Goal: Task Accomplishment & Management: Manage account settings

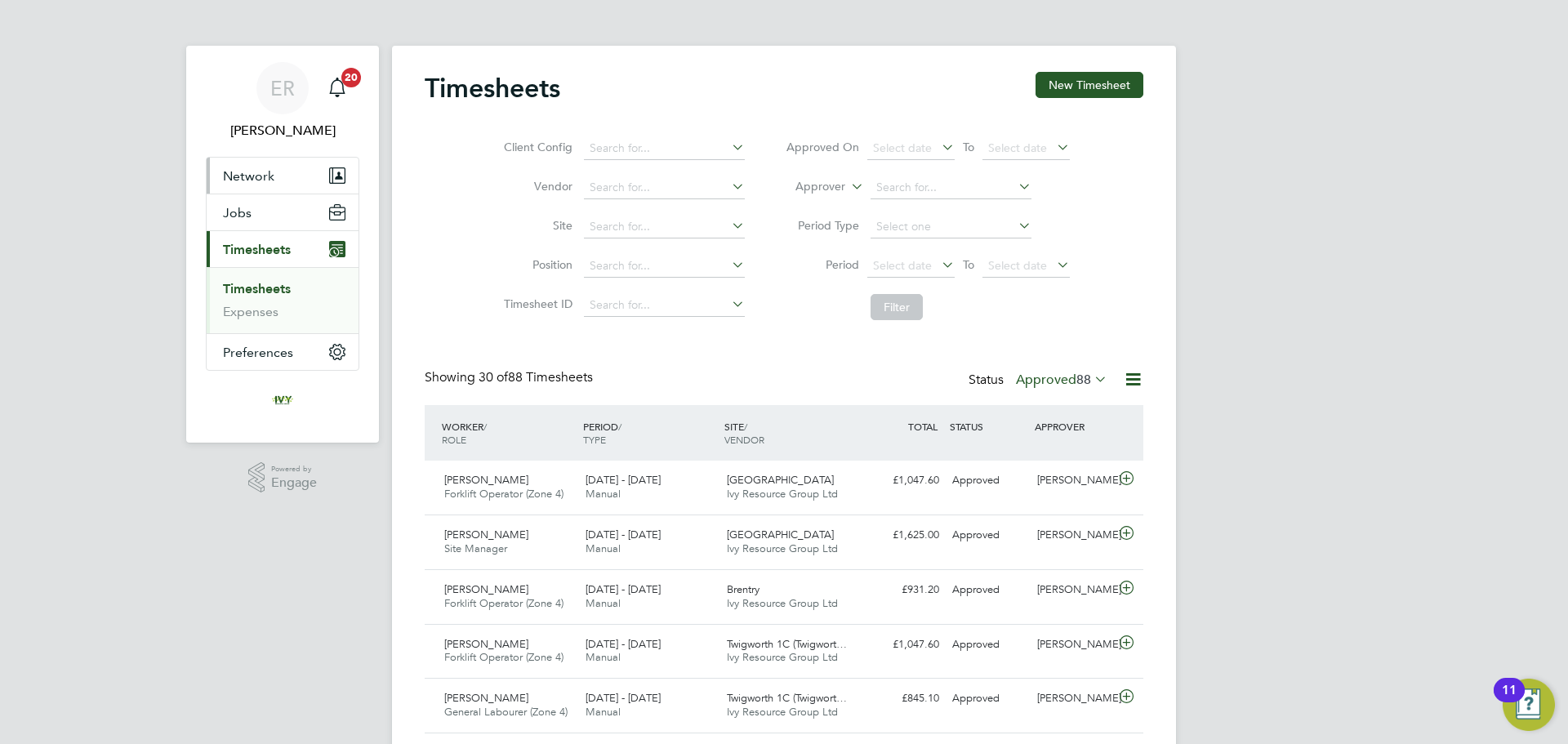
click at [238, 178] on span "Network" at bounding box center [248, 176] width 52 height 16
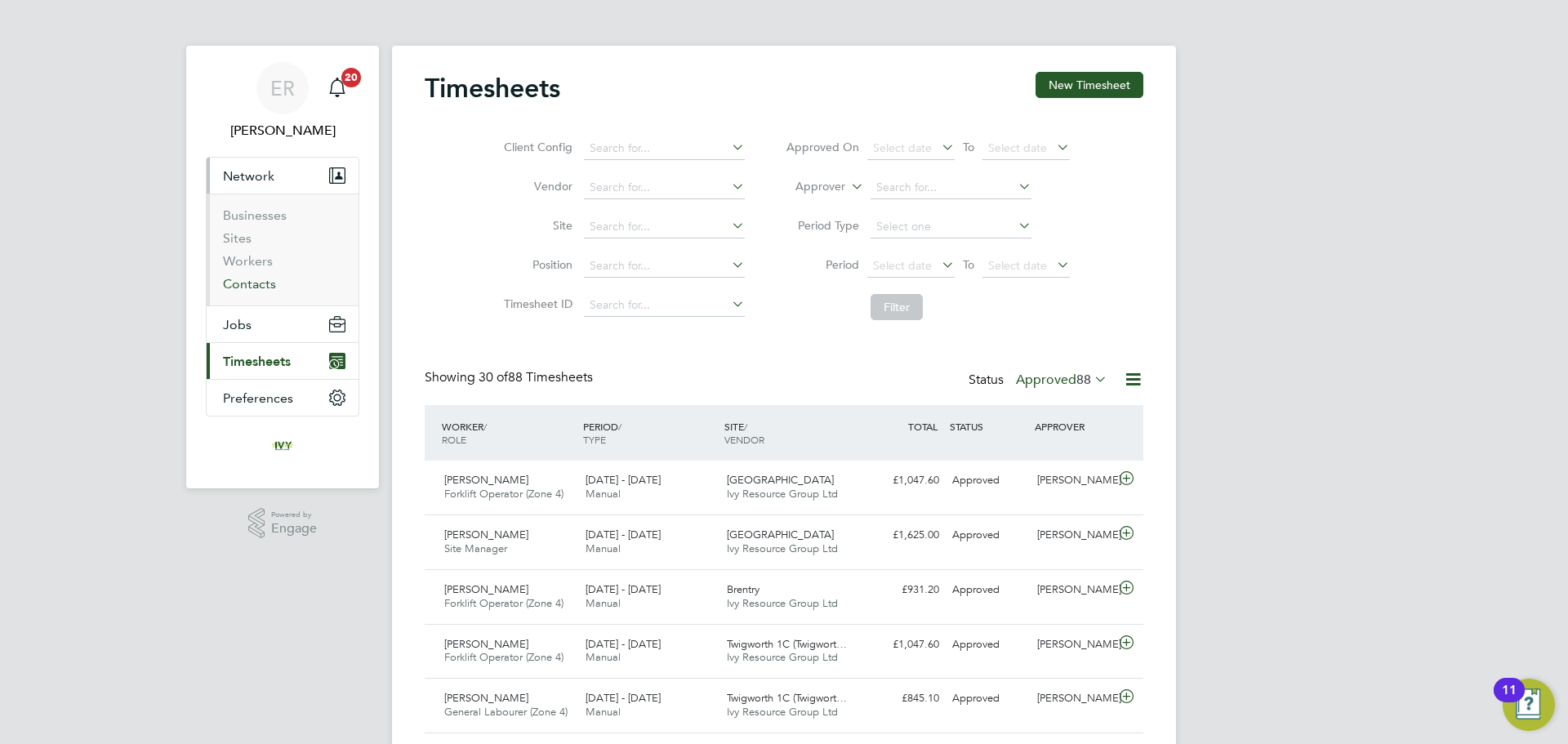
click at [250, 286] on link "Contacts" at bounding box center [249, 284] width 54 height 16
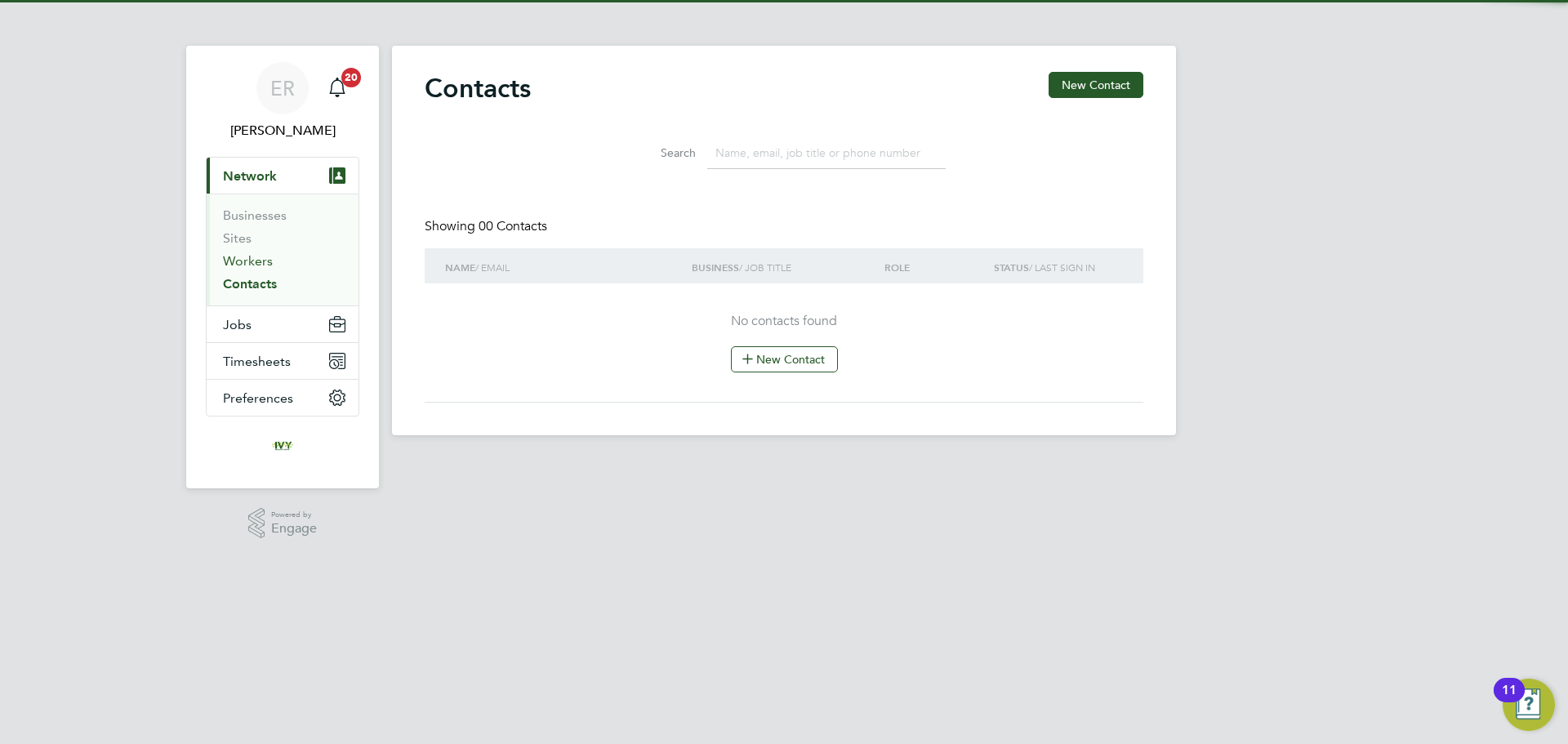
click at [253, 267] on link "Workers" at bounding box center [247, 261] width 50 height 16
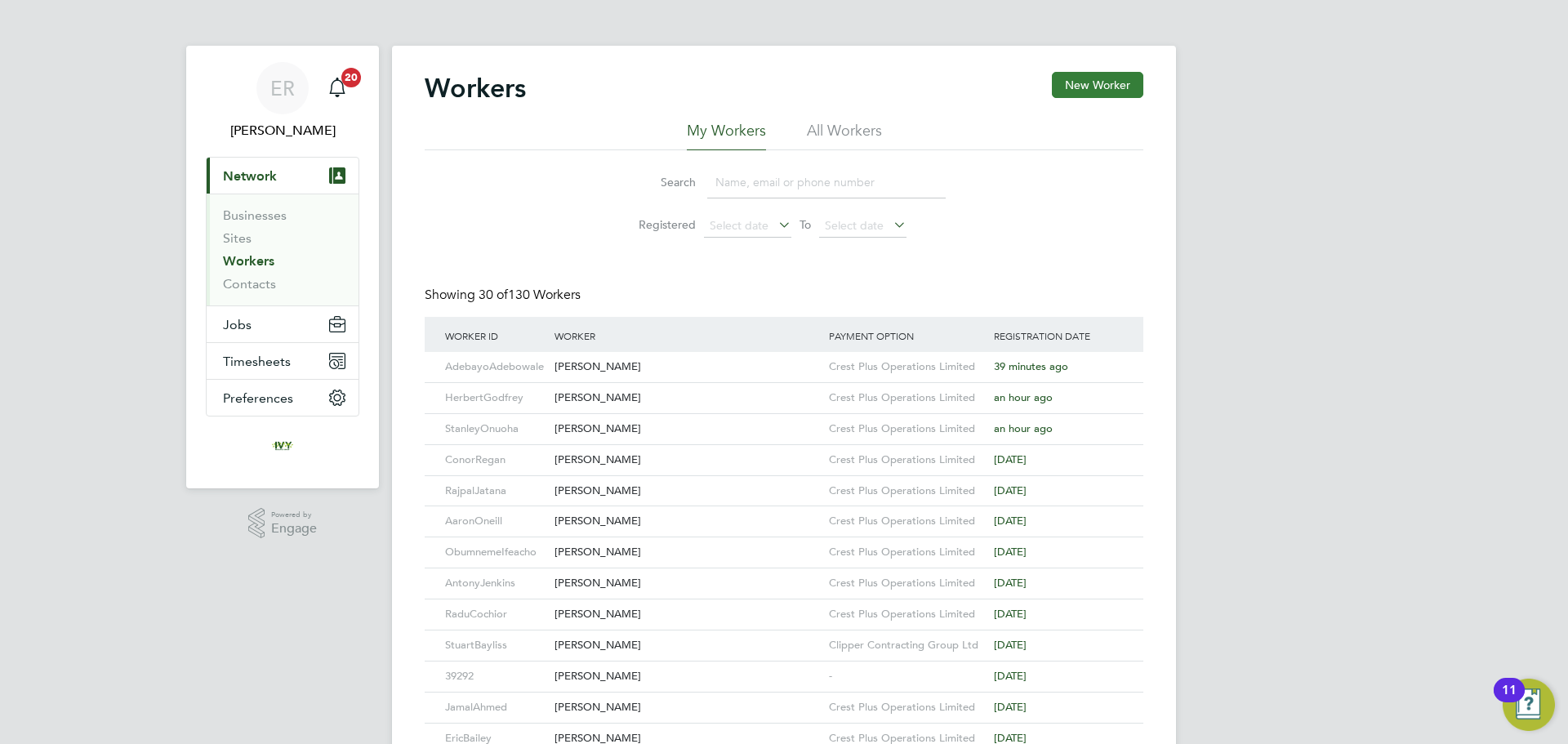
click at [1075, 79] on button "New Worker" at bounding box center [1098, 85] width 91 height 26
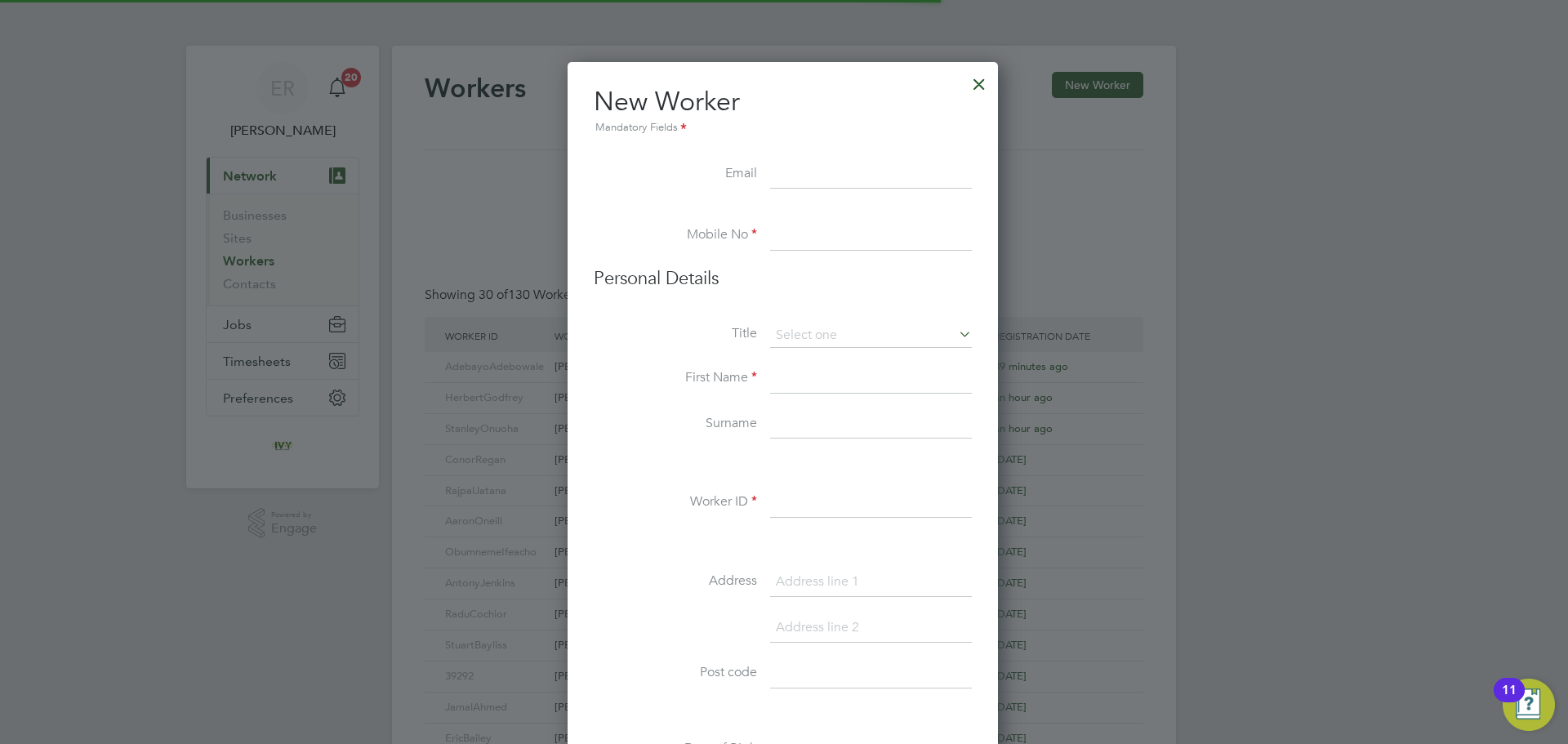
scroll to position [1391, 433]
click at [784, 240] on input at bounding box center [870, 236] width 201 height 29
click at [781, 241] on input at bounding box center [870, 236] width 201 height 29
type input "07908158003"
click at [857, 367] on input at bounding box center [870, 379] width 201 height 29
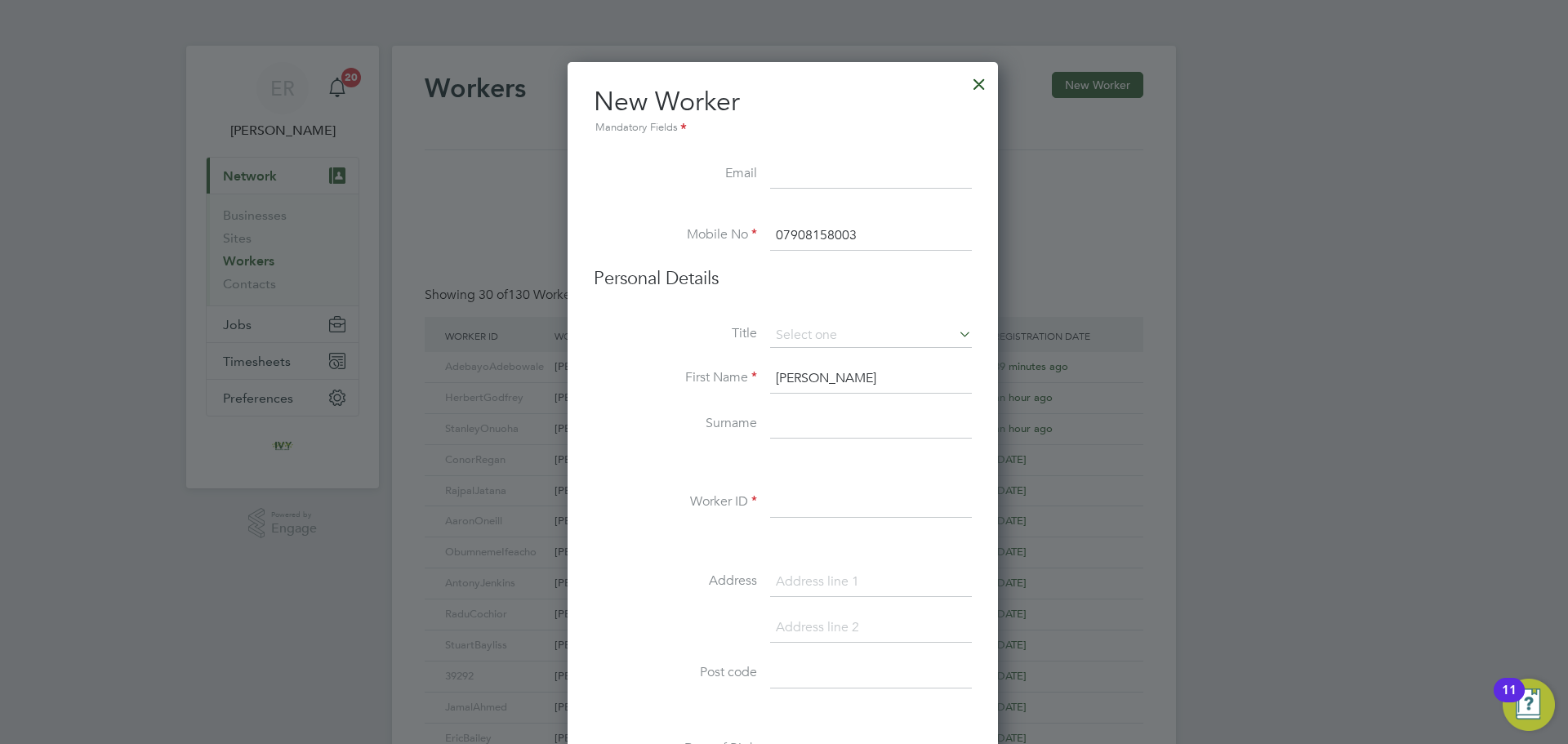
type input "james"
type input "Joyner"
click at [868, 497] on input at bounding box center [870, 503] width 201 height 29
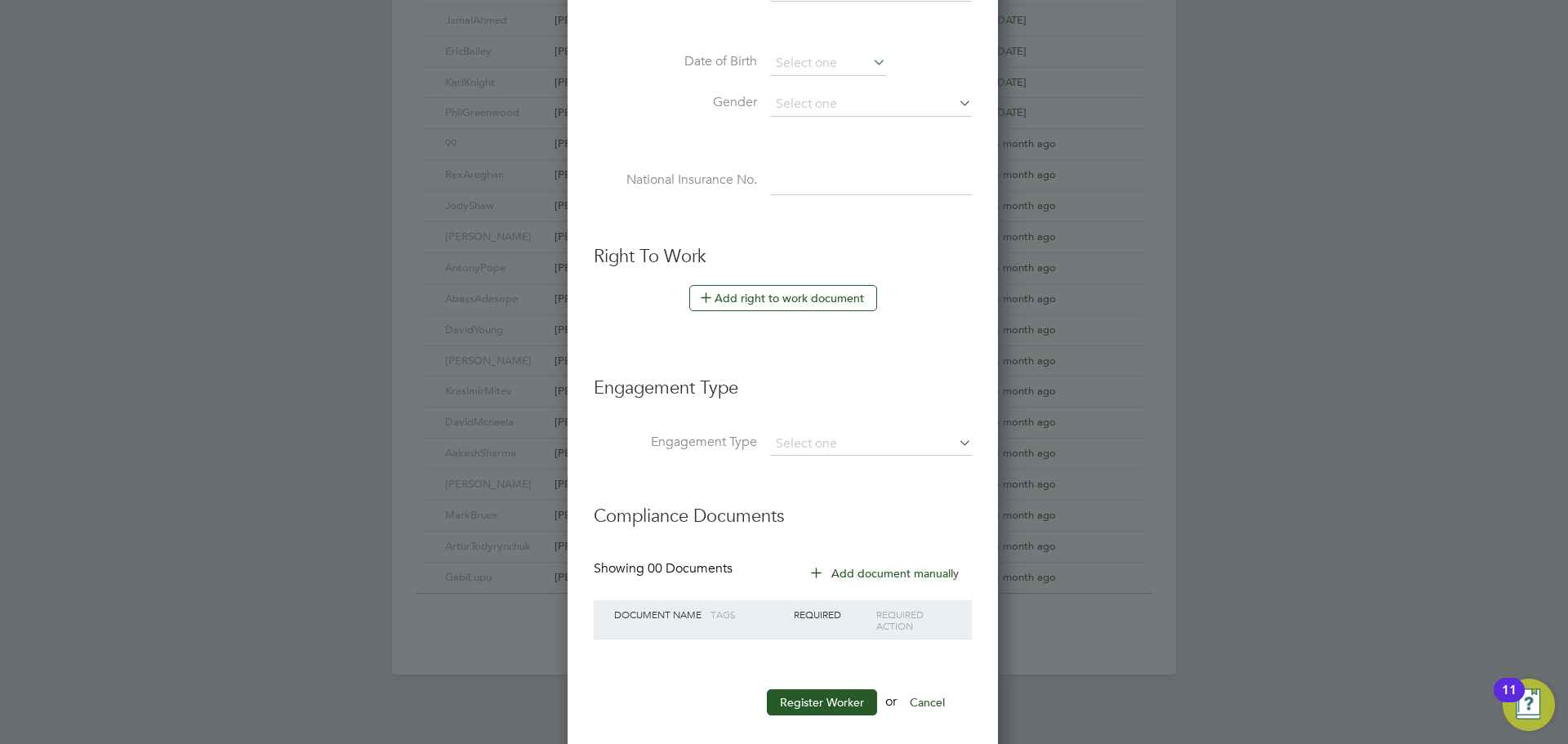
scroll to position [708, 0]
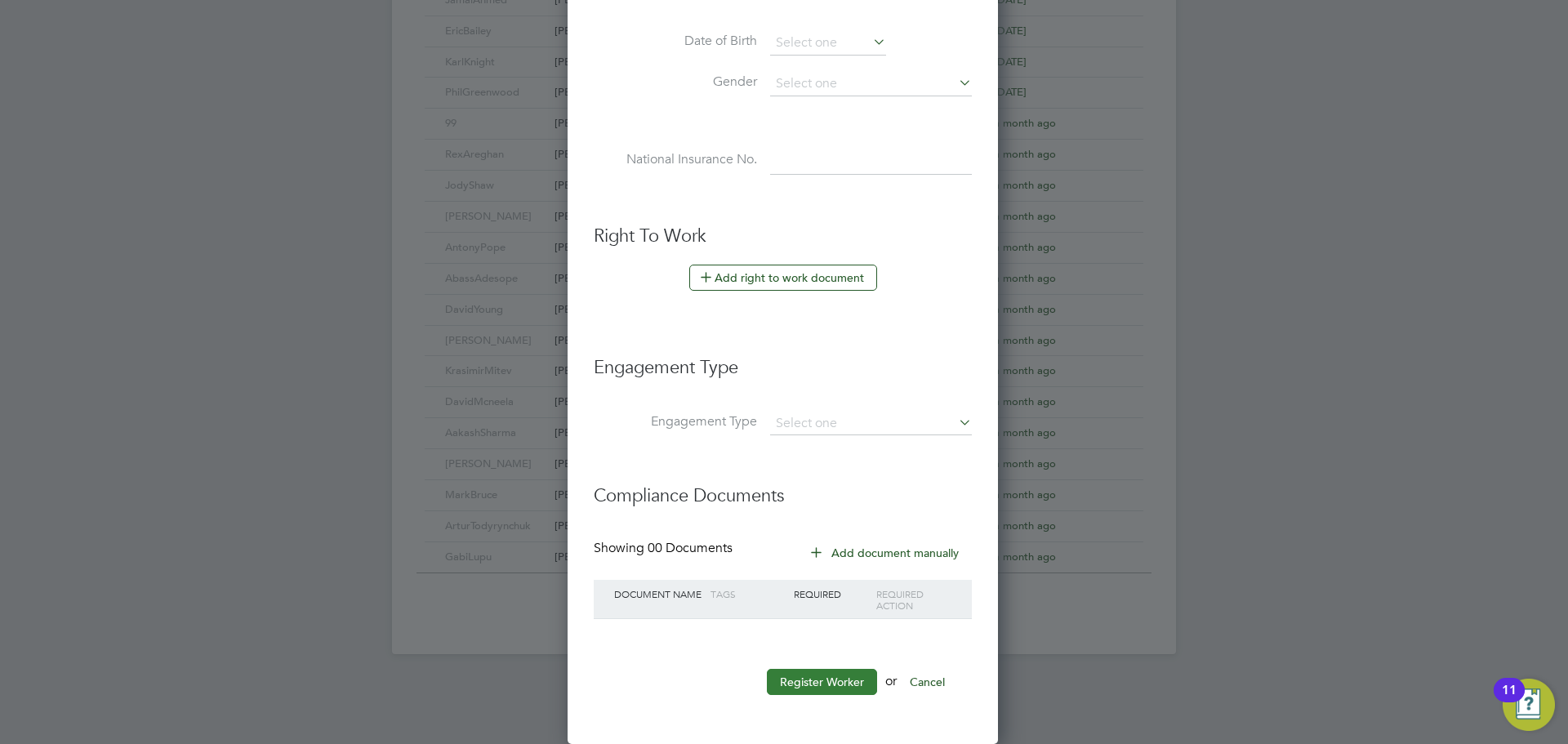
type input "JamesJoyner"
click at [839, 687] on button "Register Worker" at bounding box center [821, 682] width 110 height 26
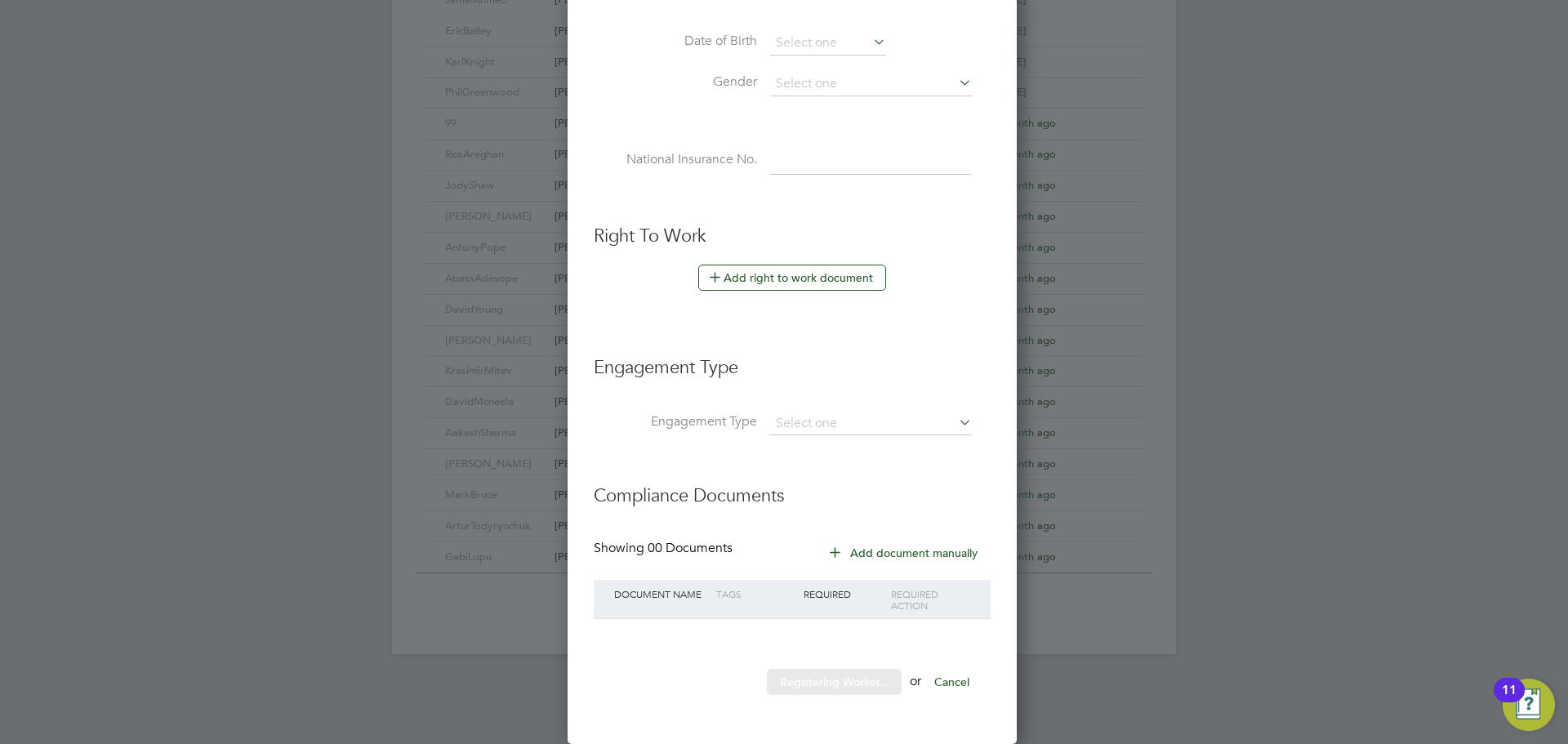
scroll to position [0, 0]
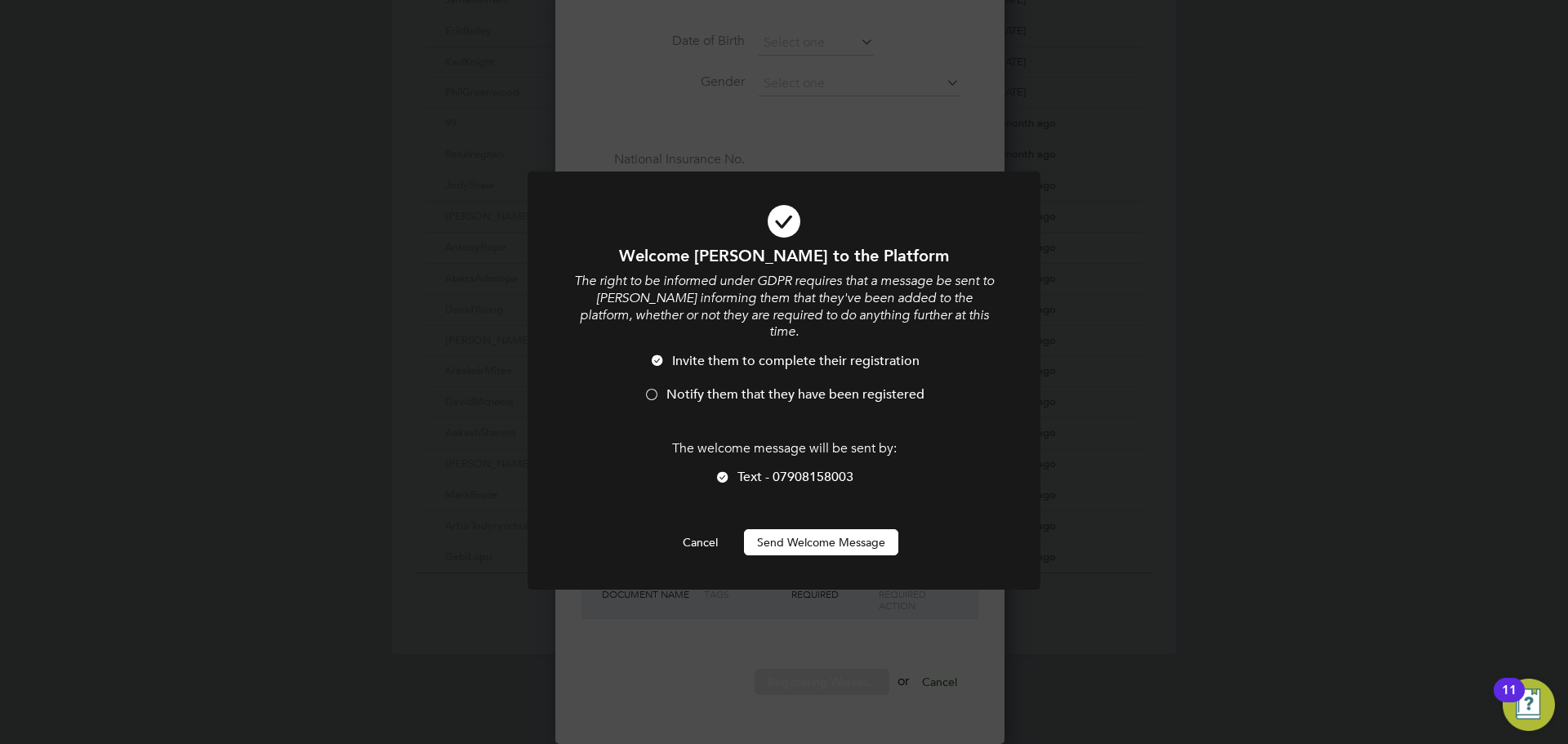
click at [655, 389] on div at bounding box center [651, 396] width 17 height 17
click at [779, 530] on button "Send Welcome Message" at bounding box center [820, 542] width 155 height 26
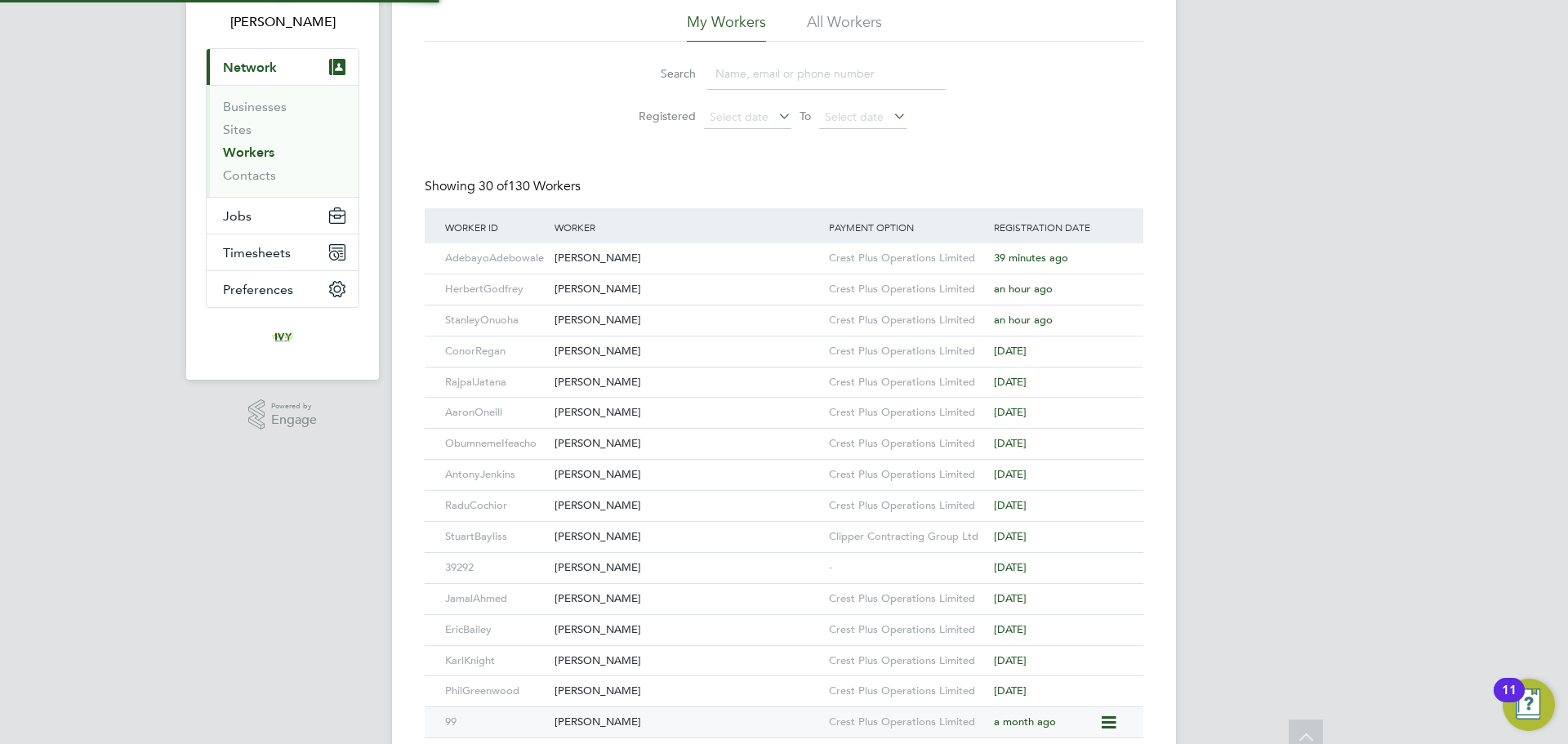
scroll to position [0, 0]
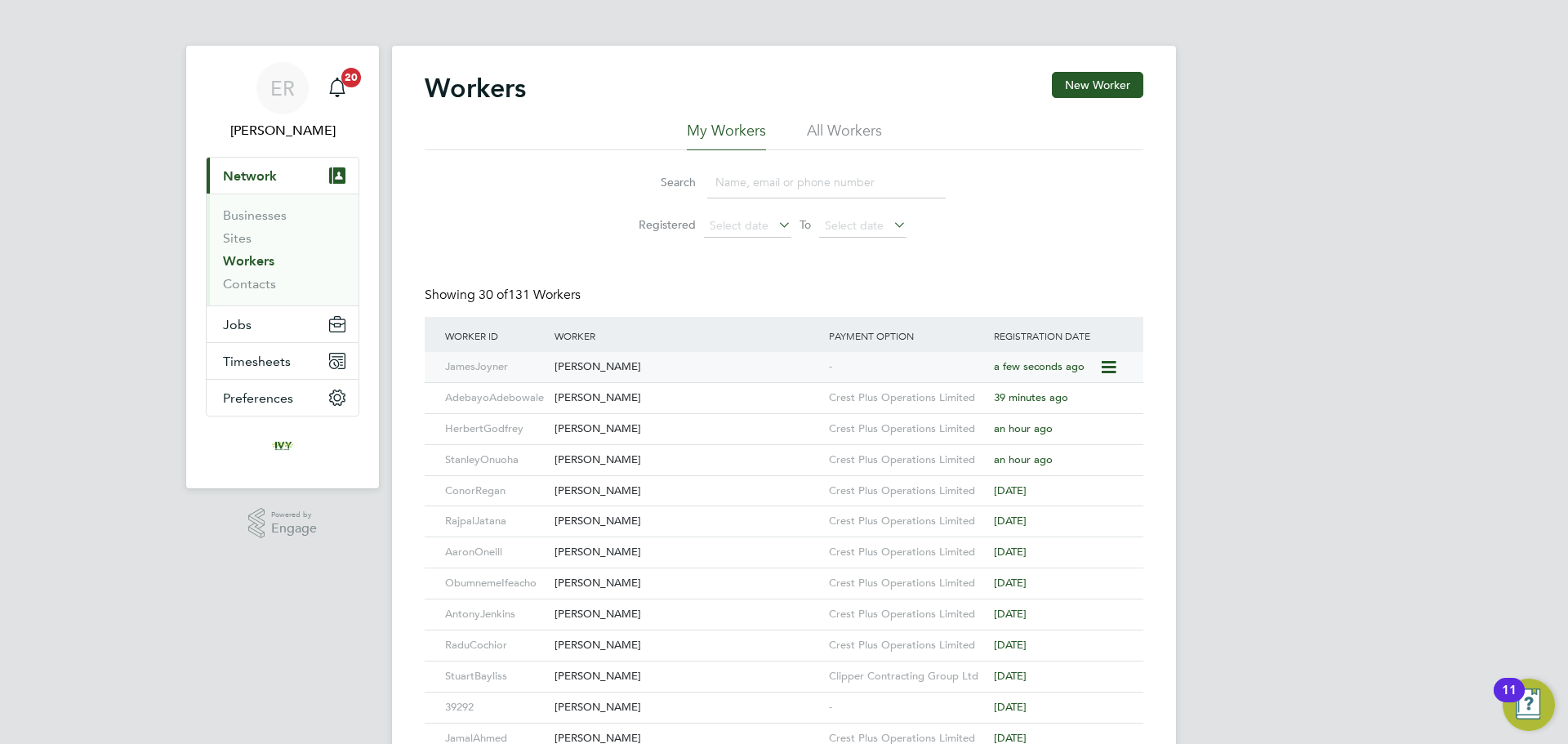
click at [611, 373] on div "James Joyner" at bounding box center [687, 367] width 274 height 30
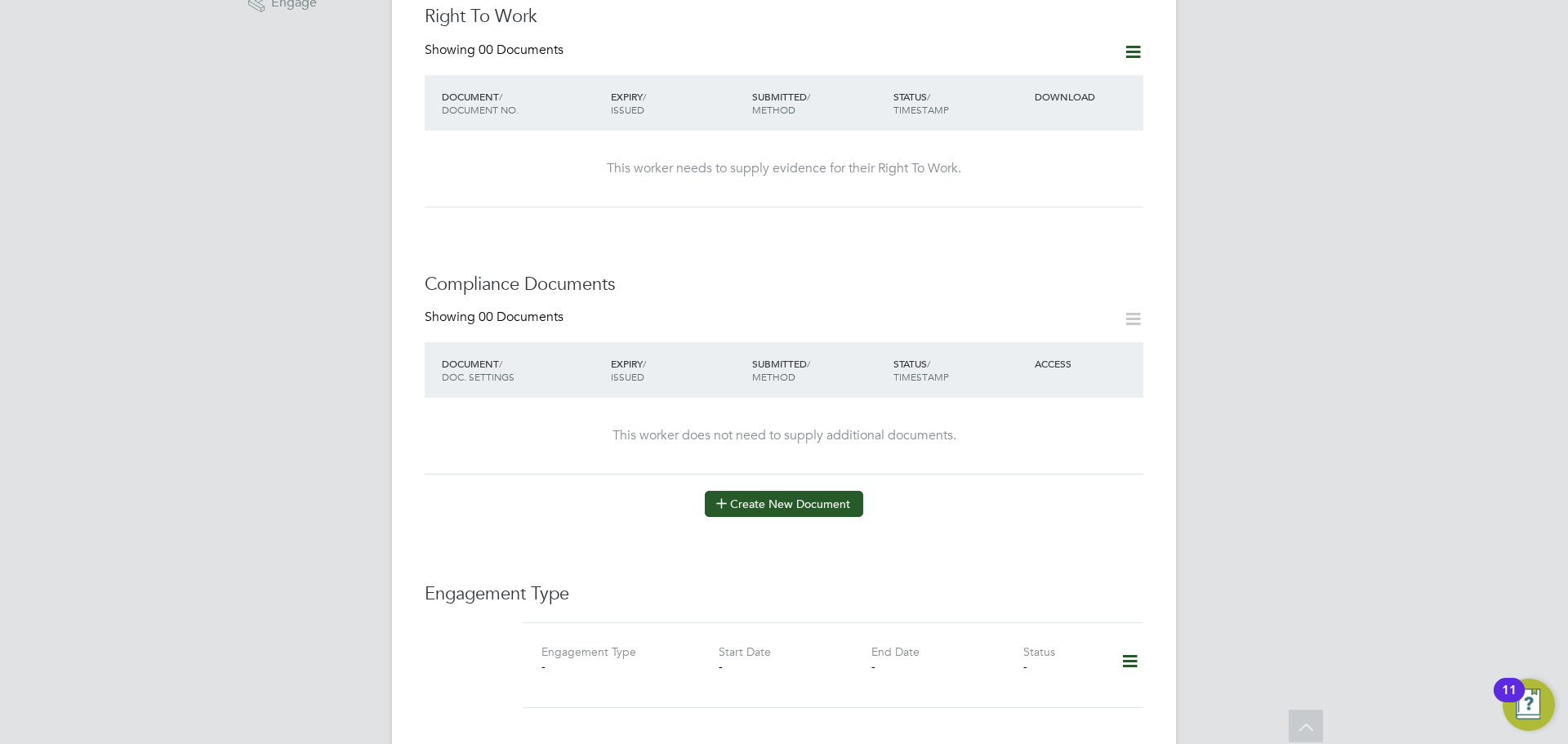
scroll to position [566, 0]
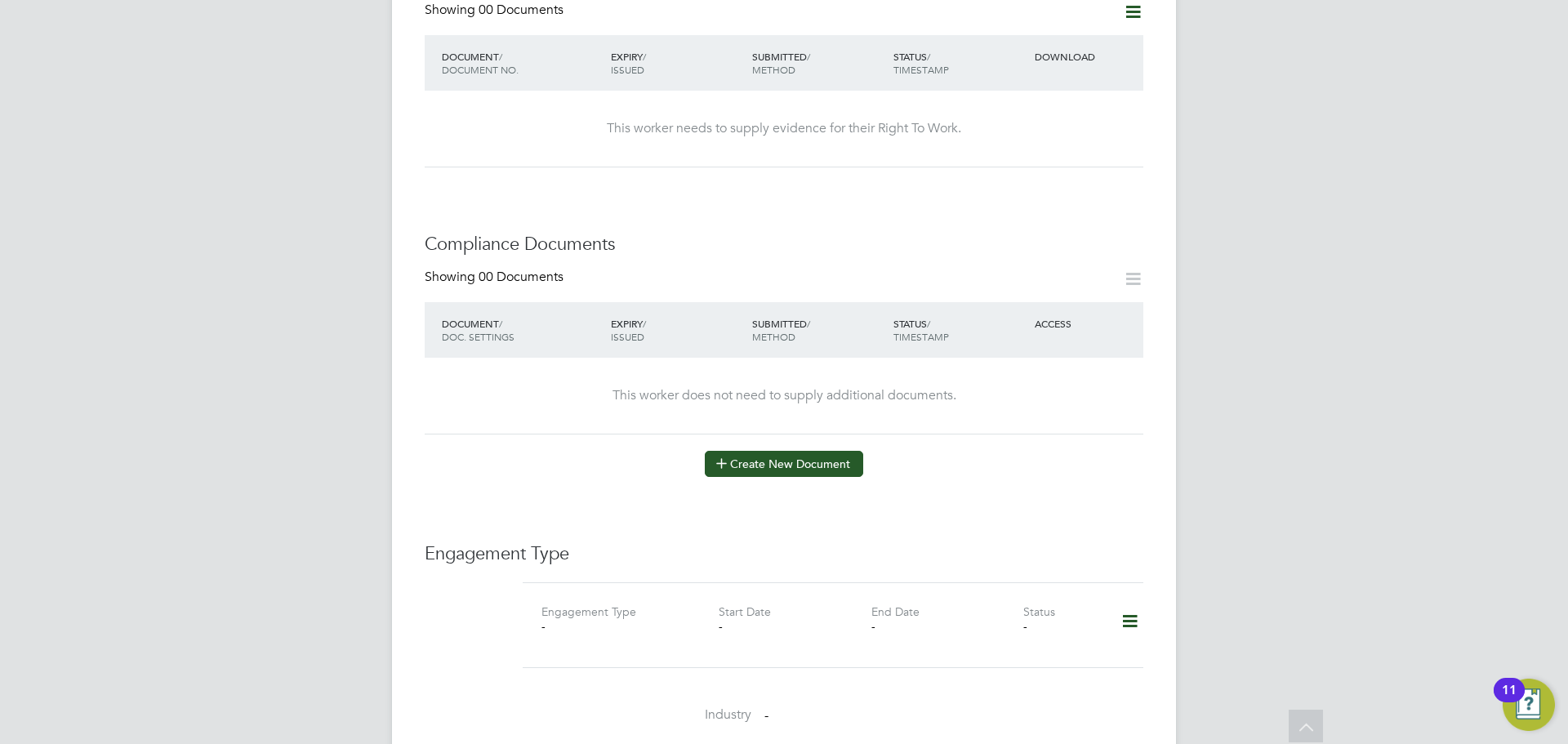
click at [815, 473] on button "Create New Document" at bounding box center [784, 464] width 159 height 26
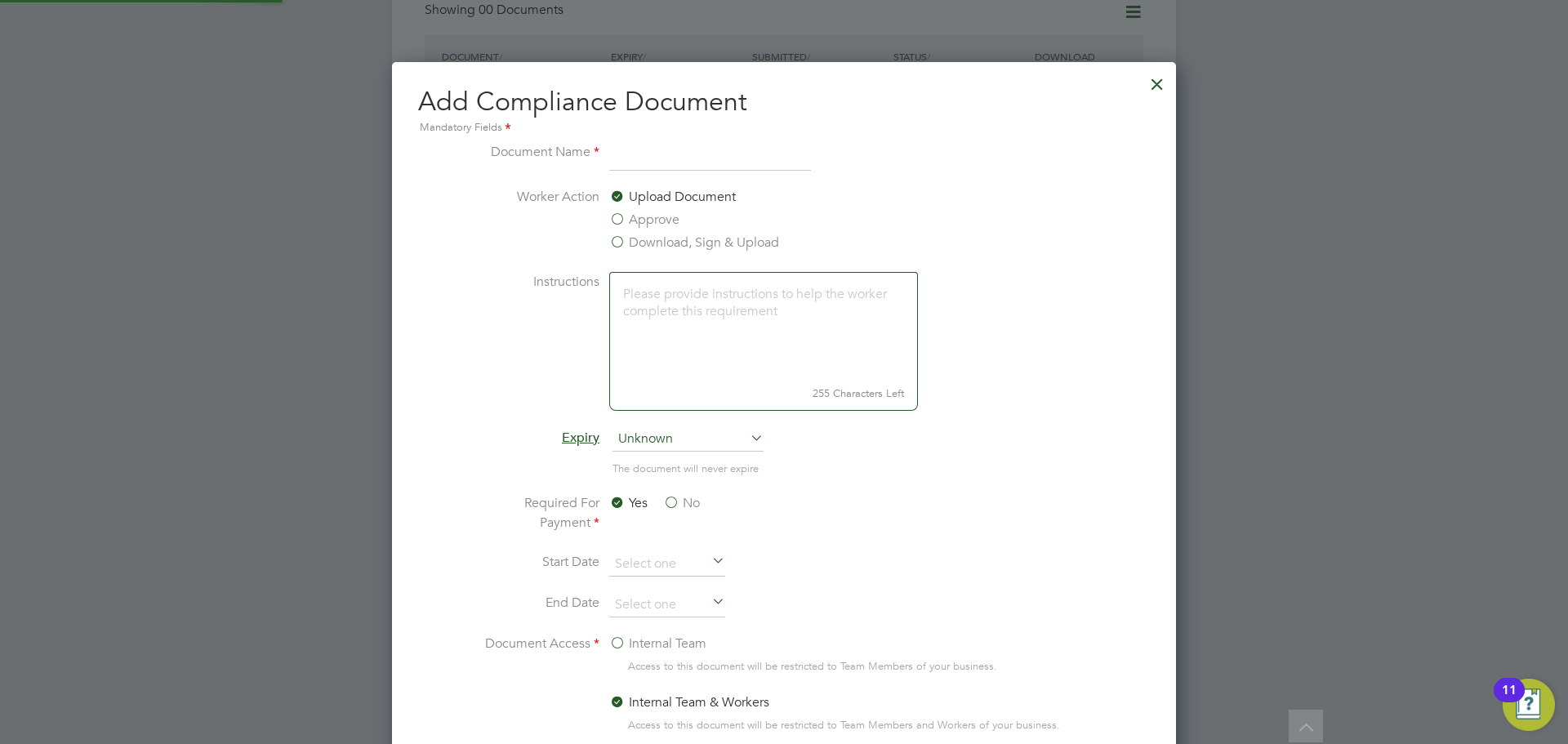
scroll to position [858, 784]
click at [1169, 89] on div at bounding box center [1157, 80] width 29 height 29
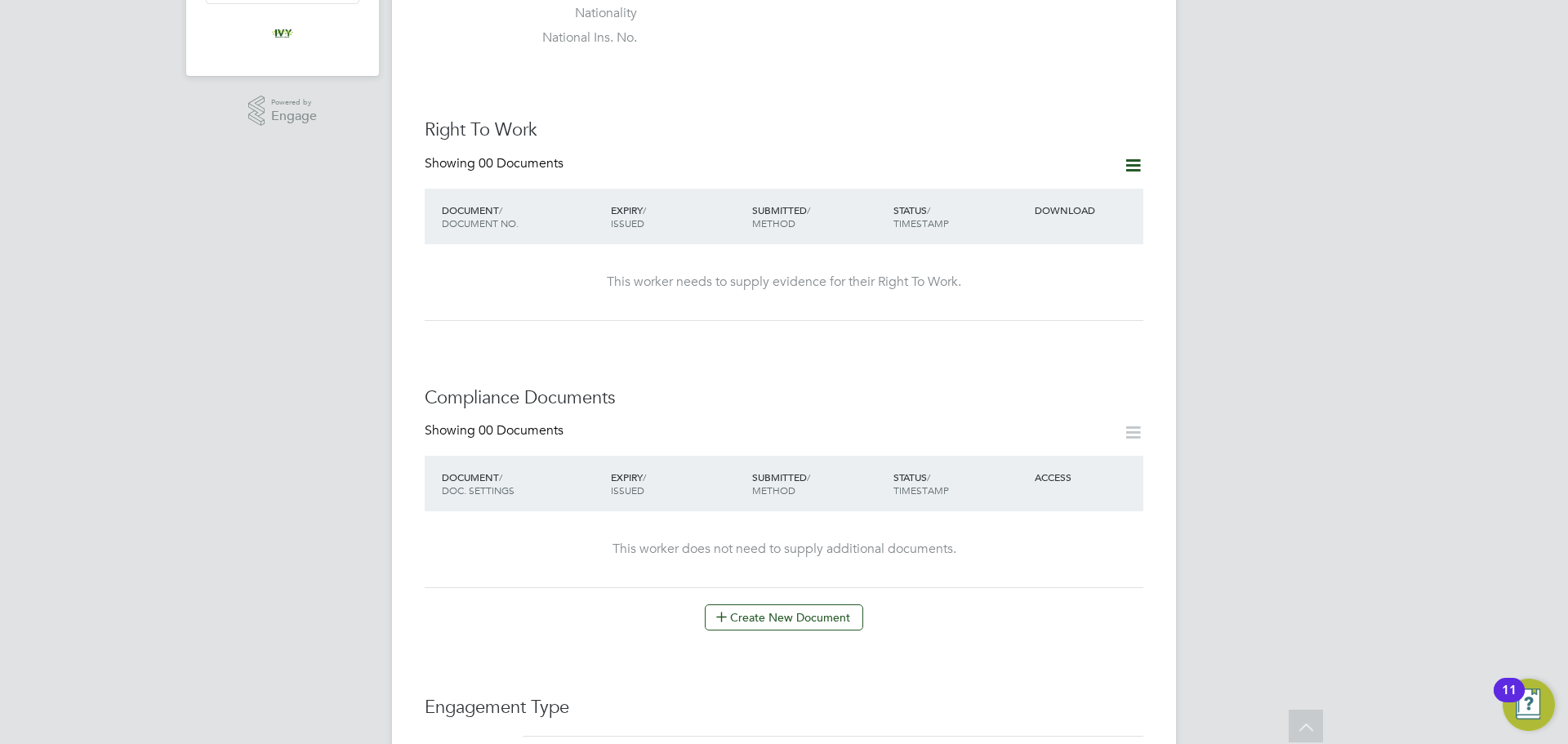
scroll to position [403, 0]
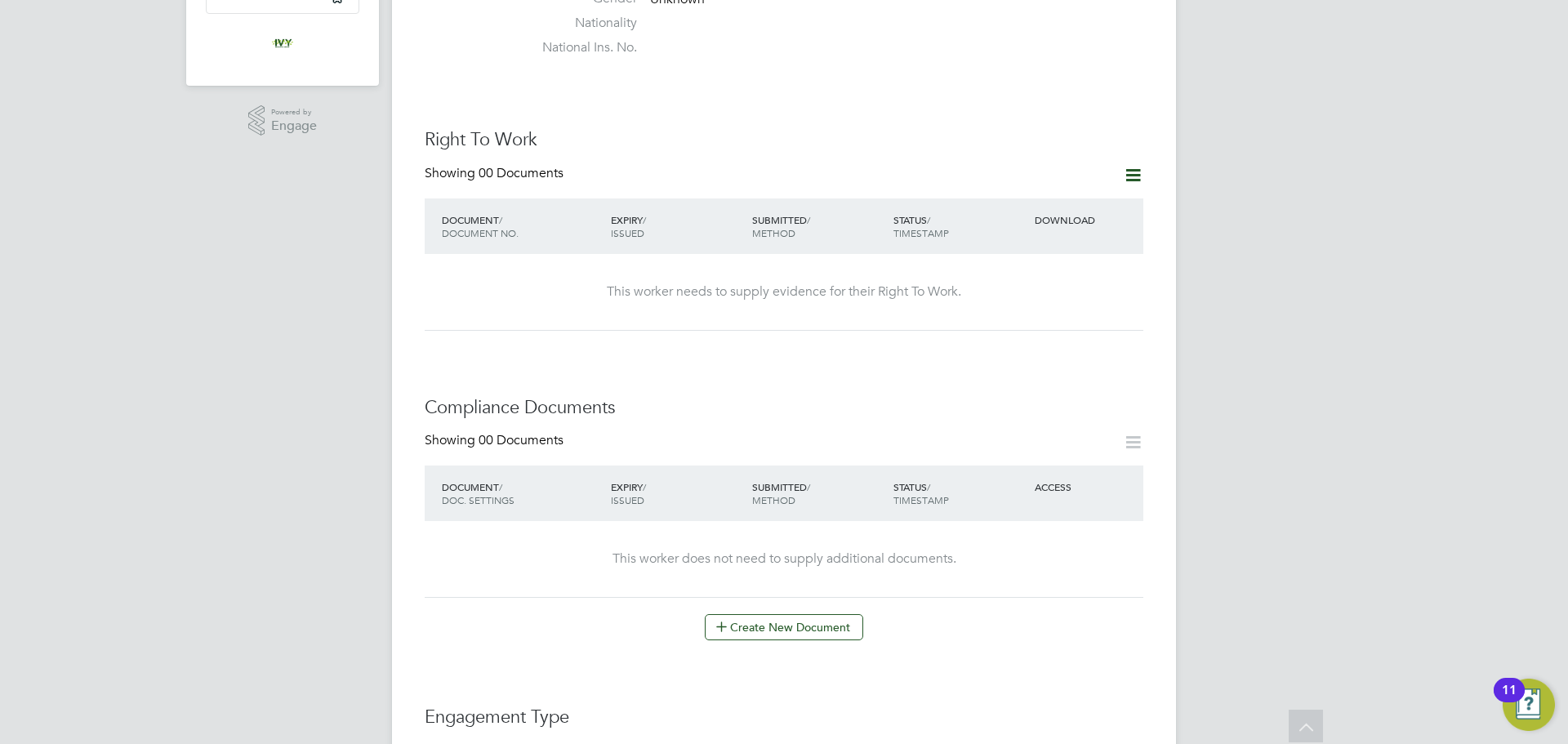
click at [1127, 179] on icon at bounding box center [1133, 174] width 20 height 20
click at [1029, 214] on li "Add Right To Work Document" at bounding box center [1042, 213] width 197 height 22
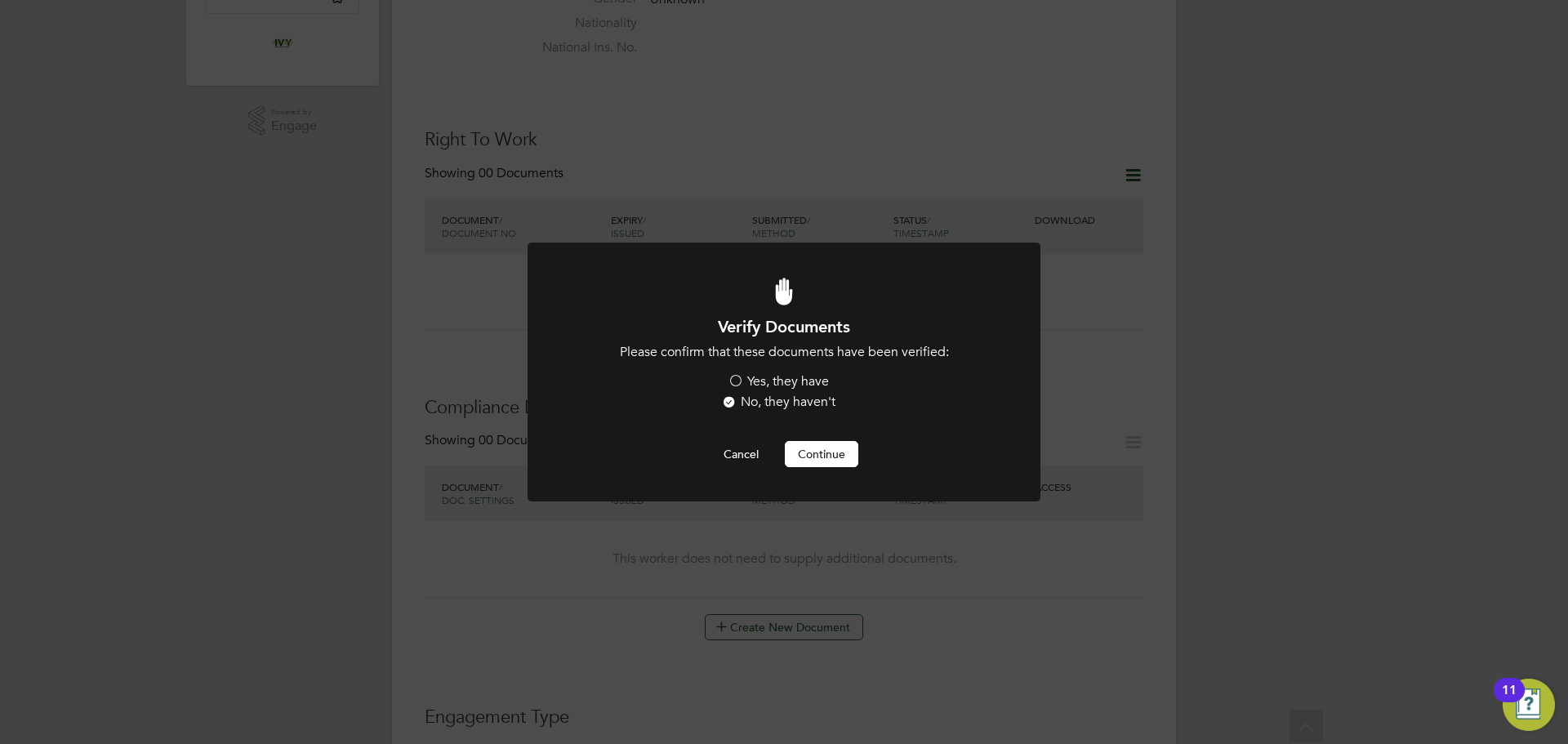
click at [732, 379] on label "Yes, they have" at bounding box center [779, 382] width 101 height 18
click at [0, 0] on input "Yes, they have" at bounding box center [0, 0] width 0 height 0
click at [824, 456] on button "Continue" at bounding box center [821, 454] width 74 height 26
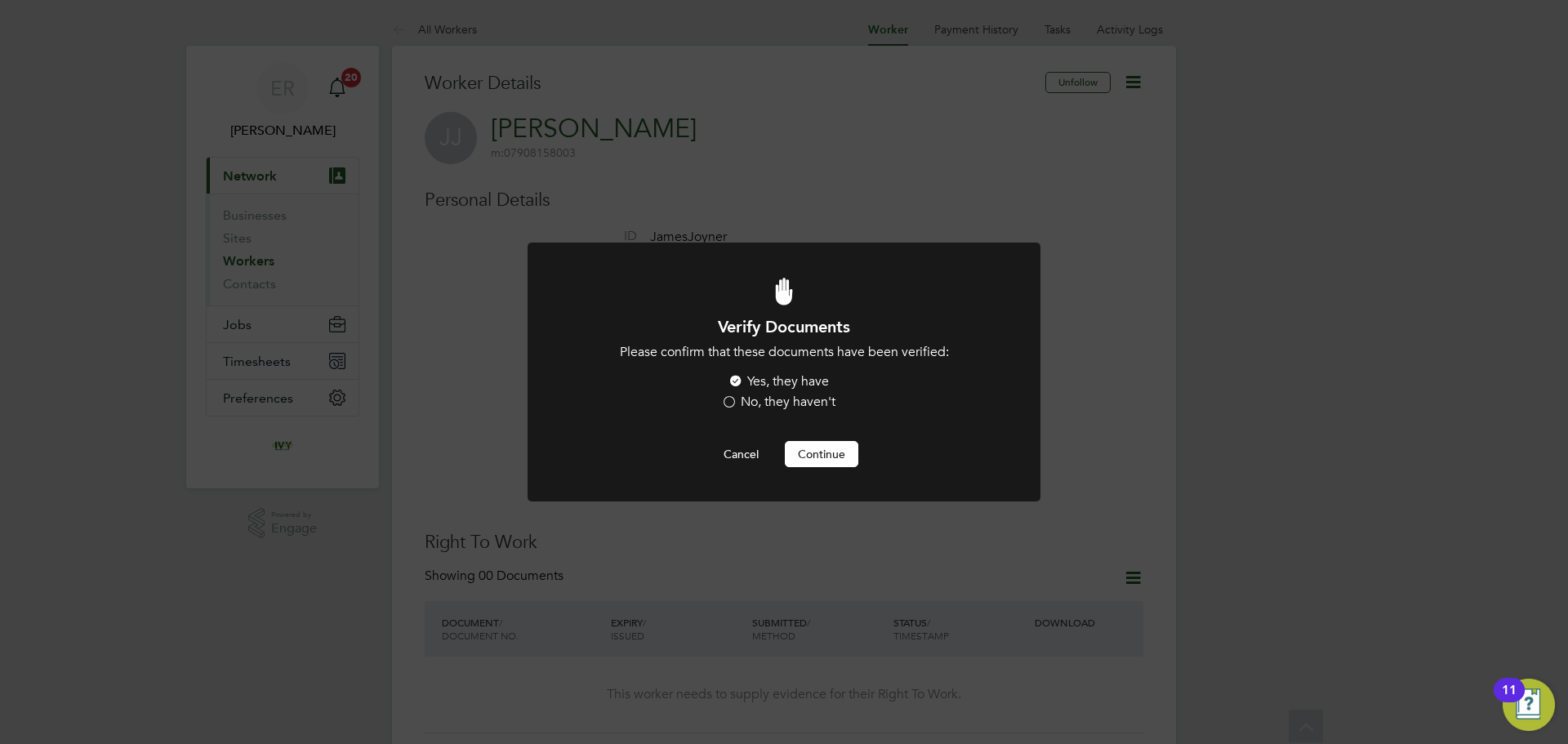
scroll to position [403, 0]
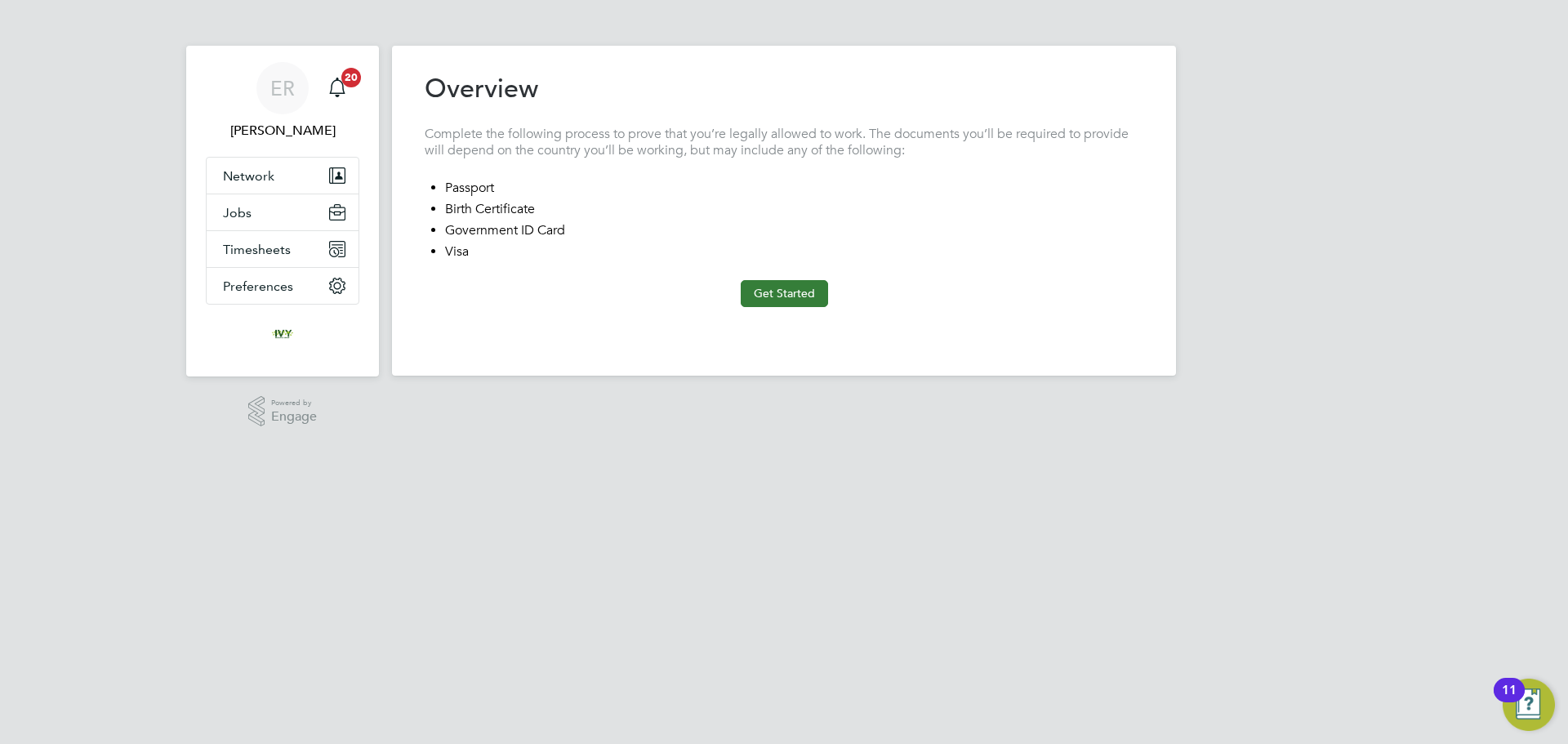
click at [774, 301] on button "Get Started" at bounding box center [784, 293] width 88 height 26
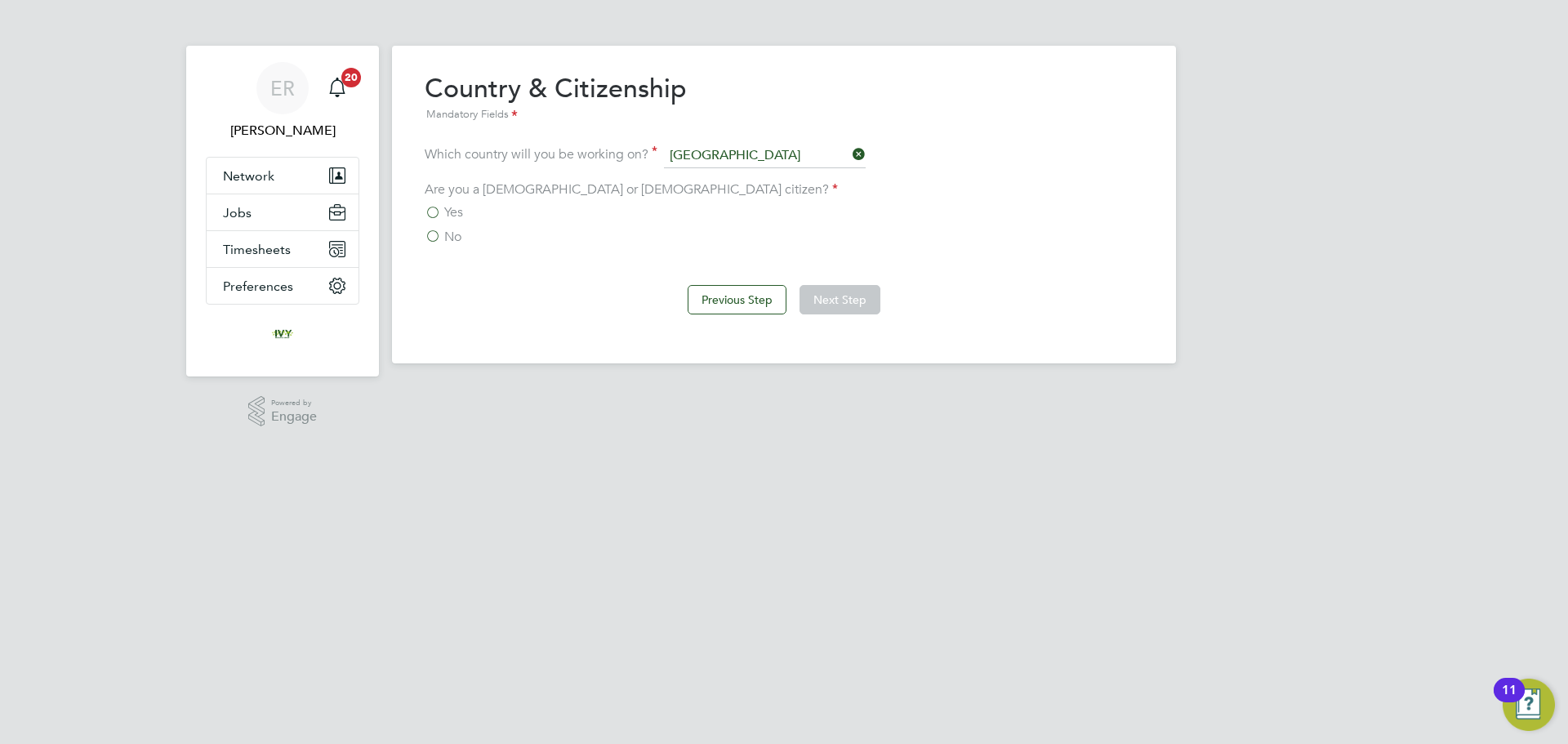
click at [436, 216] on label "Yes" at bounding box center [443, 212] width 38 height 17
click at [0, 0] on input "Yes" at bounding box center [0, 0] width 0 height 0
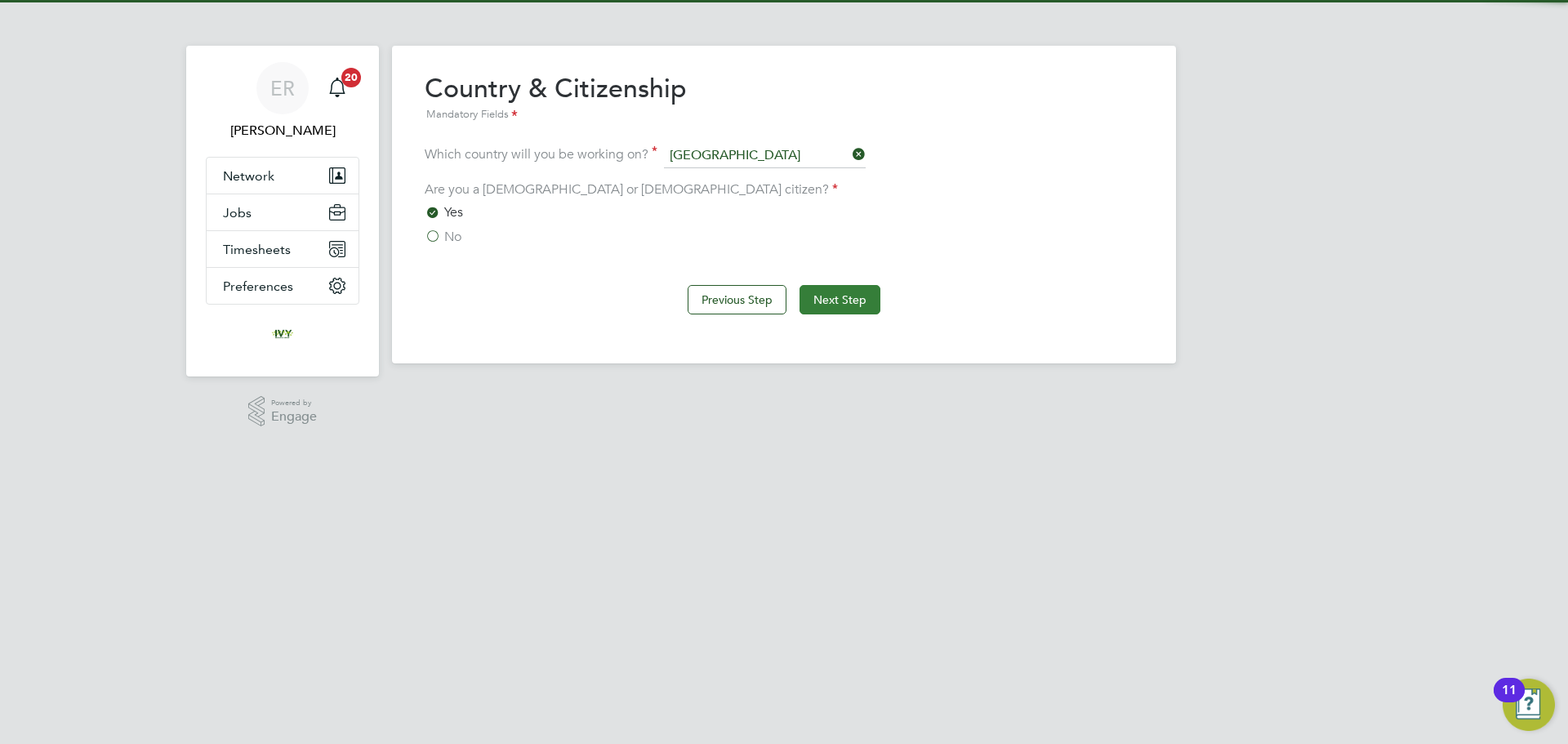
click at [834, 300] on button "Next Step" at bounding box center [839, 300] width 81 height 29
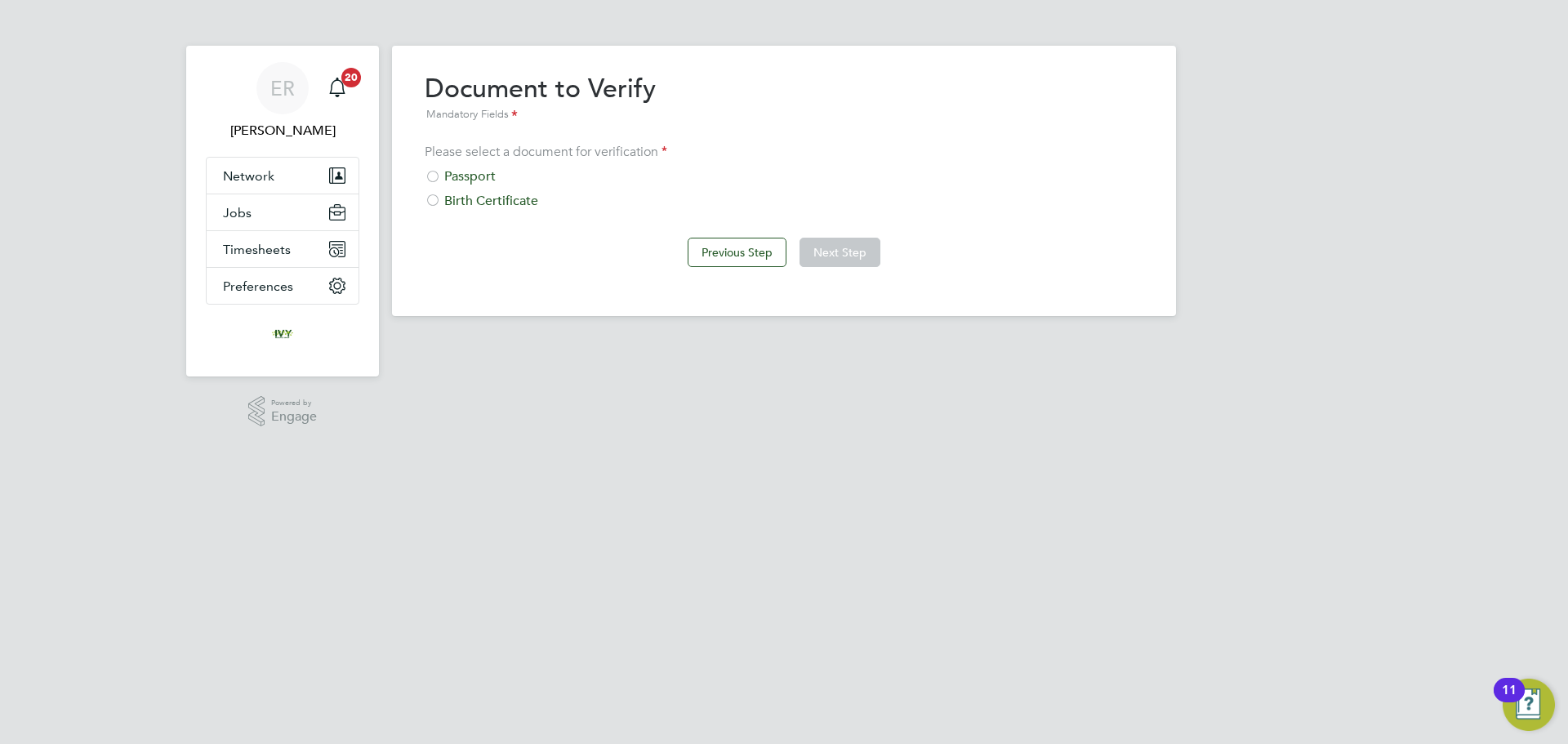
click at [434, 175] on div at bounding box center [432, 178] width 17 height 17
click at [855, 257] on button "Next Step" at bounding box center [839, 252] width 81 height 29
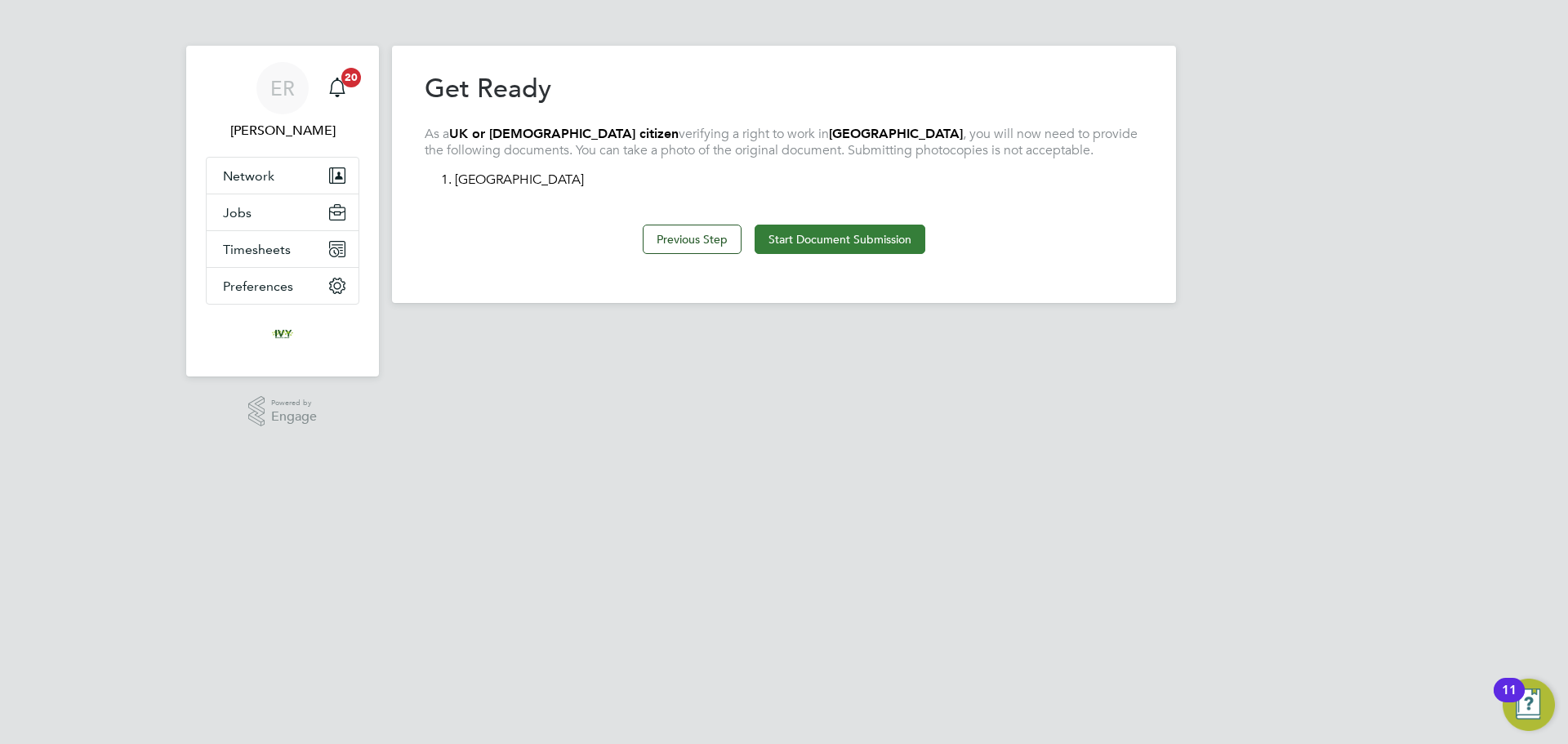
click at [829, 241] on button "Start Document Submission" at bounding box center [839, 240] width 170 height 29
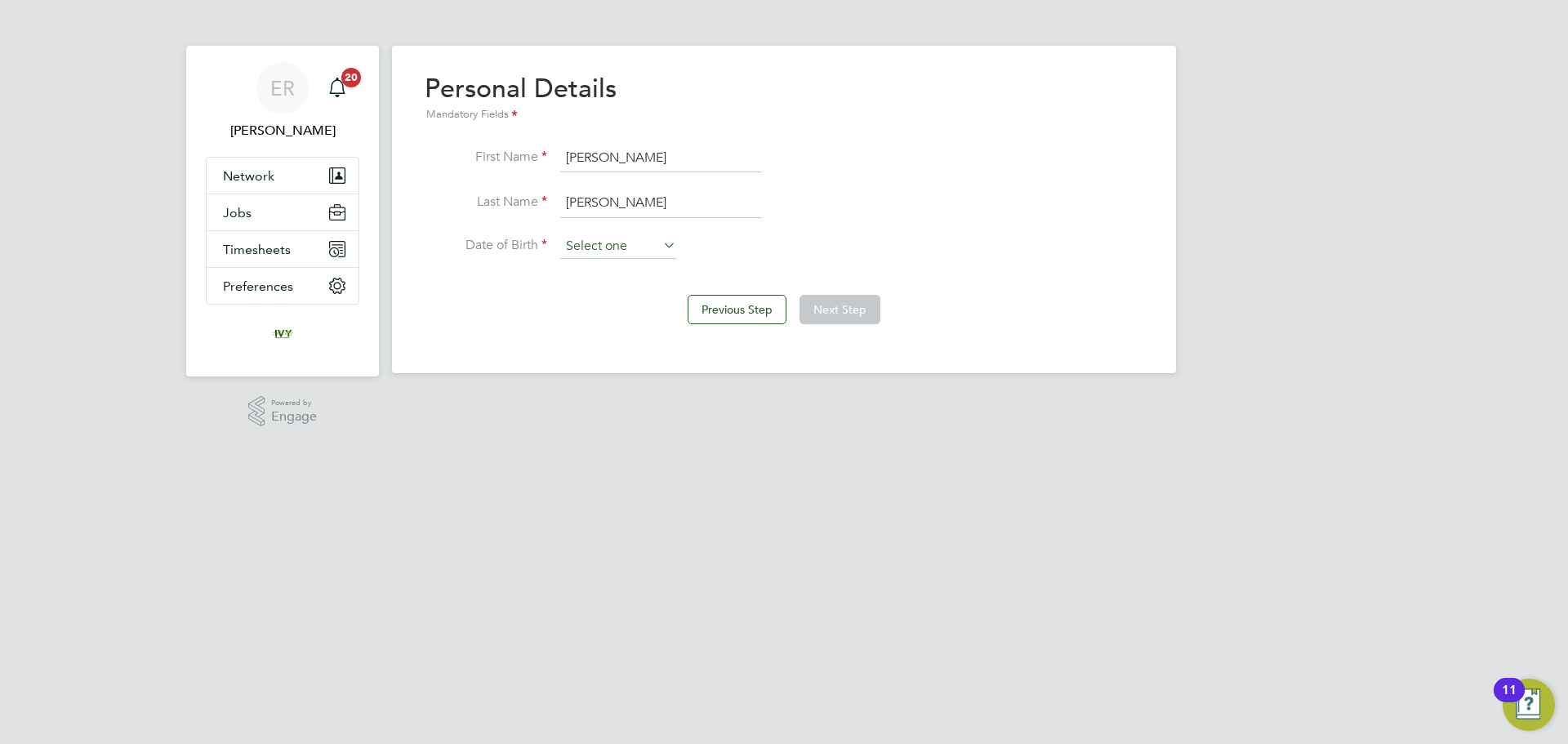
click at [576, 249] on input at bounding box center [618, 246] width 116 height 24
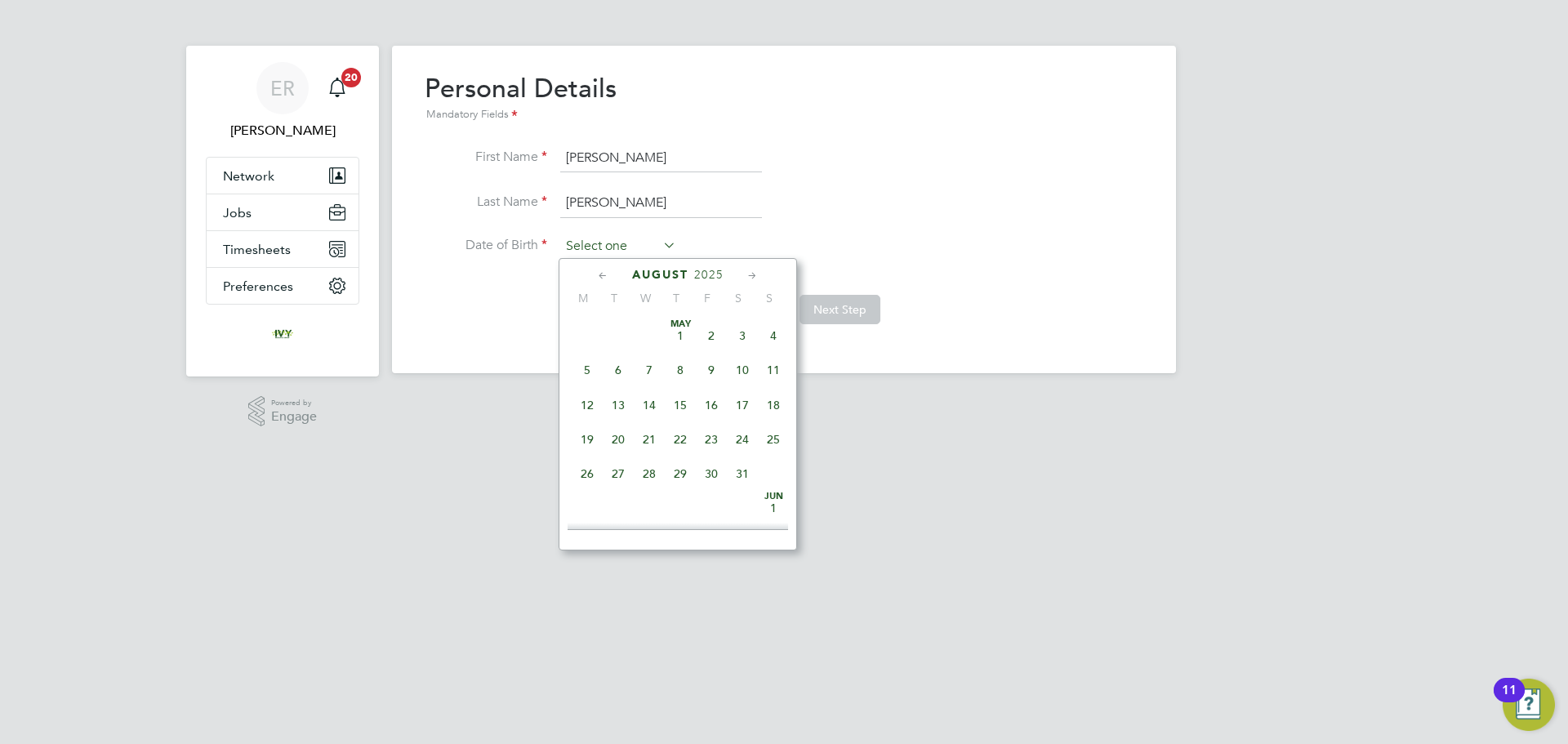
scroll to position [637, 0]
click at [700, 267] on div "August 2025 M T W T F S S May 1 2 3 4 5 6 7 8 9 10 11 12 13 14 15 16 17 18 19 2…" at bounding box center [677, 404] width 238 height 292
click at [700, 274] on span "2025" at bounding box center [709, 275] width 29 height 14
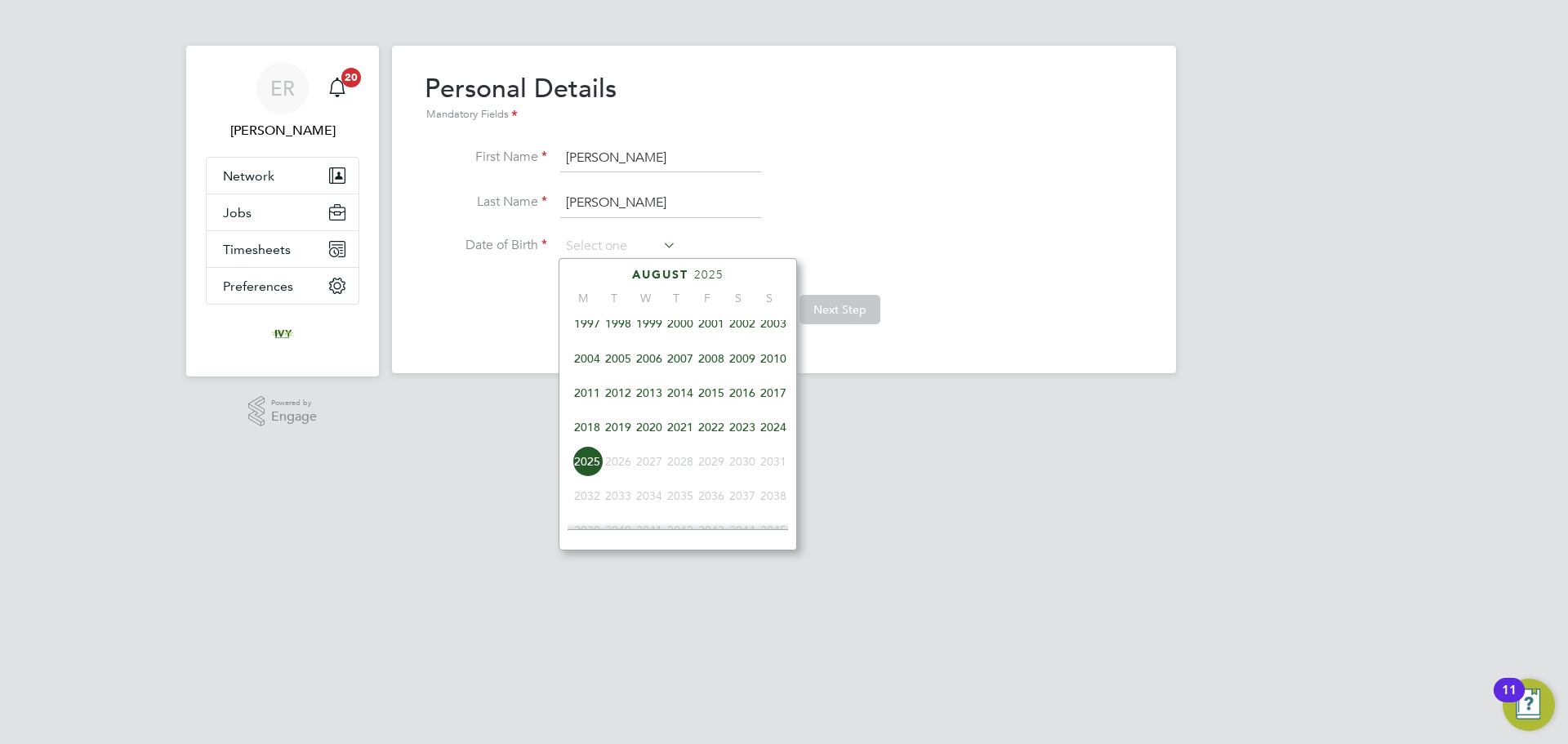
scroll to position [352, 0]
click at [594, 371] on span "1997" at bounding box center [587, 363] width 31 height 31
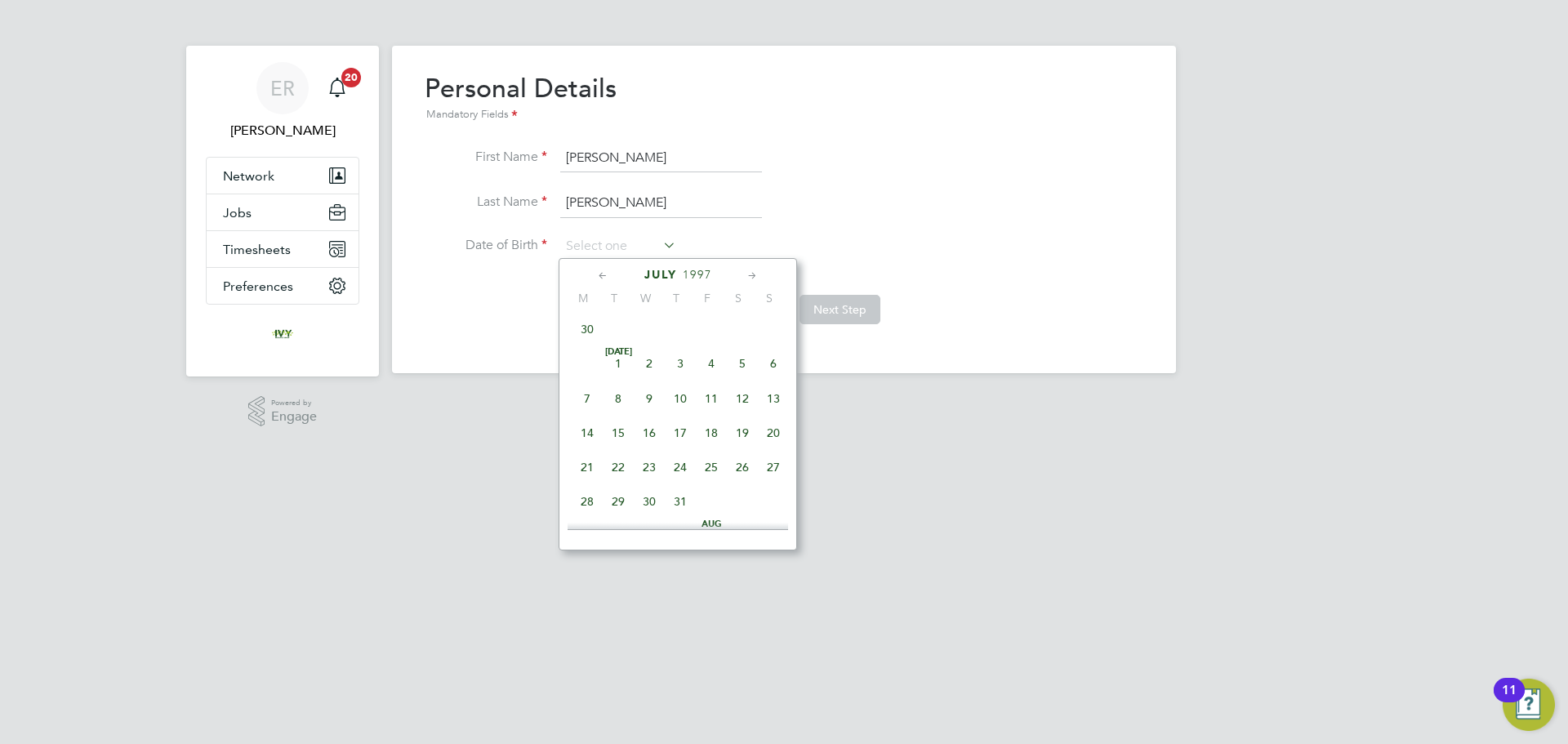
click at [605, 275] on icon at bounding box center [603, 276] width 16 height 18
click at [601, 281] on icon at bounding box center [603, 276] width 16 height 18
click at [747, 276] on icon at bounding box center [752, 276] width 16 height 18
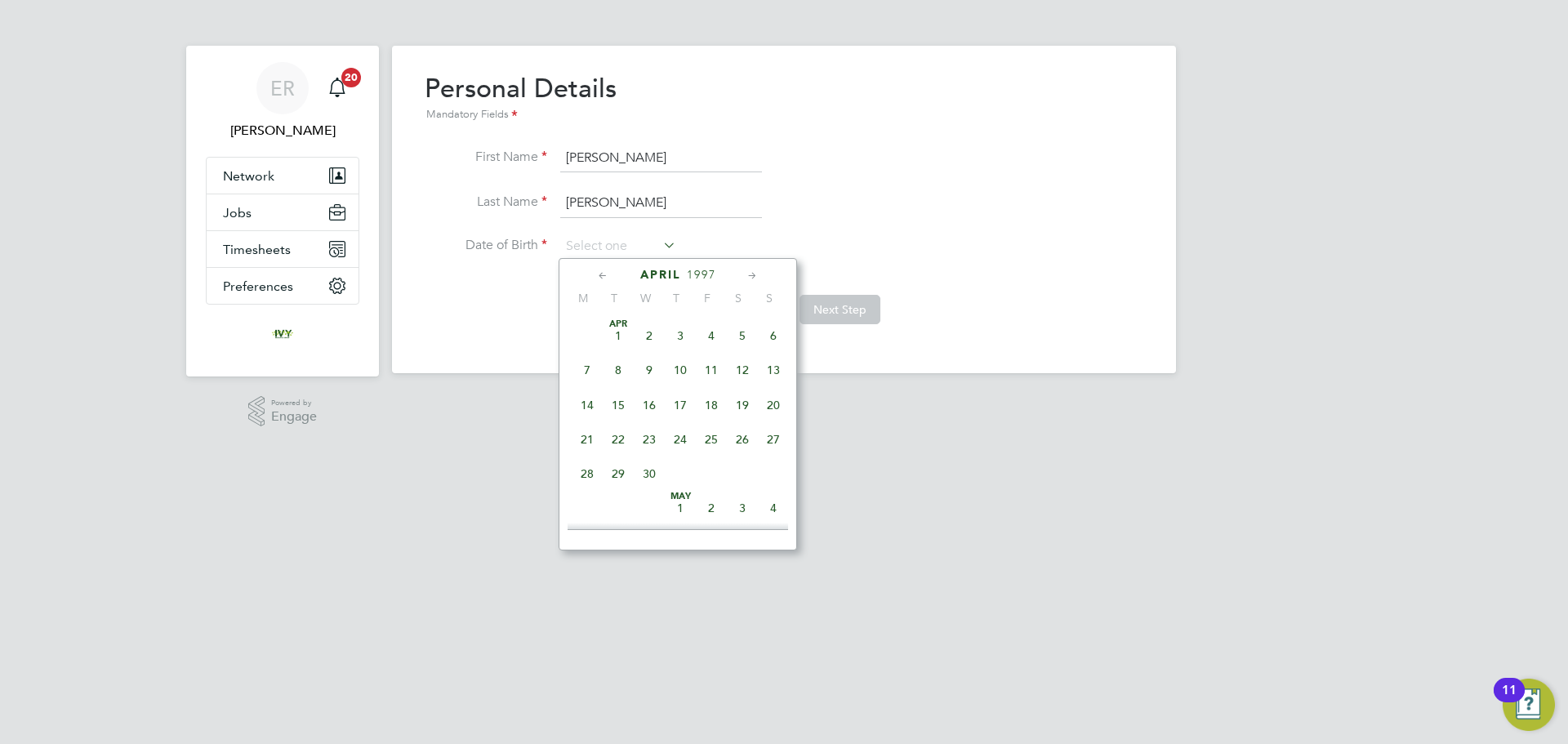
scroll to position [176, 0]
click at [717, 337] on span "2" at bounding box center [711, 332] width 31 height 31
type input "02 May 1997"
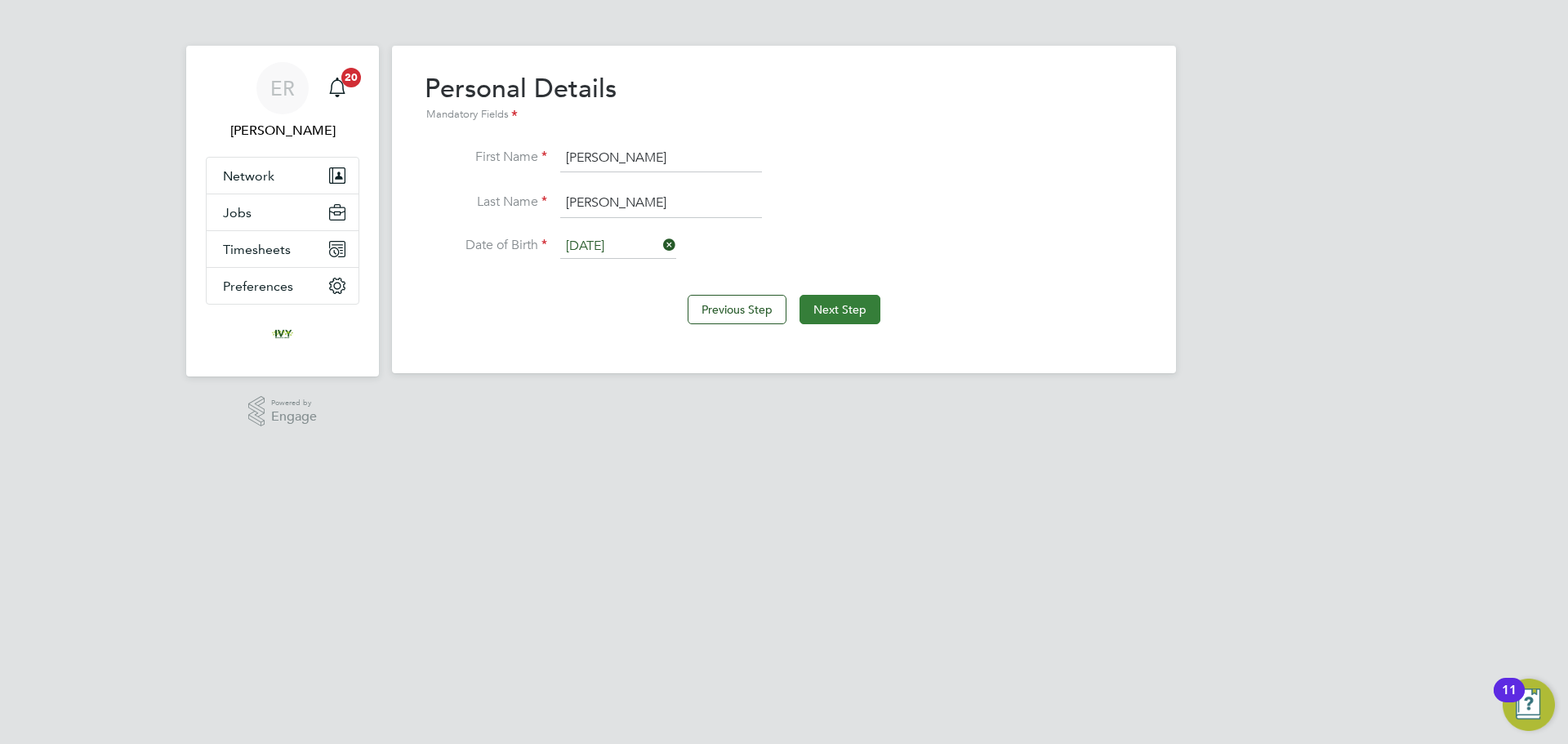
click at [836, 312] on button "Next Step" at bounding box center [839, 310] width 81 height 29
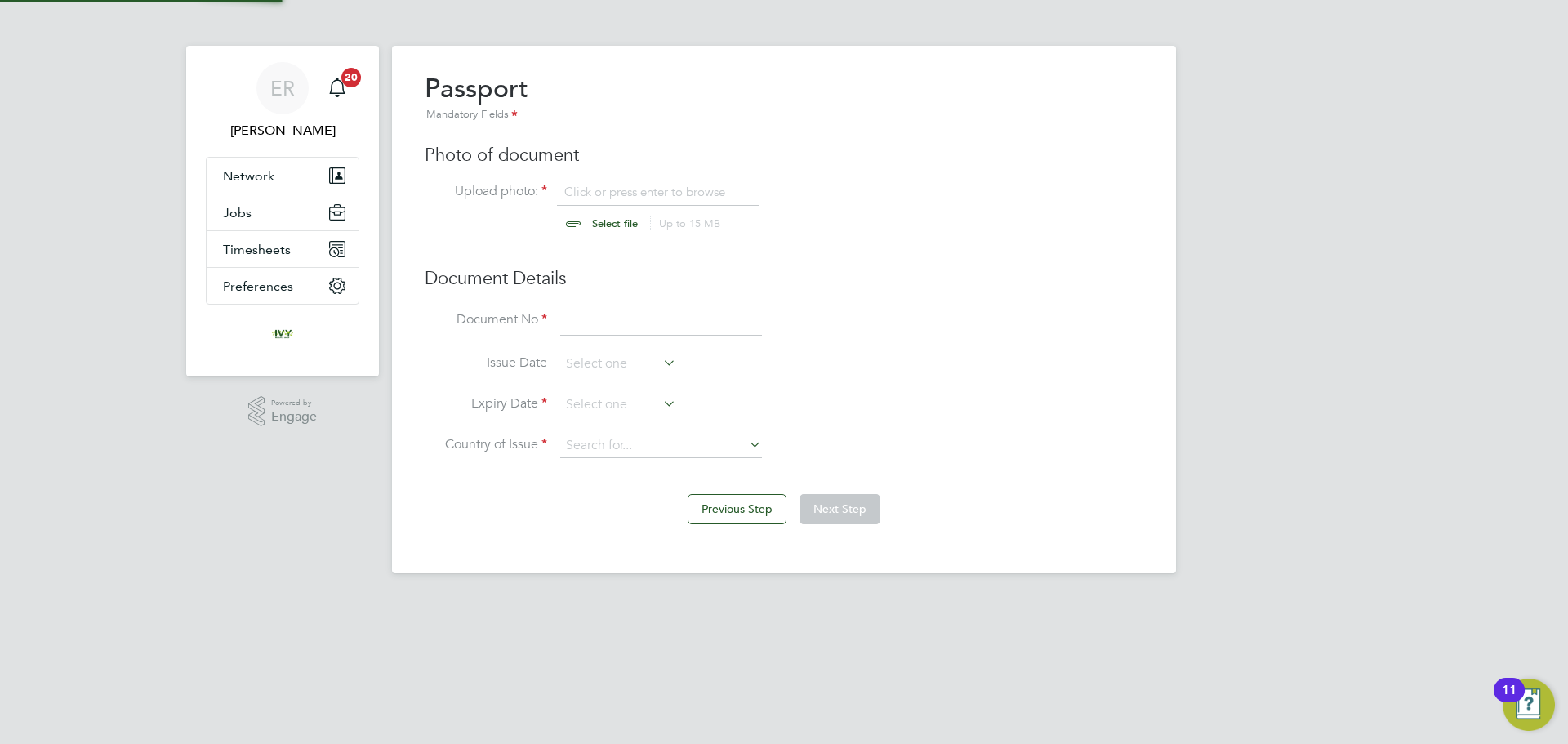
scroll to position [22, 202]
click at [587, 325] on input at bounding box center [661, 321] width 201 height 29
click at [599, 331] on input at bounding box center [661, 321] width 201 height 29
type input "126146095"
click at [586, 398] on input at bounding box center [618, 405] width 116 height 24
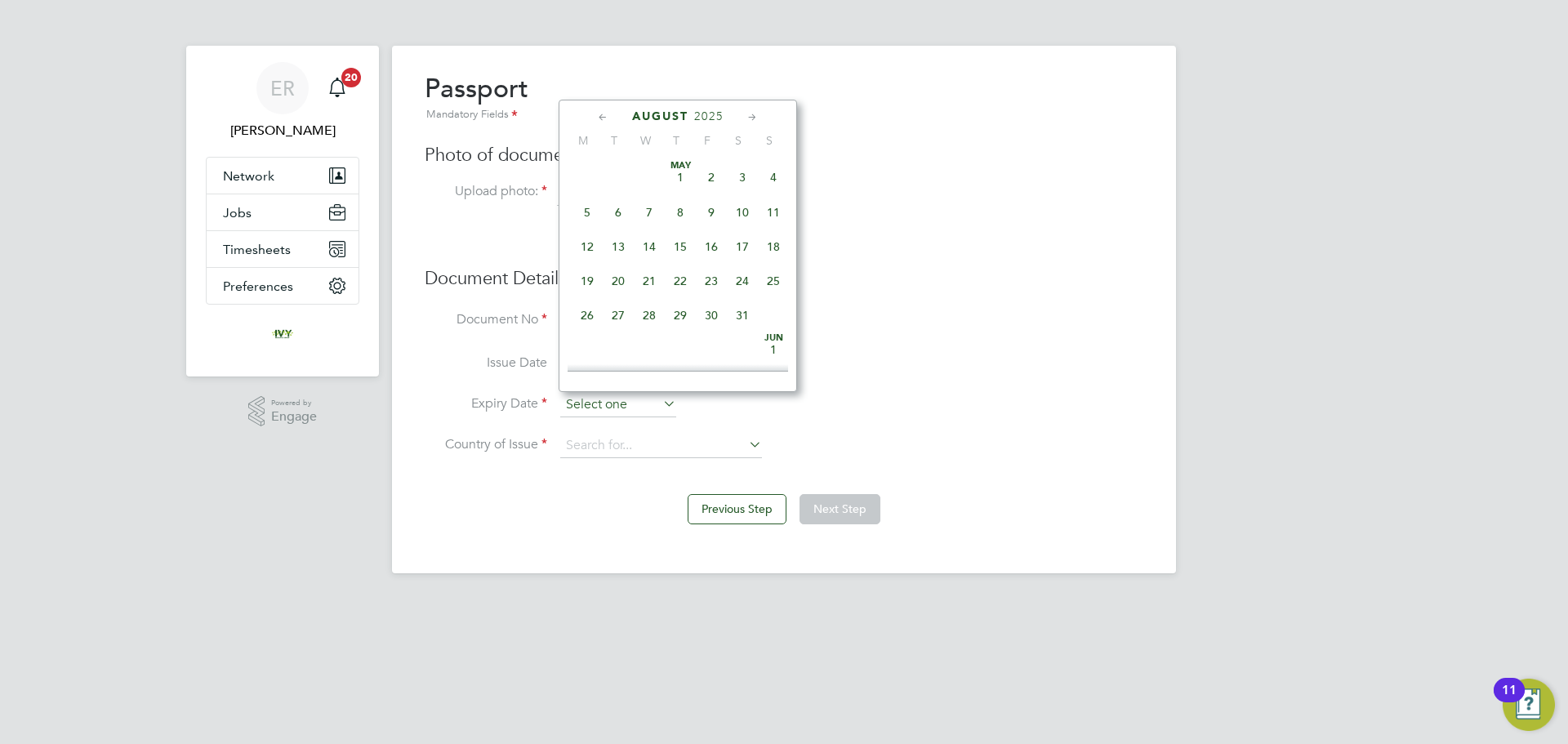
scroll to position [637, 0]
click at [709, 112] on span "2025" at bounding box center [709, 116] width 29 height 14
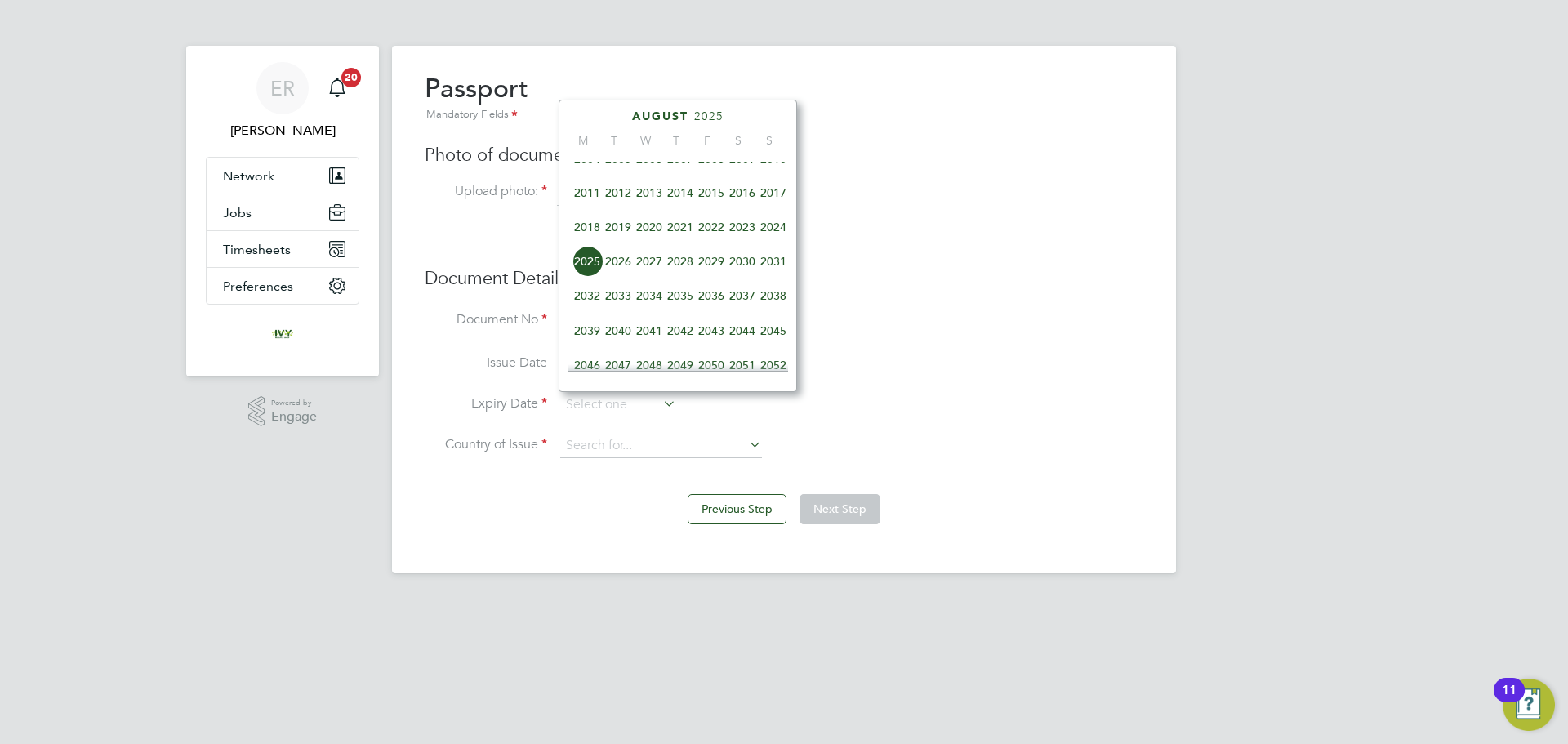
click at [770, 272] on span "2031" at bounding box center [774, 262] width 31 height 31
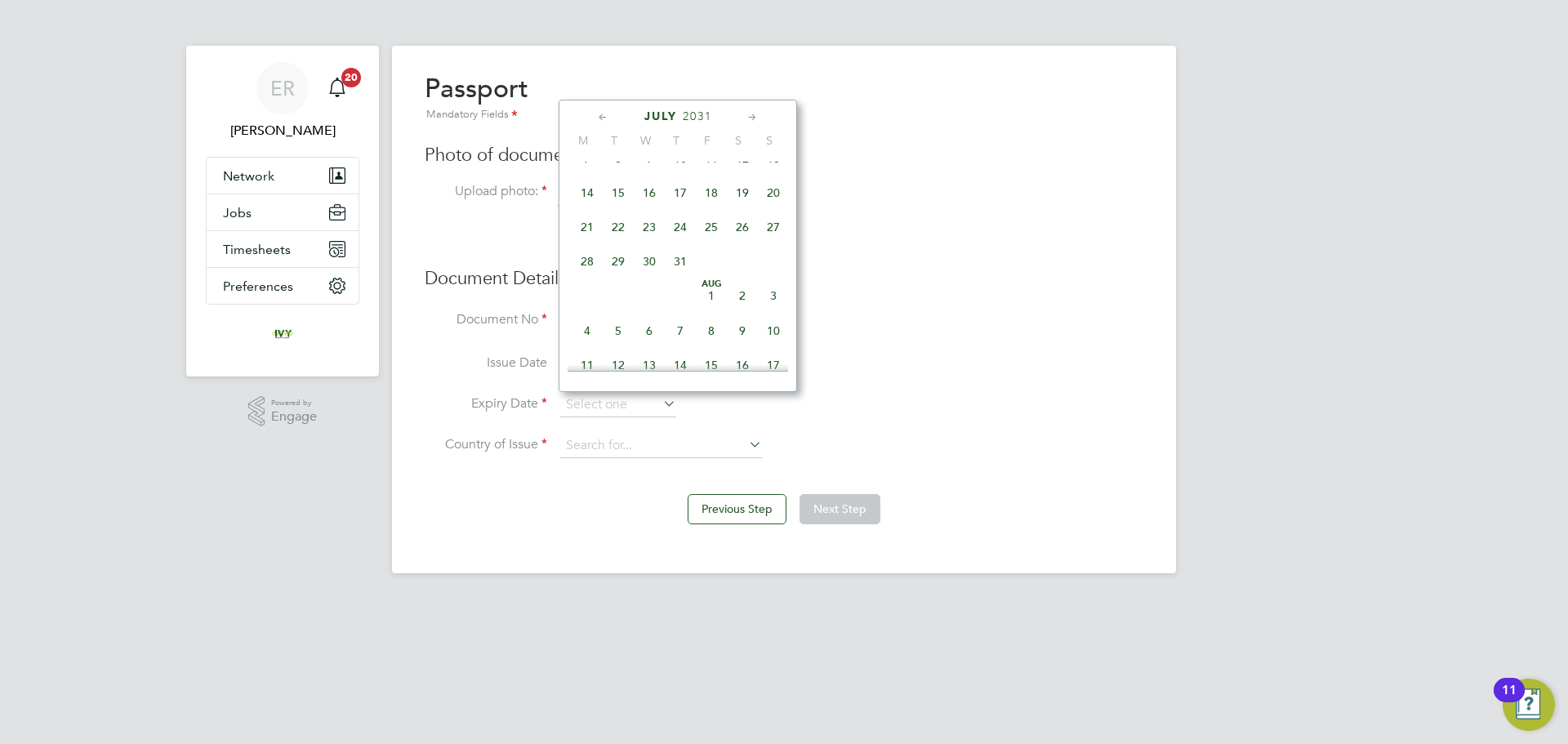
click at [619, 241] on span "22" at bounding box center [618, 227] width 31 height 31
type input "22 Jul 2031"
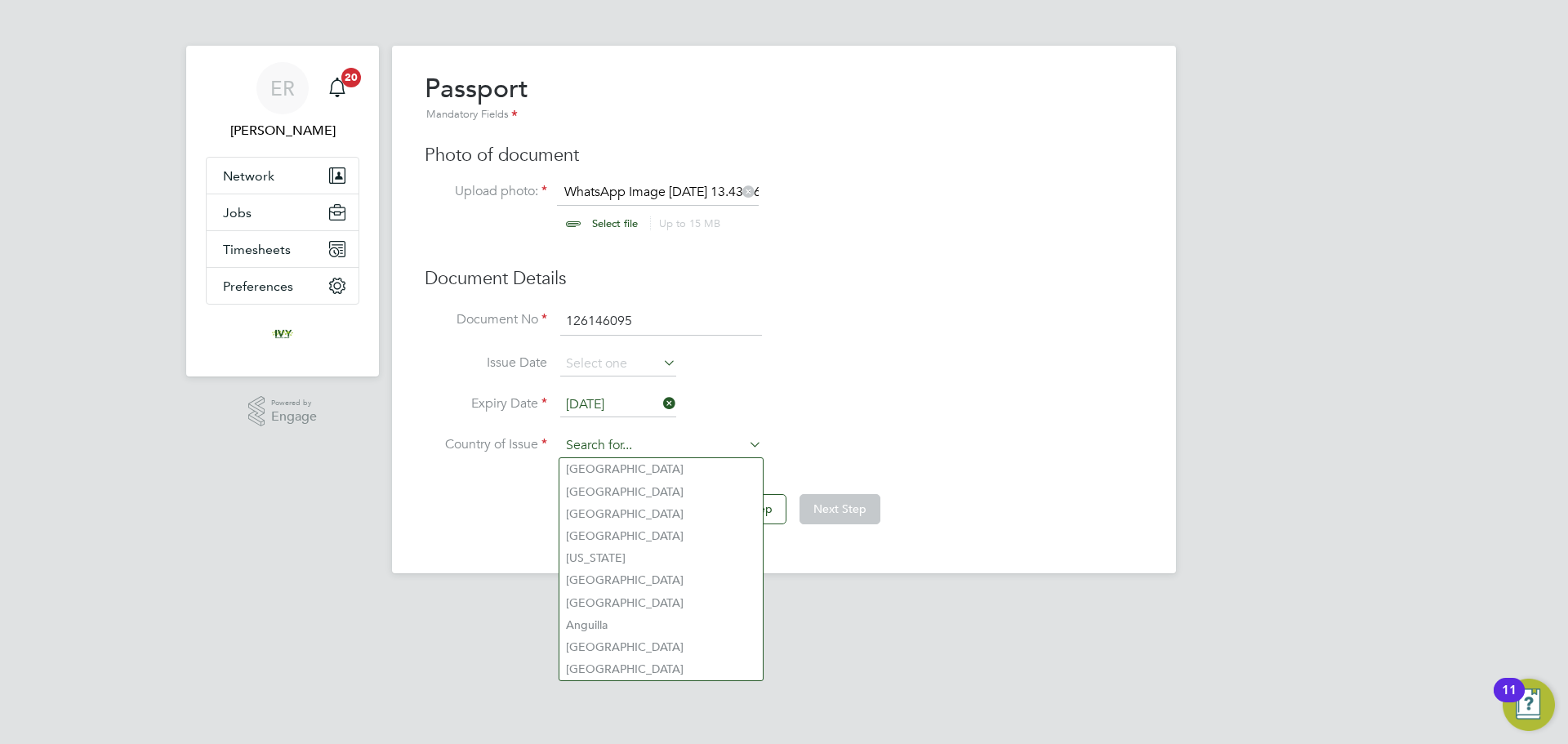
click at [666, 458] on div "Overview Complete the following process to prove that you’re legally allowed to…" at bounding box center [784, 310] width 784 height 528
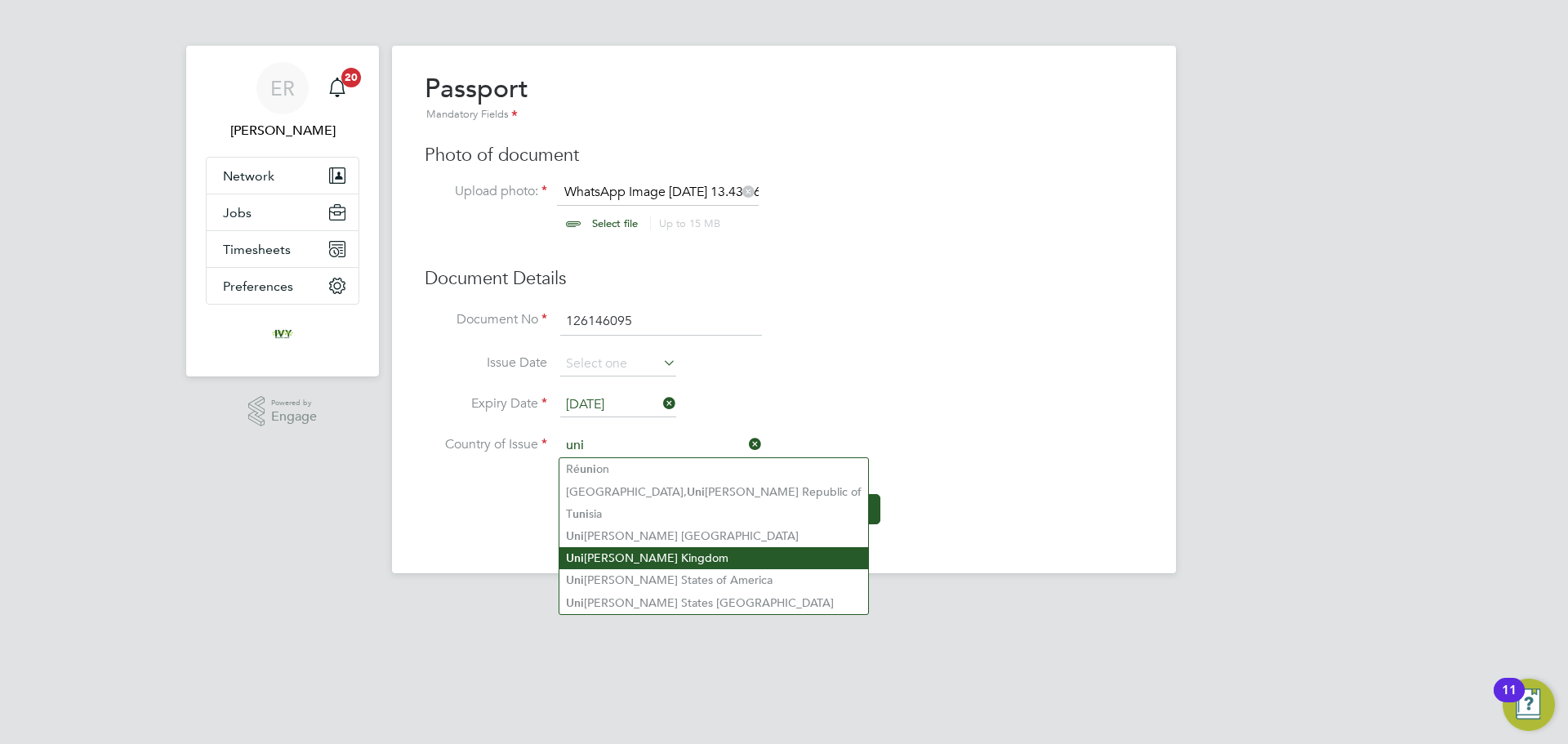
click at [648, 555] on li "Uni ted Kingdom" at bounding box center [713, 558] width 309 height 22
type input "United Kingdom"
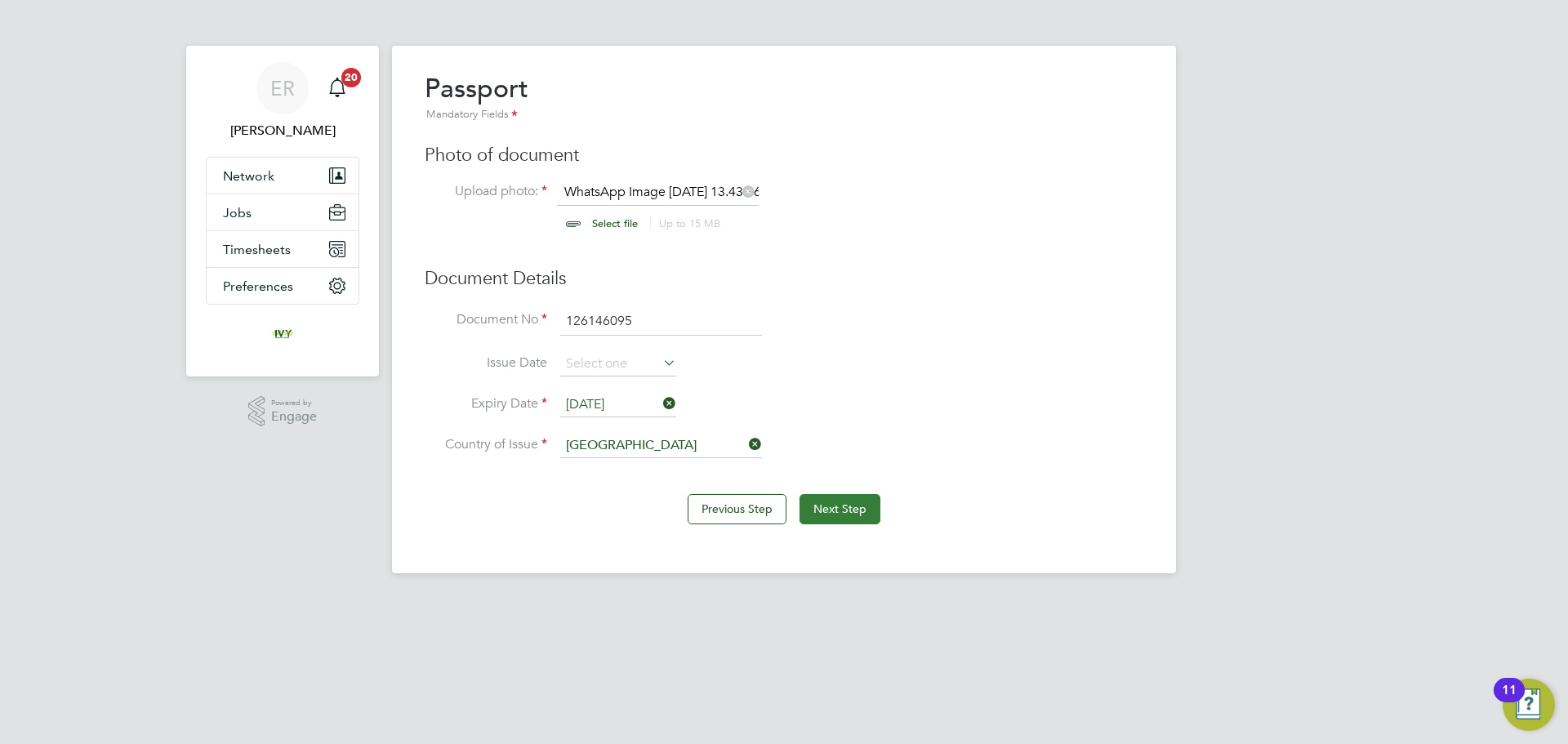
click at [858, 510] on button "Next Step" at bounding box center [839, 509] width 81 height 29
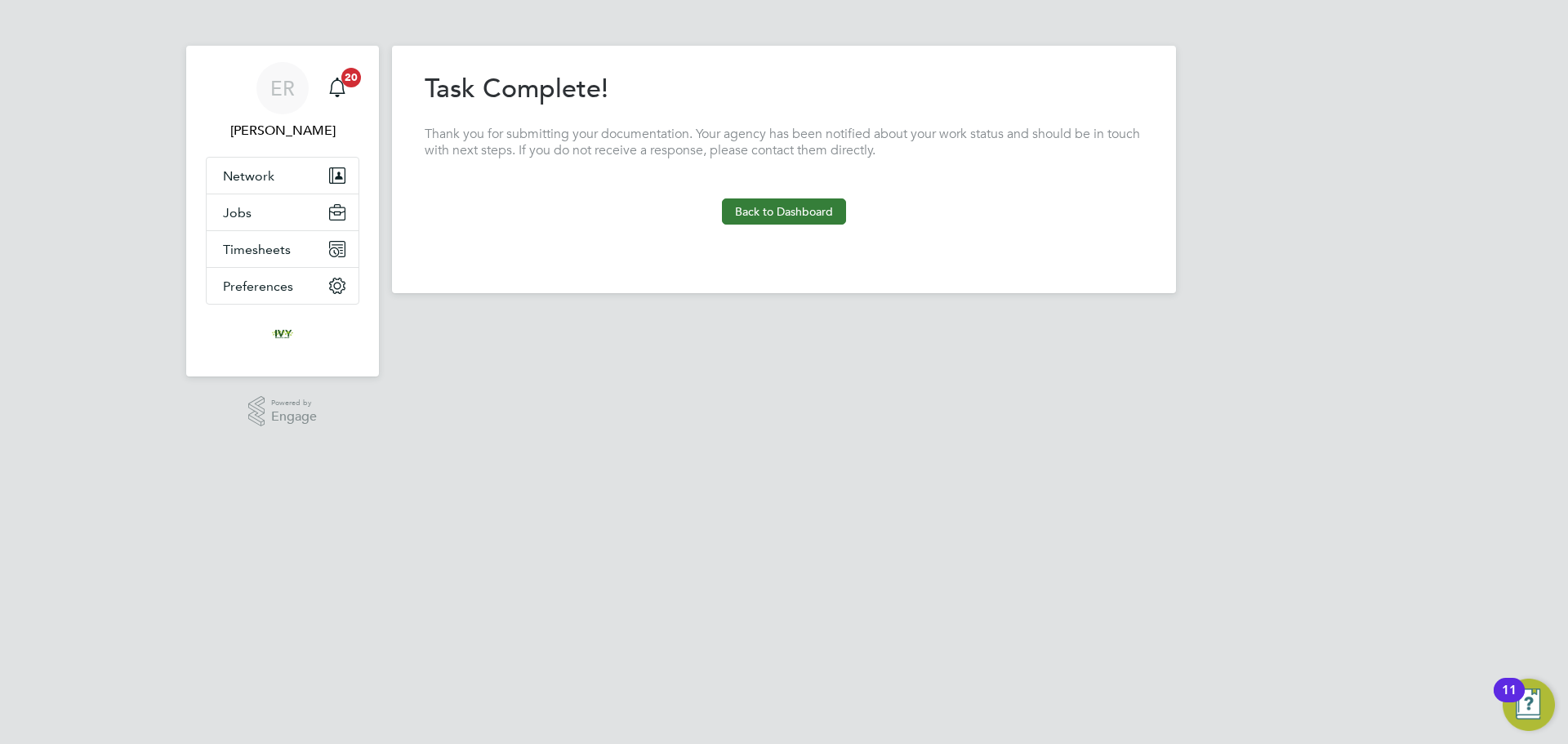
click at [809, 205] on button "Back to Dashboard" at bounding box center [784, 211] width 125 height 26
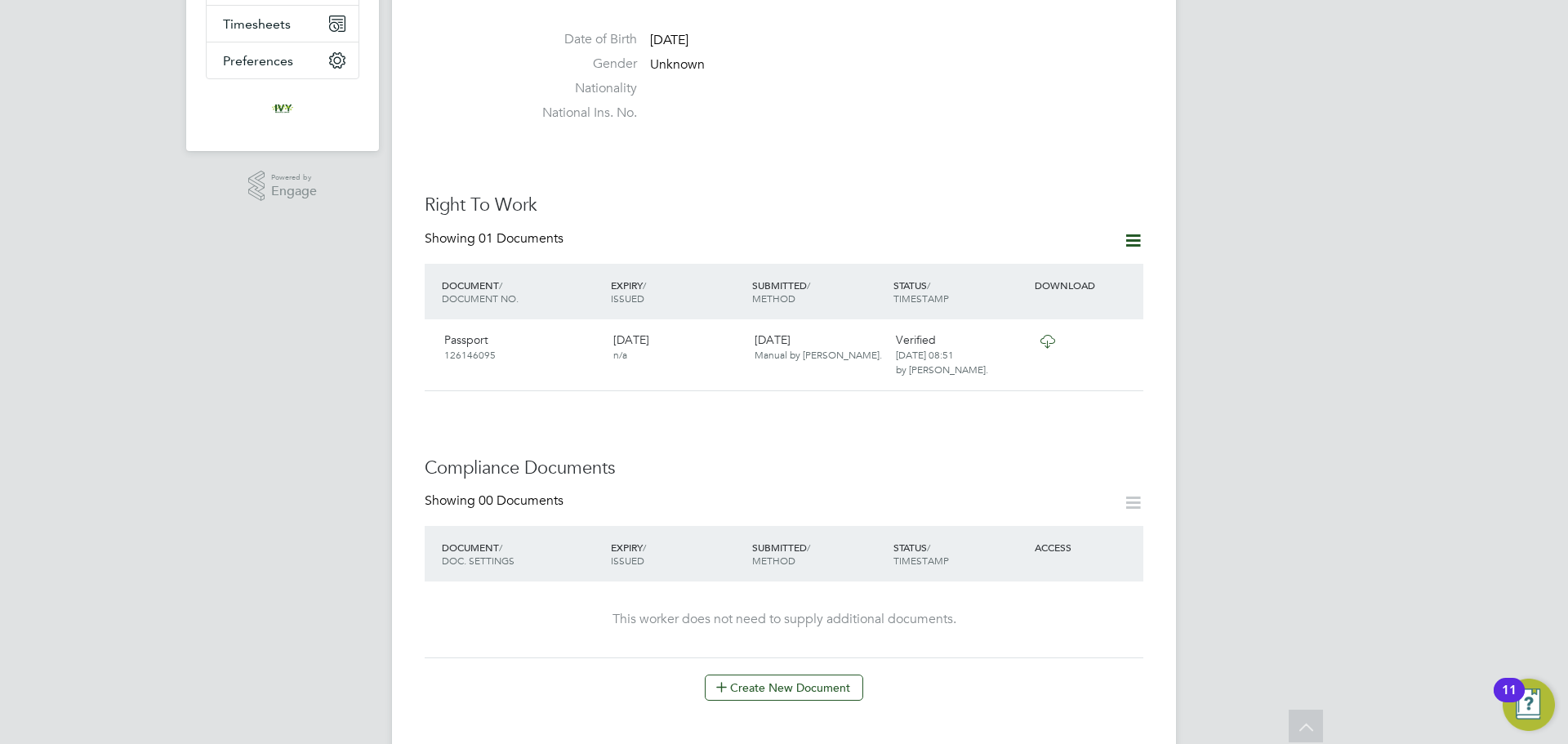
scroll to position [408, 0]
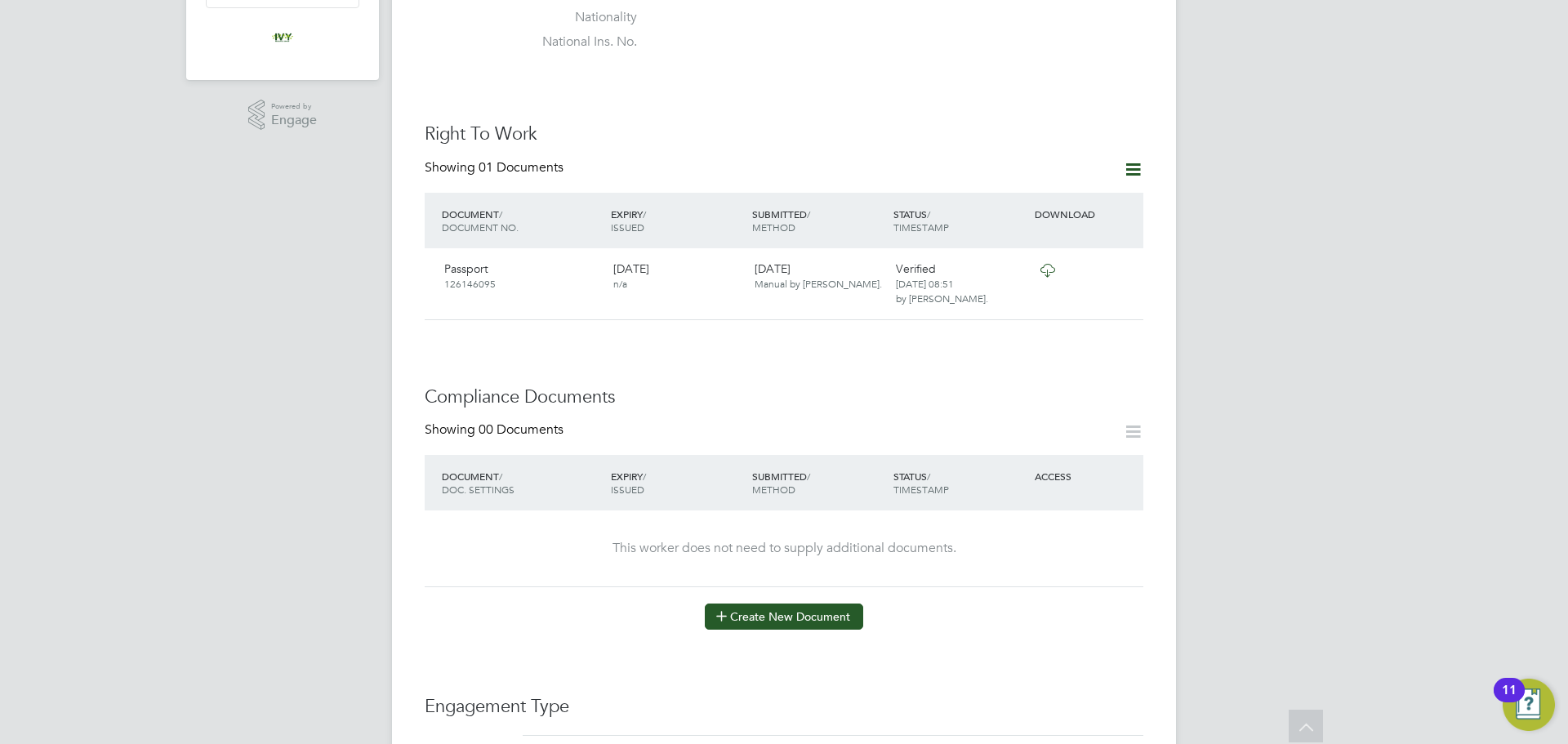
click at [727, 610] on icon at bounding box center [721, 615] width 13 height 13
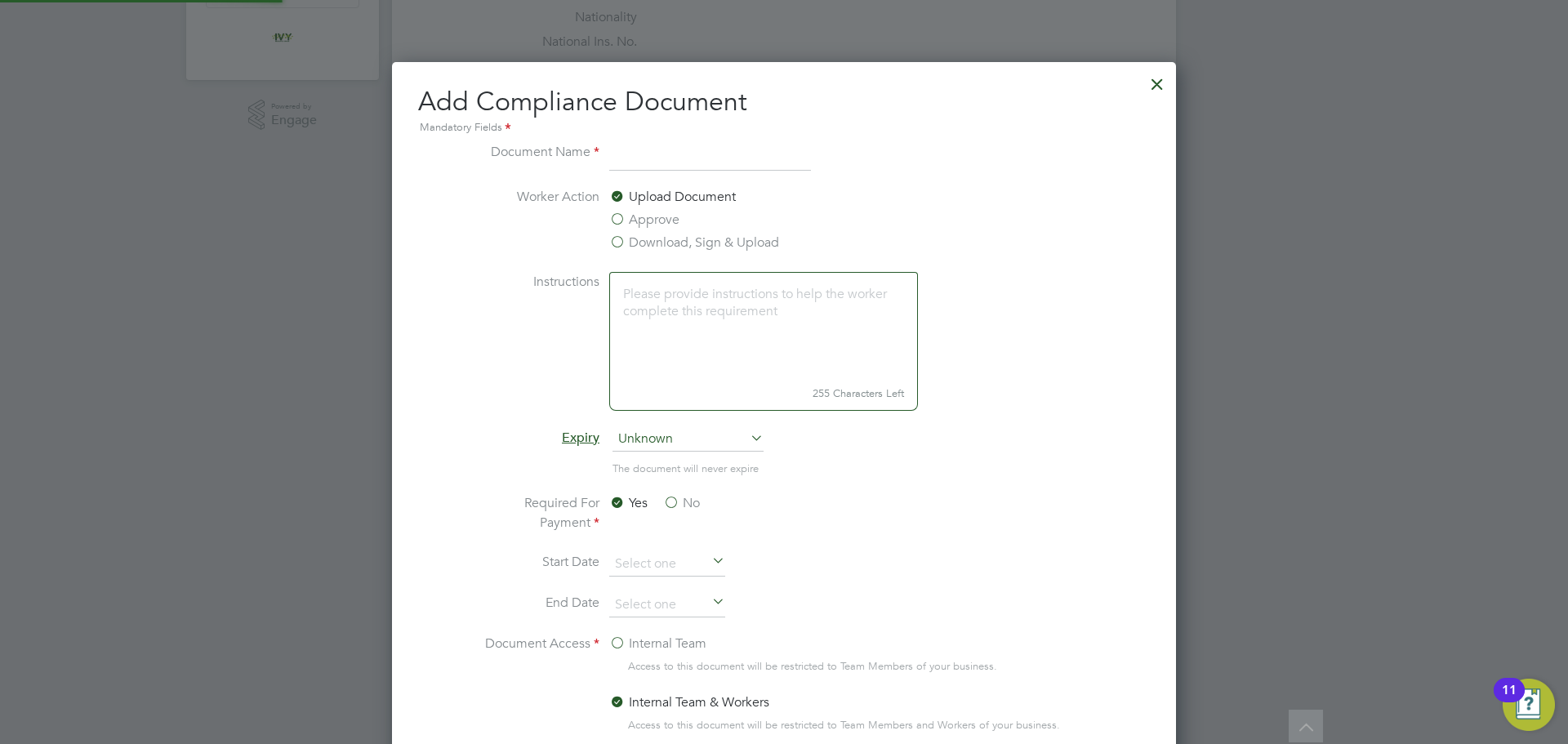
scroll to position [858, 784]
click at [622, 218] on label "Approve" at bounding box center [644, 220] width 70 height 19
click at [0, 0] on input "Approve" at bounding box center [0, 0] width 0 height 0
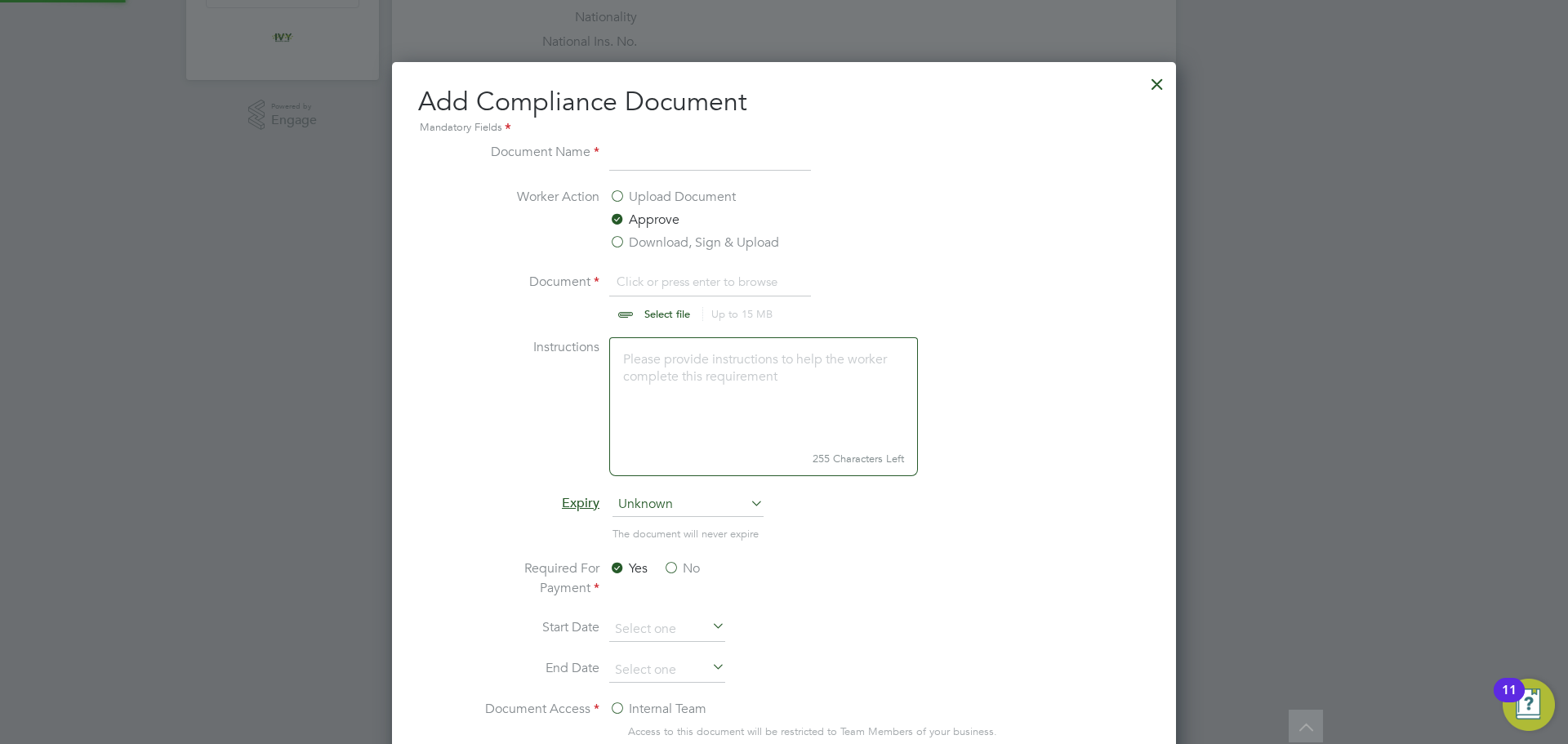
scroll to position [24, 202]
click at [616, 199] on label "Upload Document" at bounding box center [673, 197] width 127 height 19
click at [0, 0] on input "Upload Document" at bounding box center [0, 0] width 0 height 0
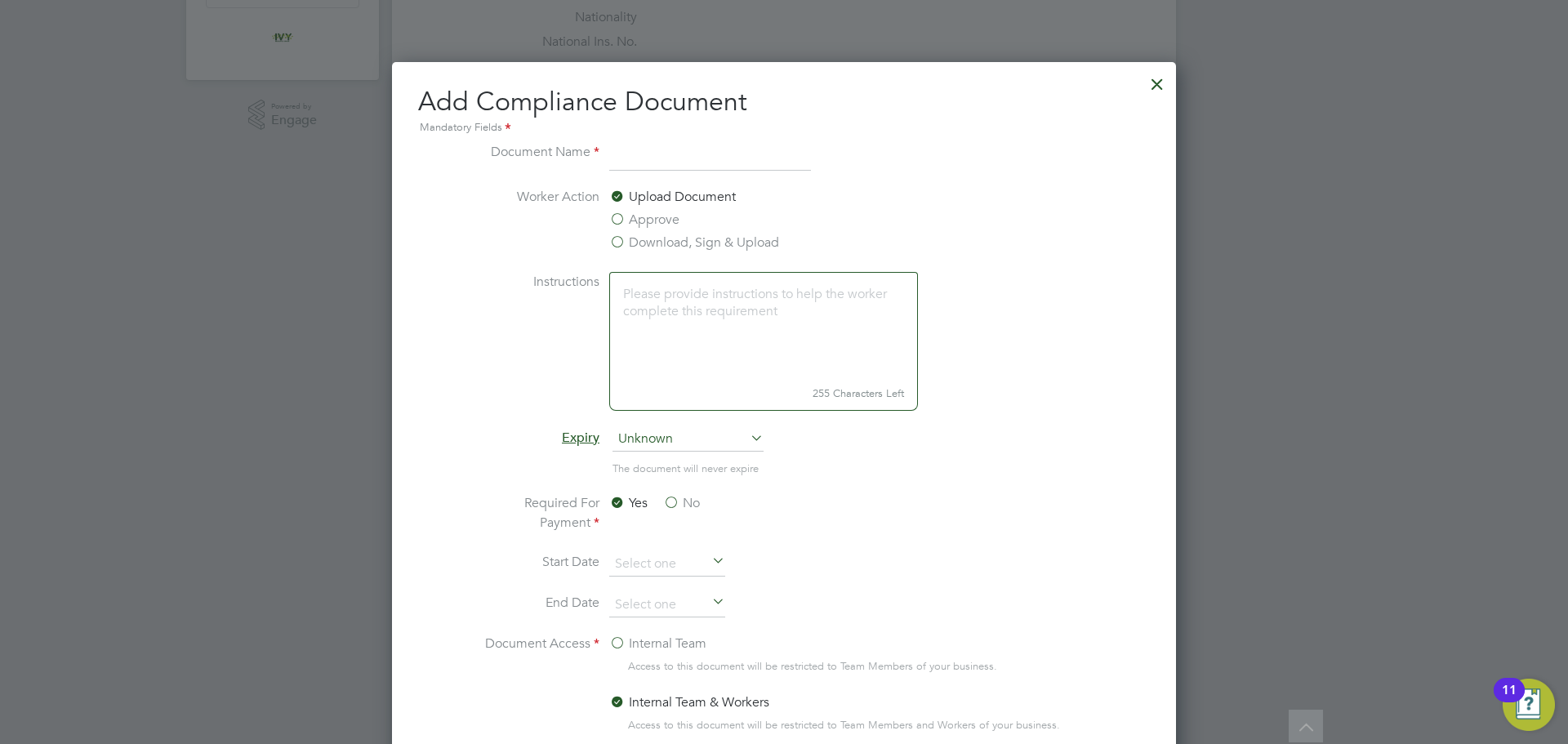
click at [624, 167] on input at bounding box center [710, 157] width 201 height 29
click at [646, 165] on input at bounding box center [710, 157] width 201 height 29
click at [674, 160] on input at bounding box center [710, 157] width 201 height 29
type input "Npors Front"
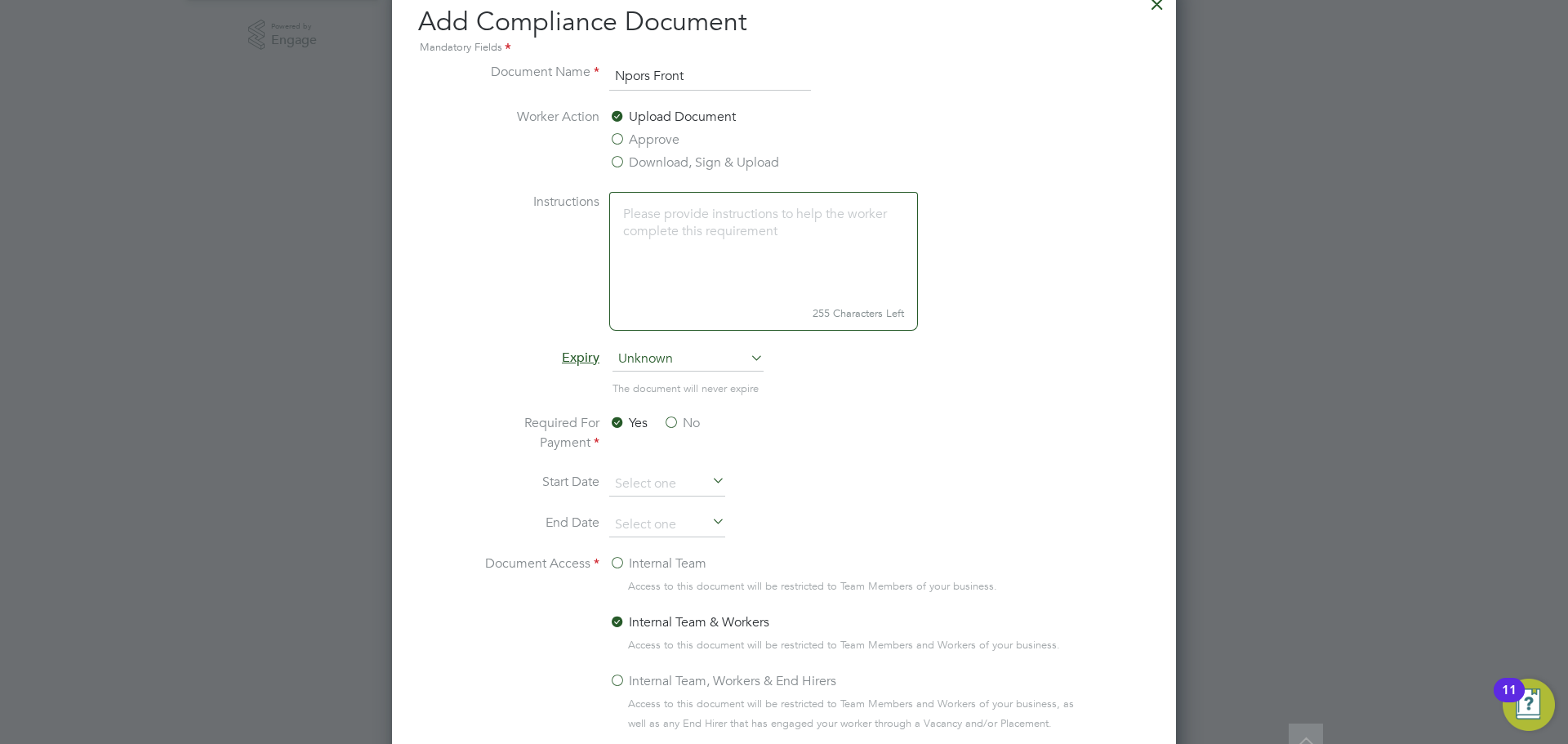
scroll to position [490, 0]
click at [617, 132] on label "Approve" at bounding box center [644, 138] width 70 height 19
click at [0, 0] on input "Approve" at bounding box center [0, 0] width 0 height 0
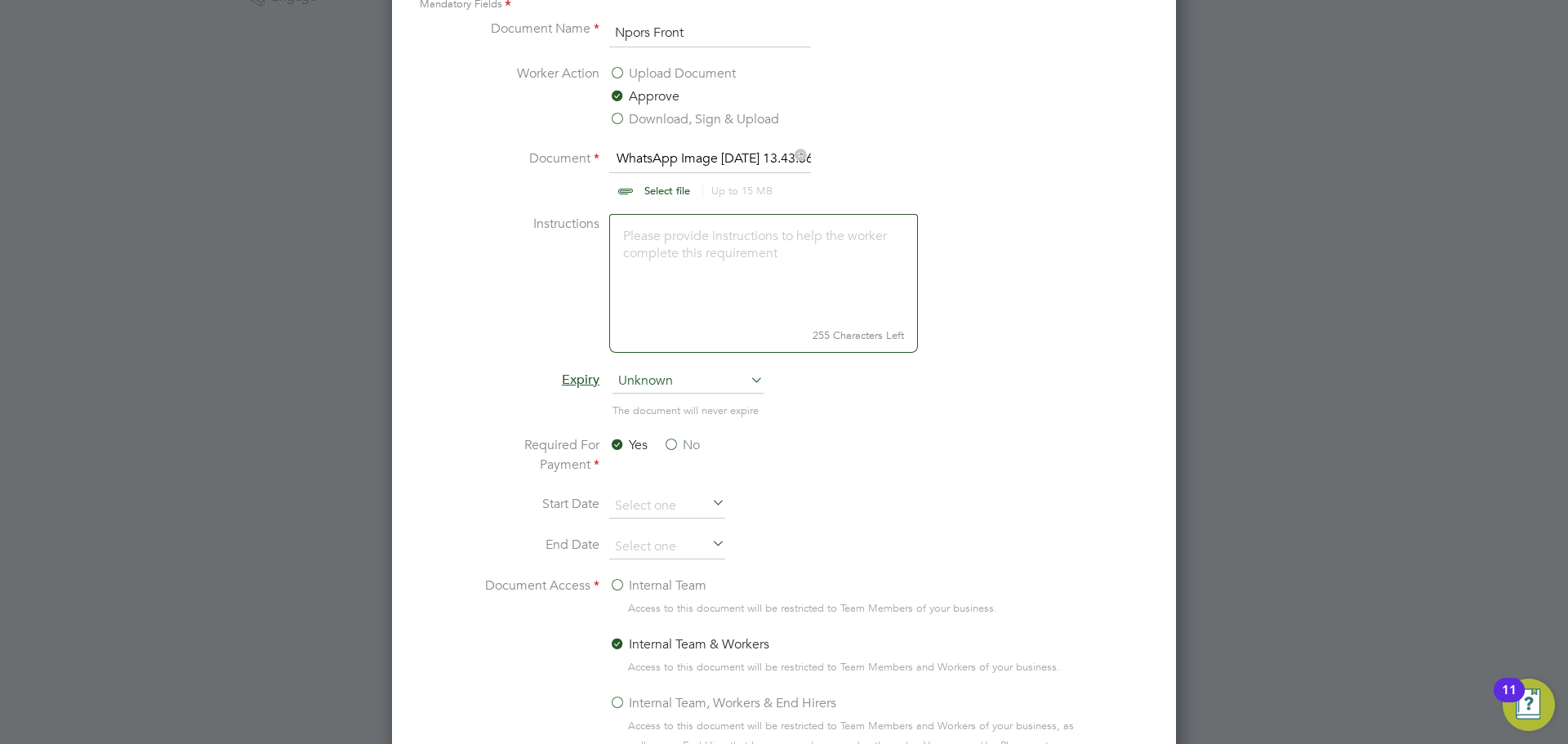
scroll to position [572, 0]
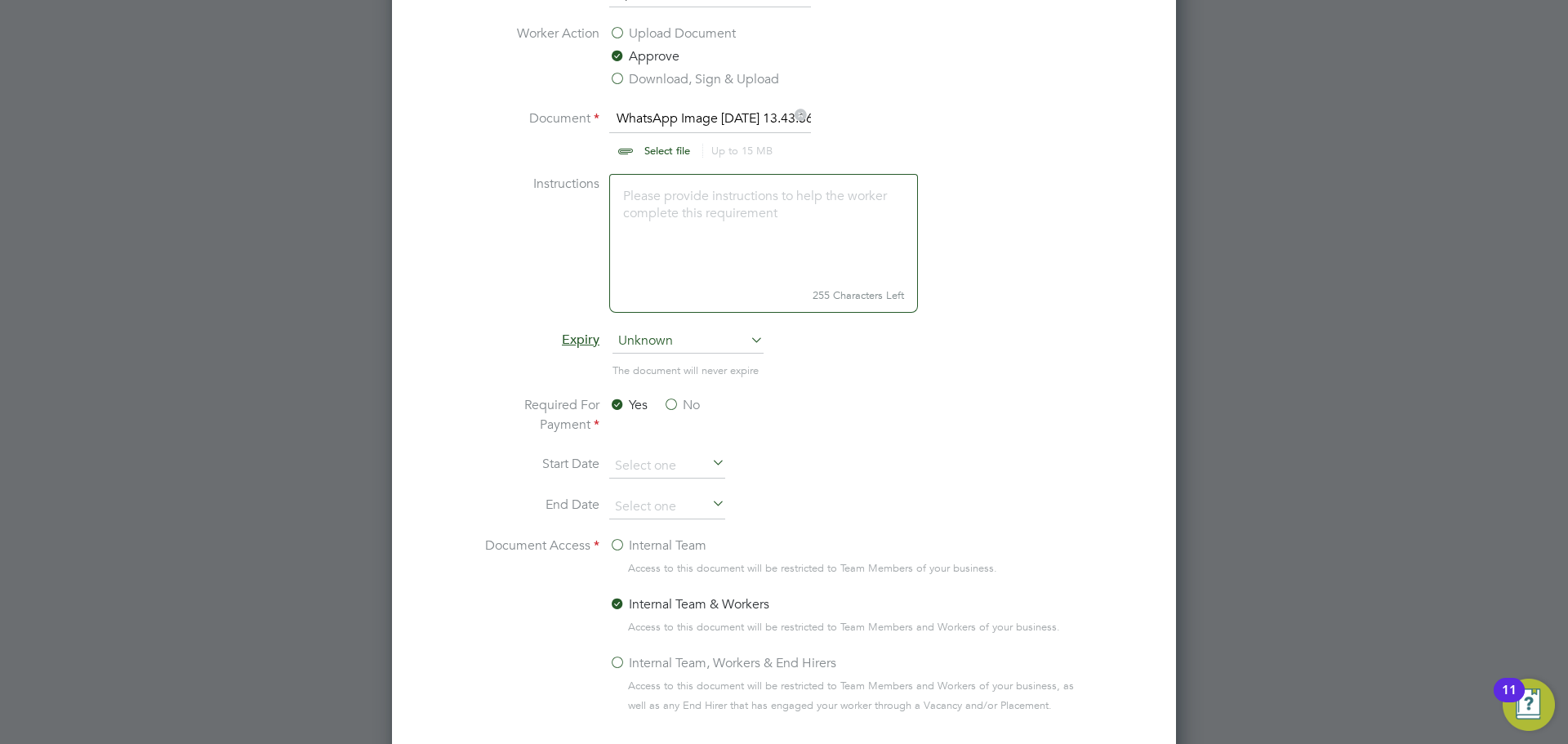
drag, startPoint x: 672, startPoint y: 408, endPoint x: 680, endPoint y: 411, distance: 8.5
click at [672, 408] on label "No" at bounding box center [681, 405] width 37 height 19
click at [0, 0] on input "No" at bounding box center [0, 0] width 0 height 0
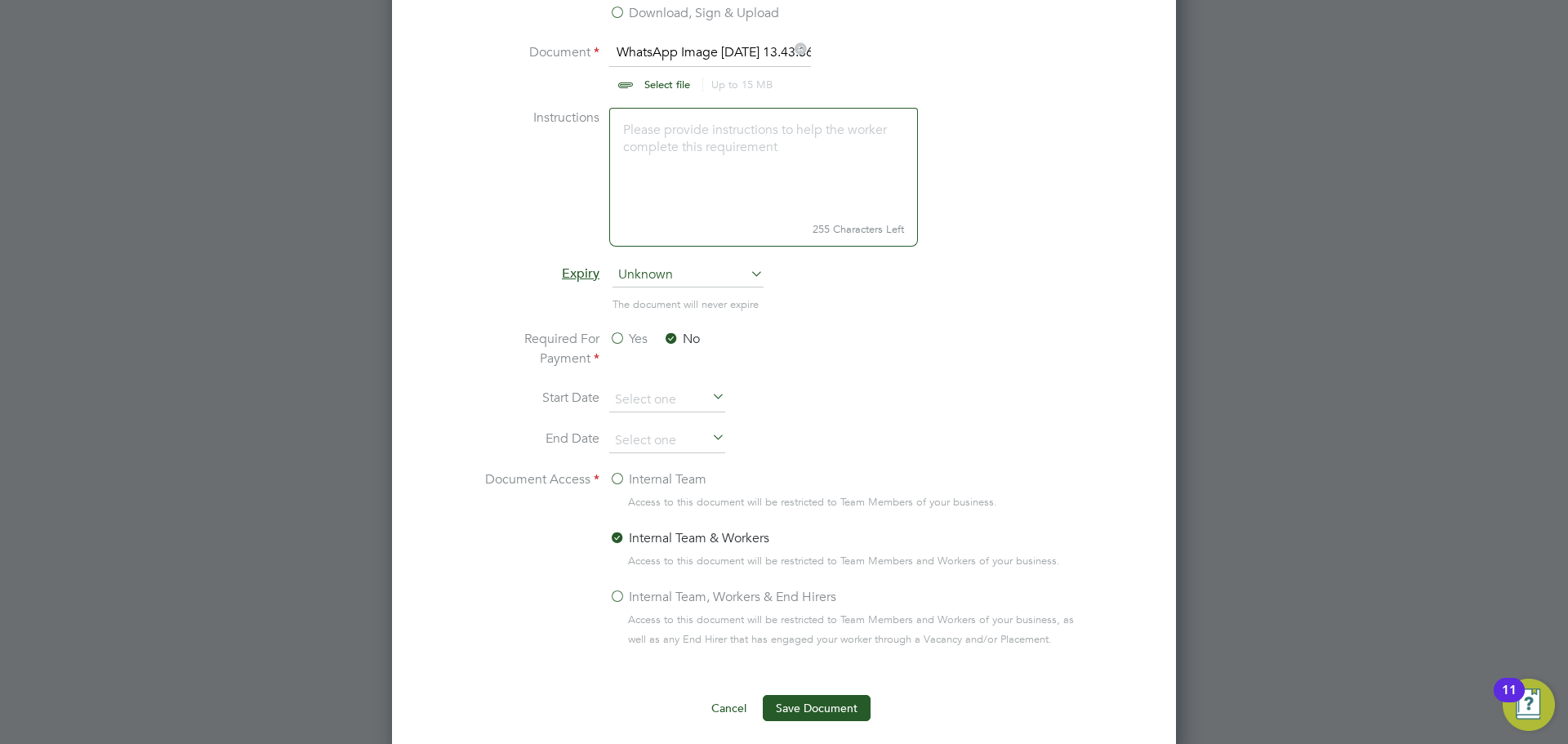
scroll to position [735, 0]
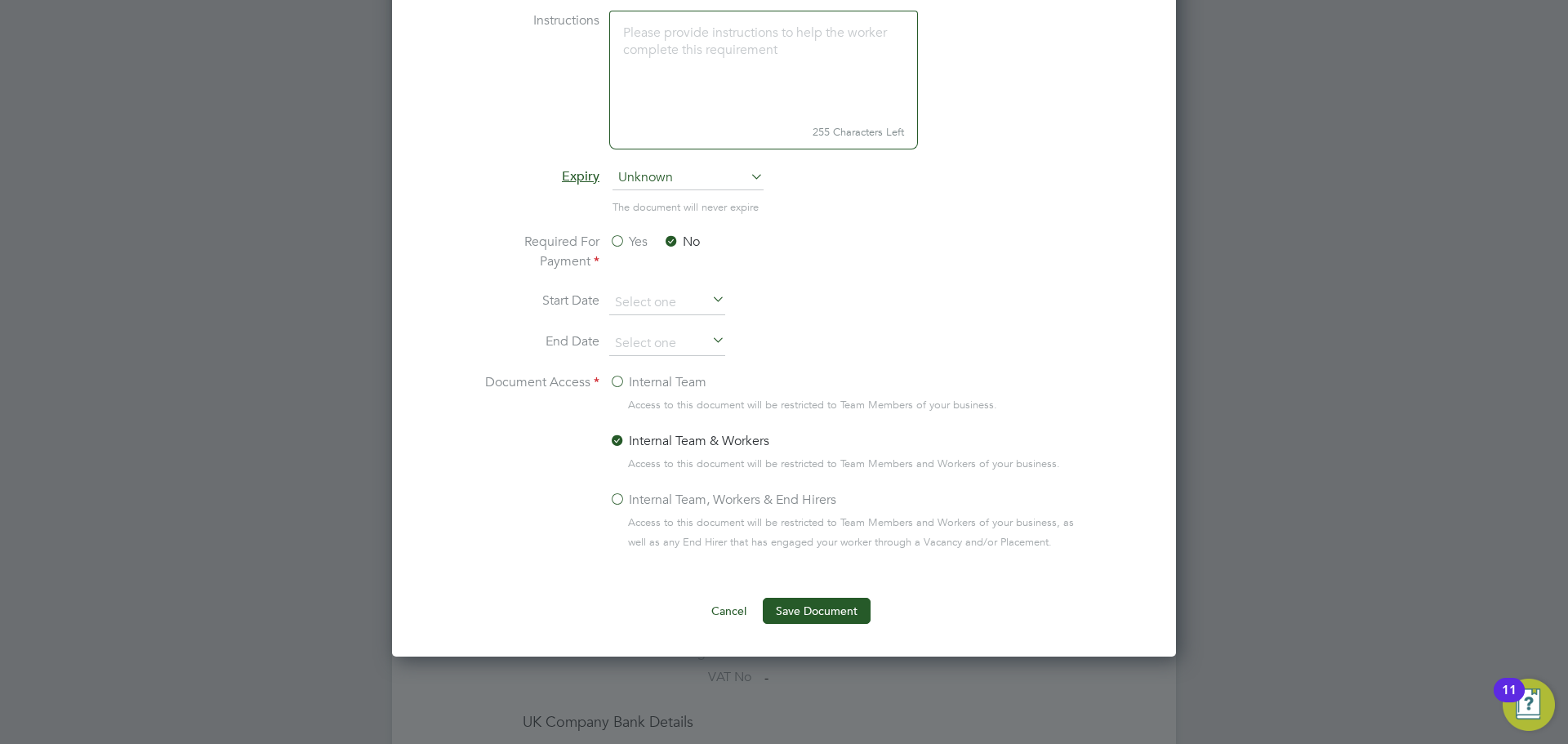
click at [621, 388] on label "Internal Team" at bounding box center [658, 383] width 97 height 19
click at [0, 0] on input "Internal Team" at bounding box center [0, 0] width 0 height 0
click at [832, 599] on button "Save Document" at bounding box center [817, 611] width 108 height 26
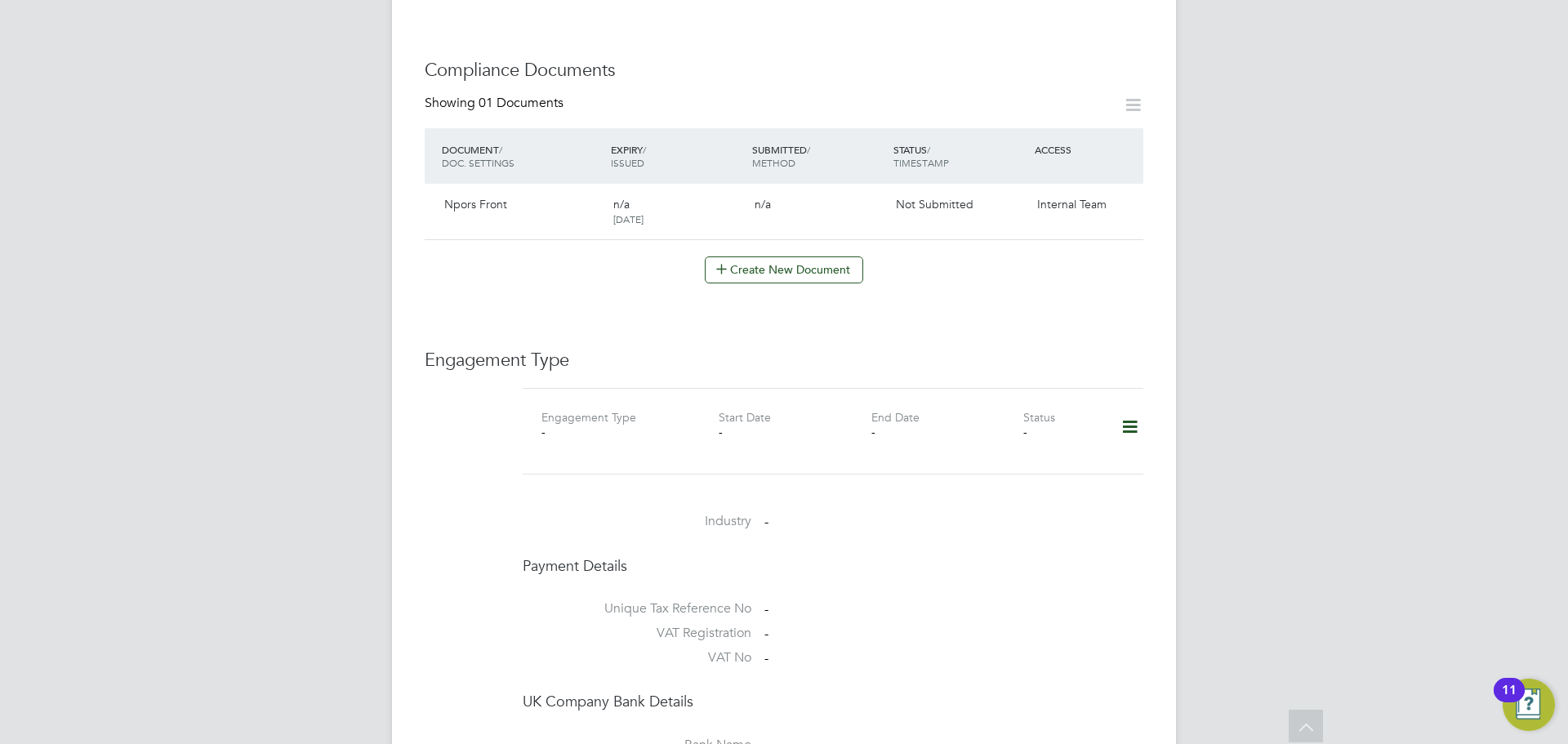
click at [1139, 430] on icon at bounding box center [1129, 427] width 28 height 38
click at [1027, 500] on li "Add Engagement Type" at bounding box center [1045, 497] width 185 height 22
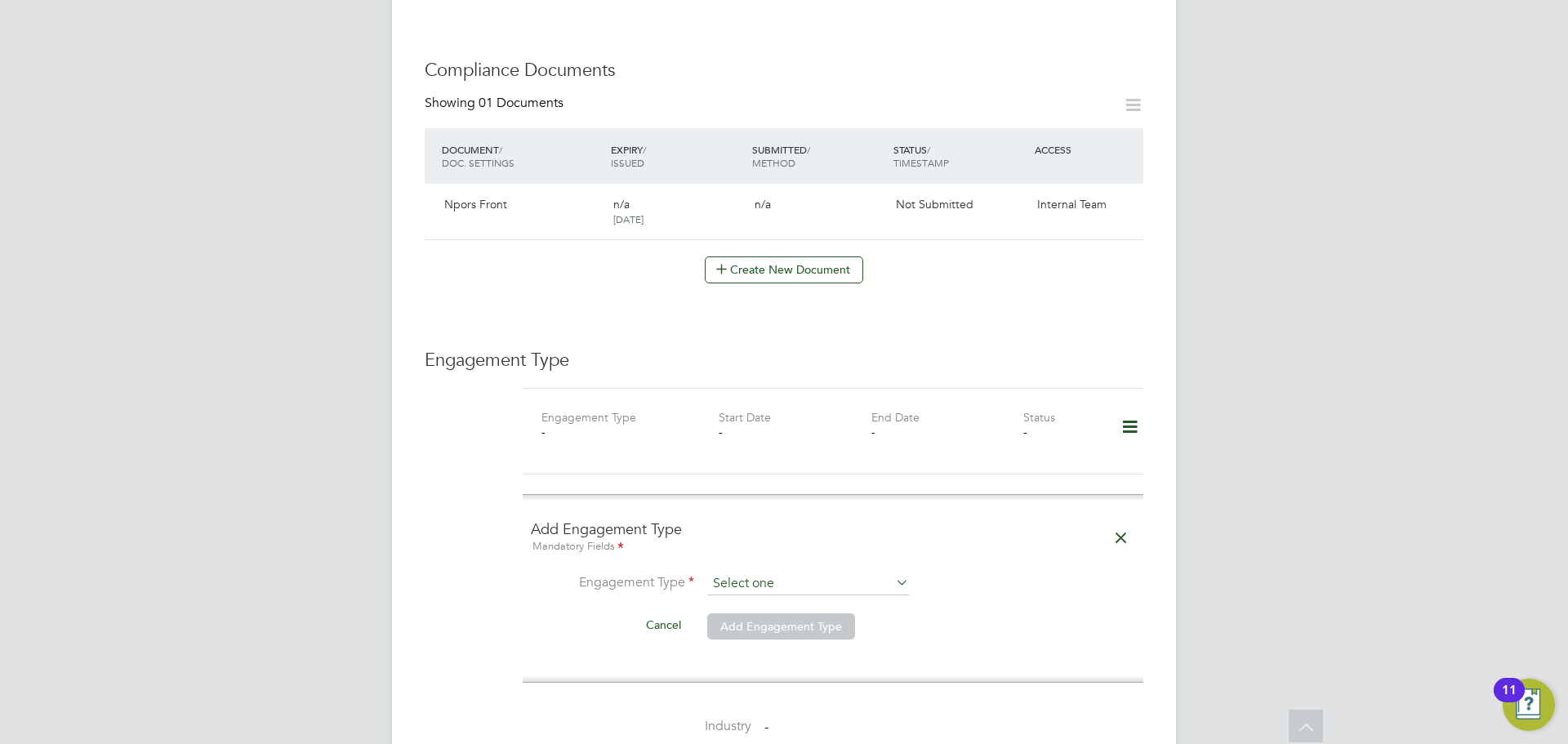
click at [749, 576] on input at bounding box center [808, 583] width 201 height 22
click at [798, 657] on li "Self-employed" at bounding box center [808, 654] width 203 height 23
type input "Self-employed"
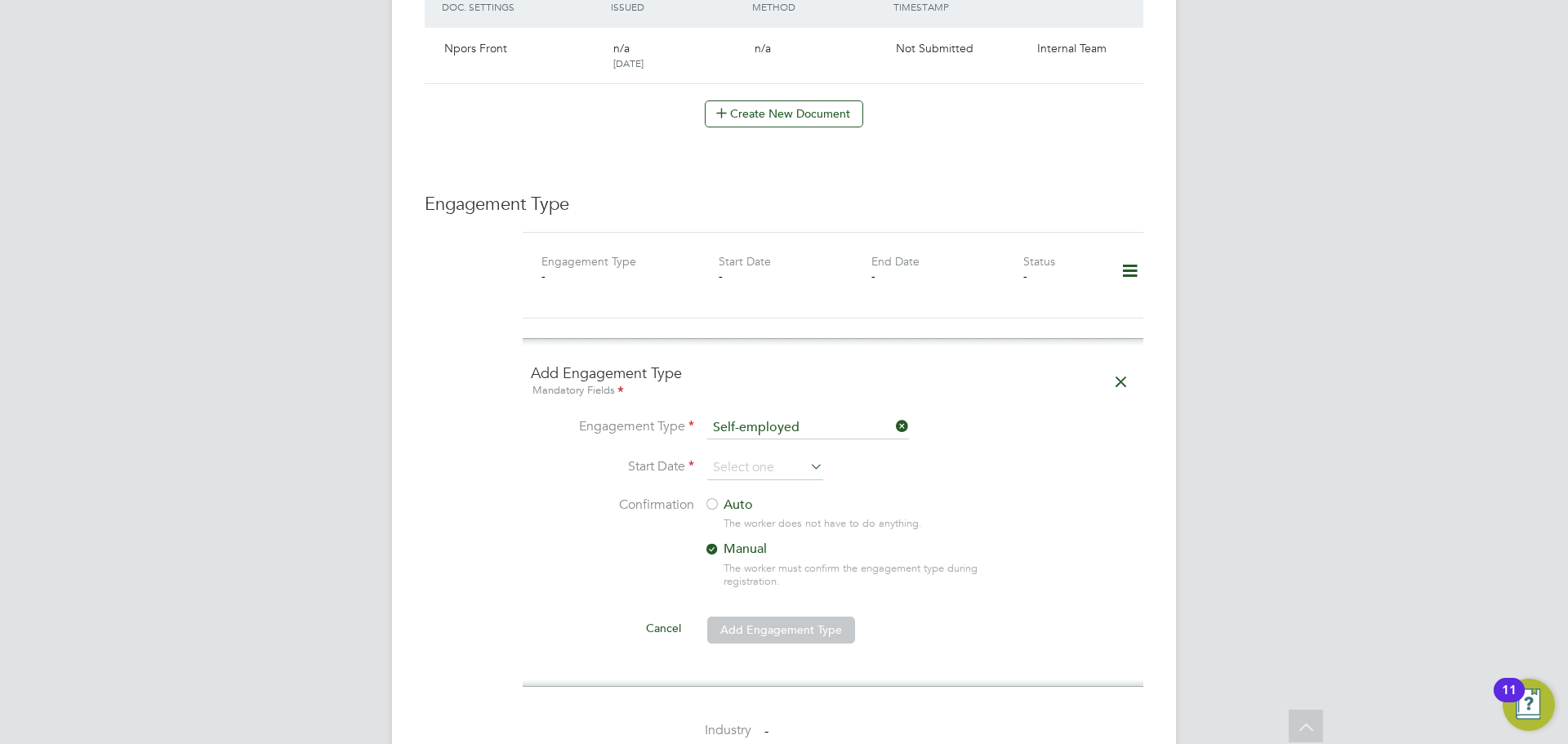
scroll to position [899, 0]
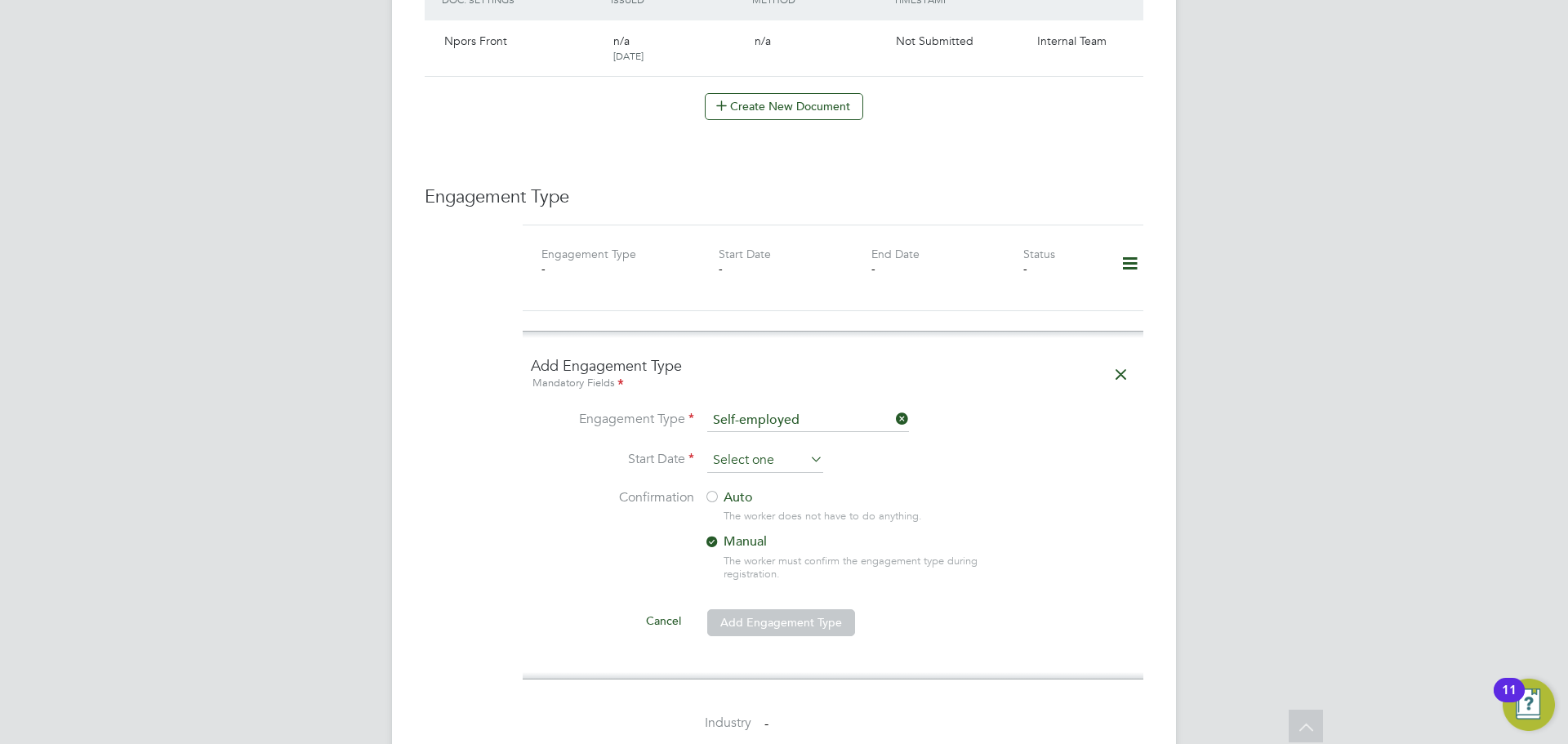
click at [763, 463] on input at bounding box center [765, 461] width 116 height 24
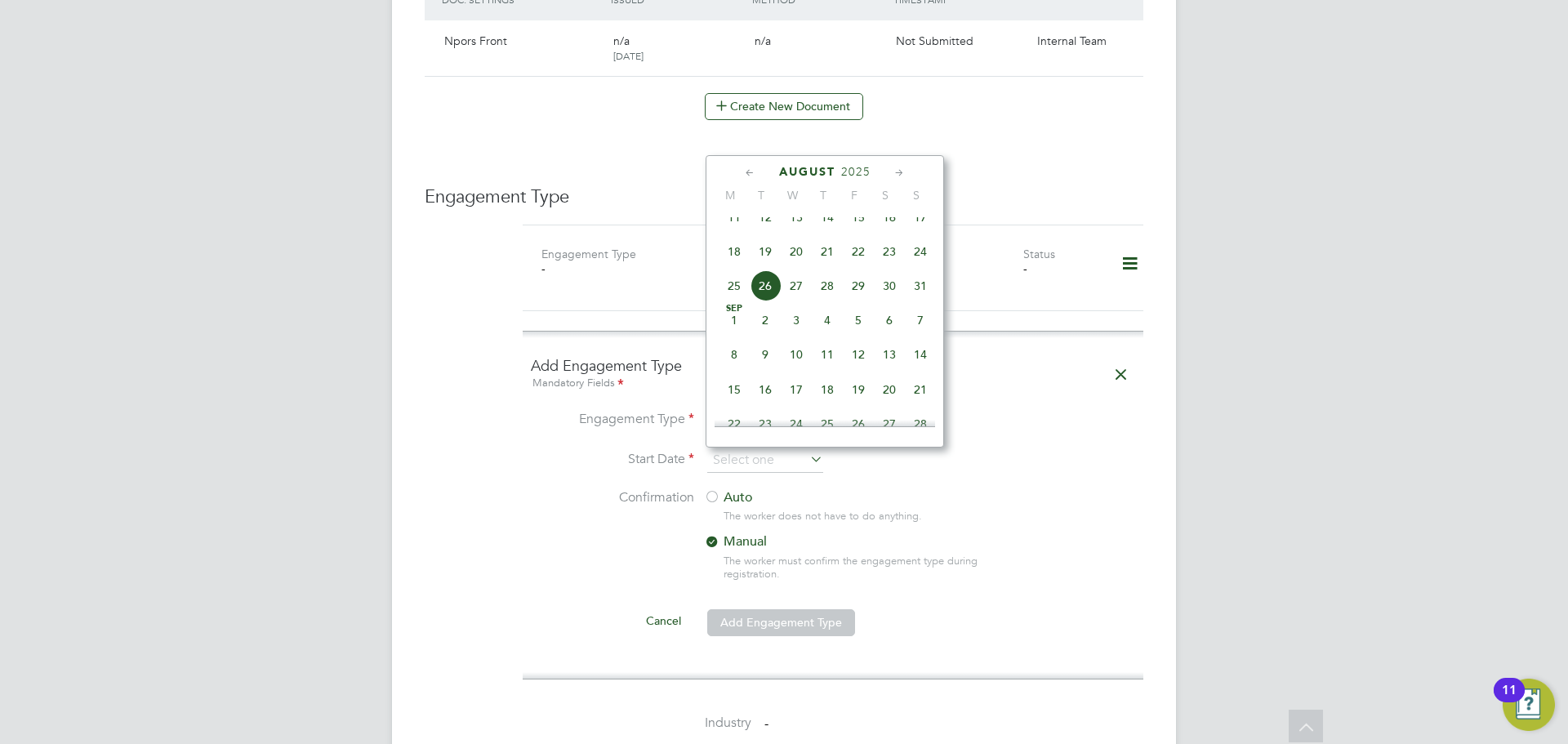
click at [857, 264] on span "22" at bounding box center [858, 251] width 31 height 31
type input "22 Aug 2025"
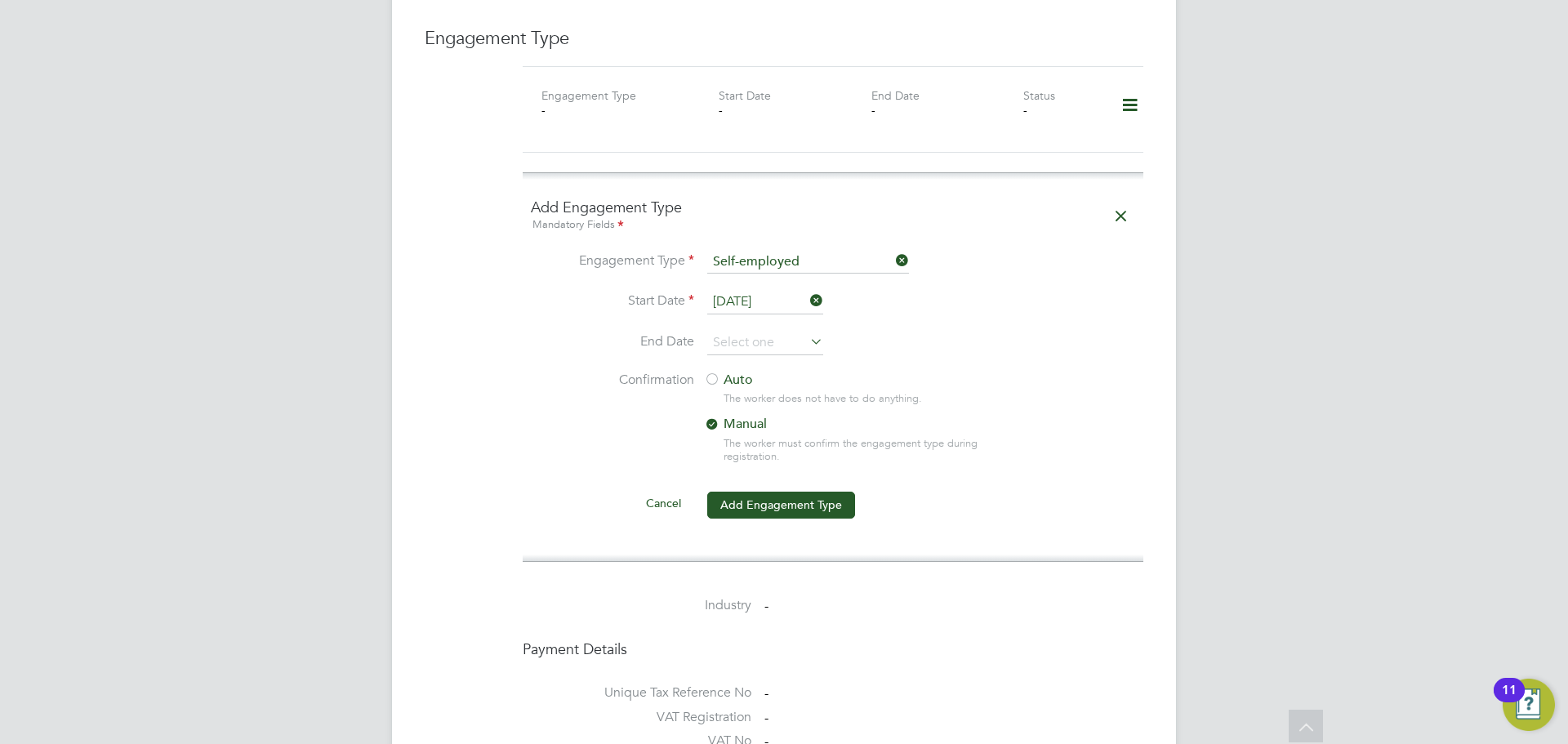
scroll to position [1062, 0]
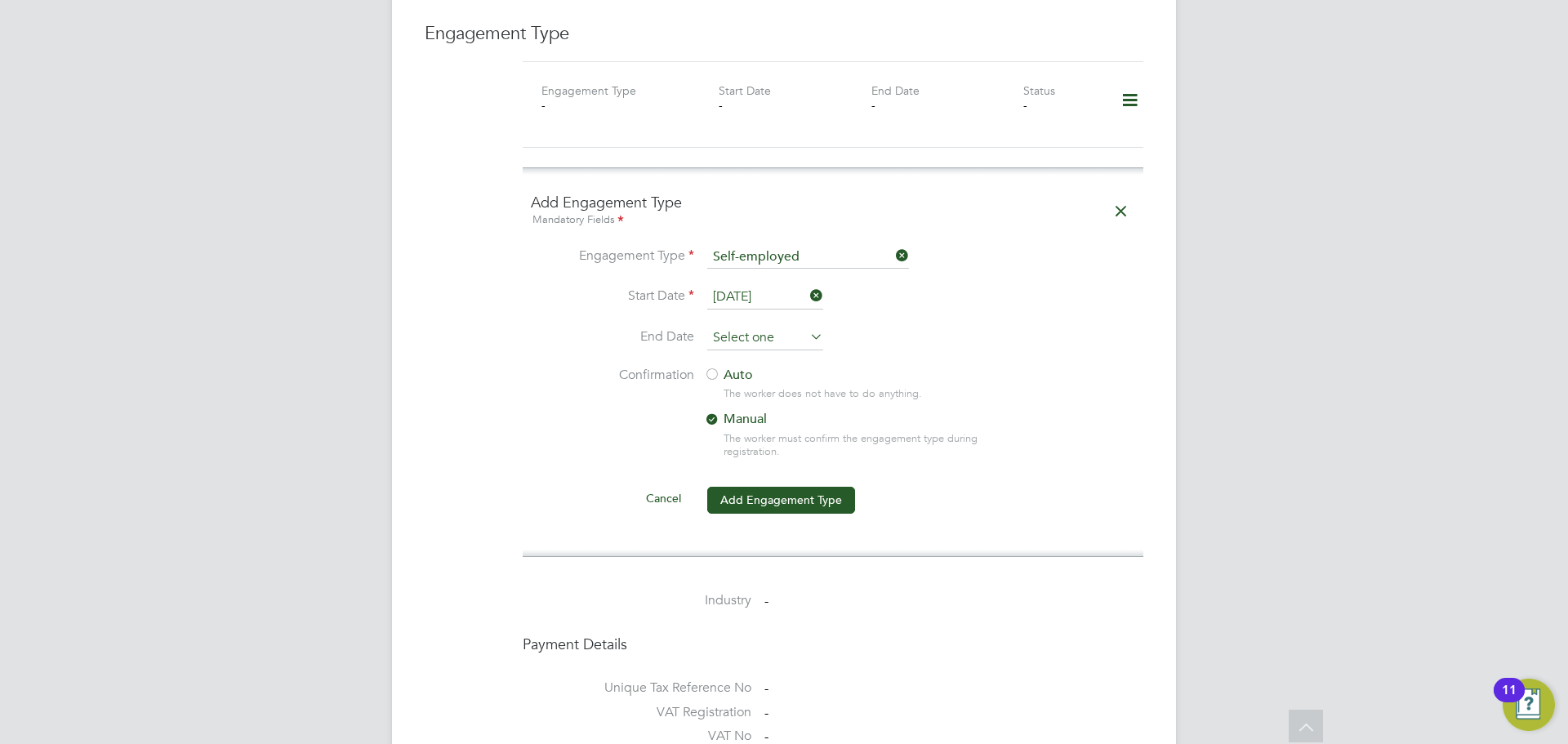
click at [767, 335] on input at bounding box center [765, 338] width 116 height 24
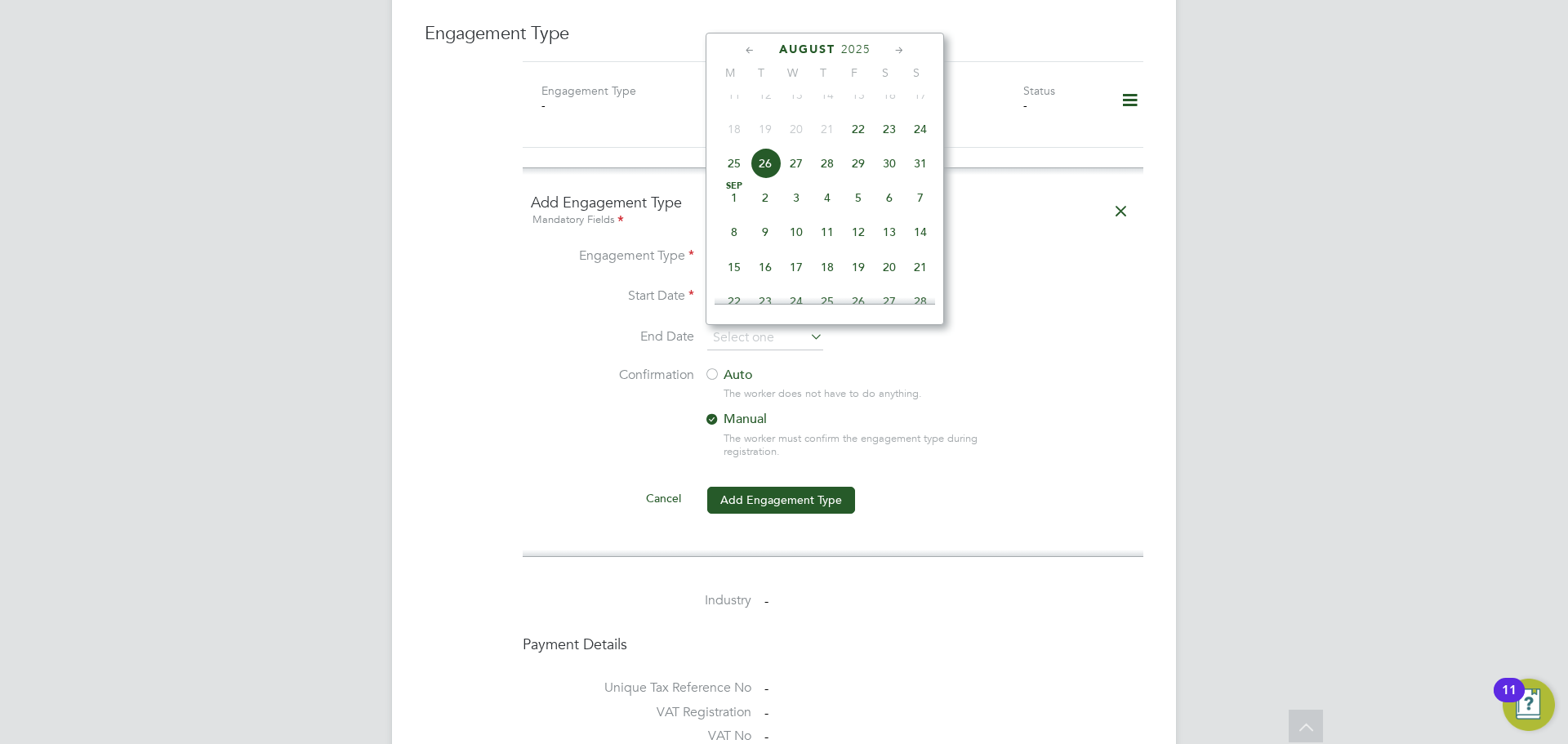
click at [857, 145] on span "22" at bounding box center [858, 130] width 31 height 31
type input "22 Aug 2025"
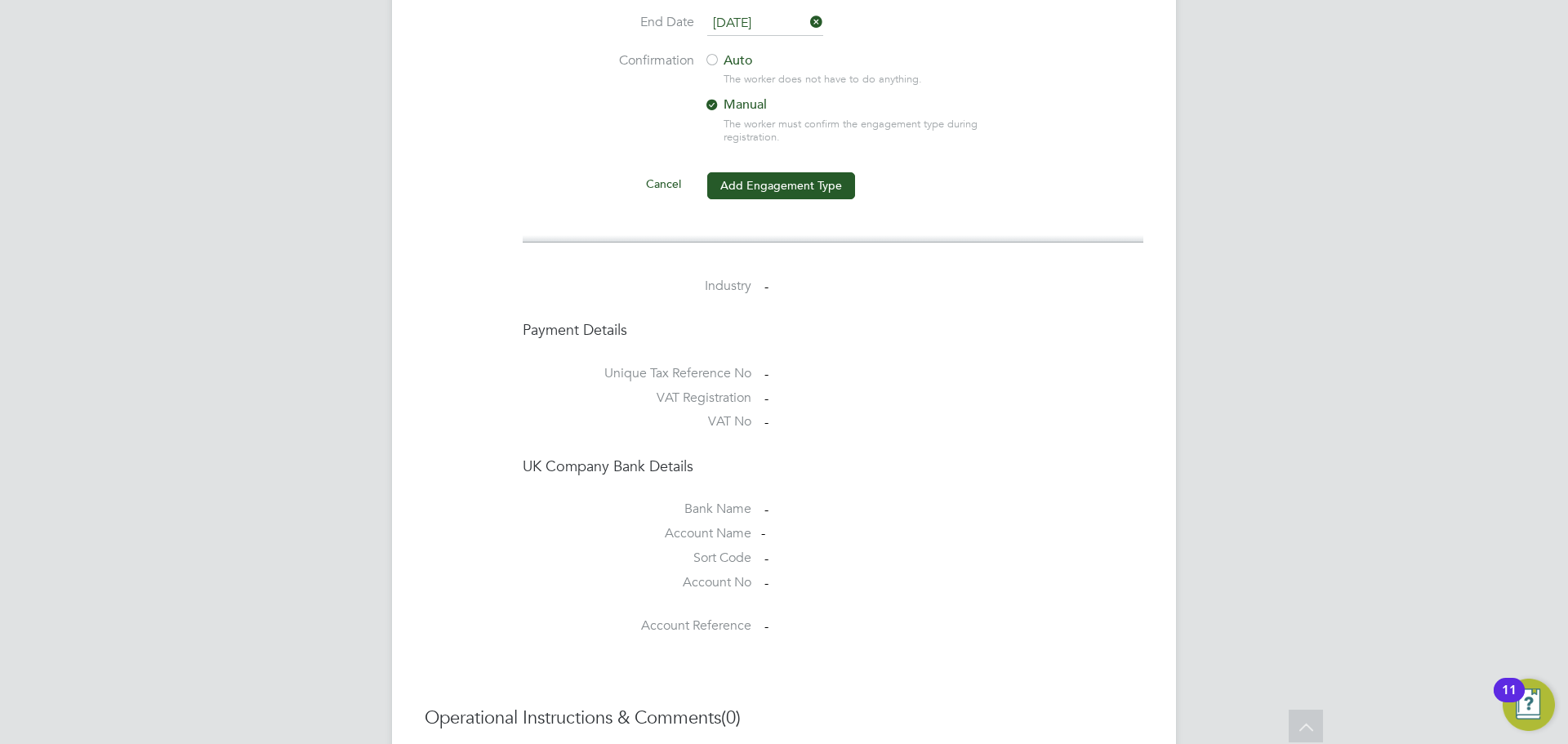
scroll to position [1295, 0]
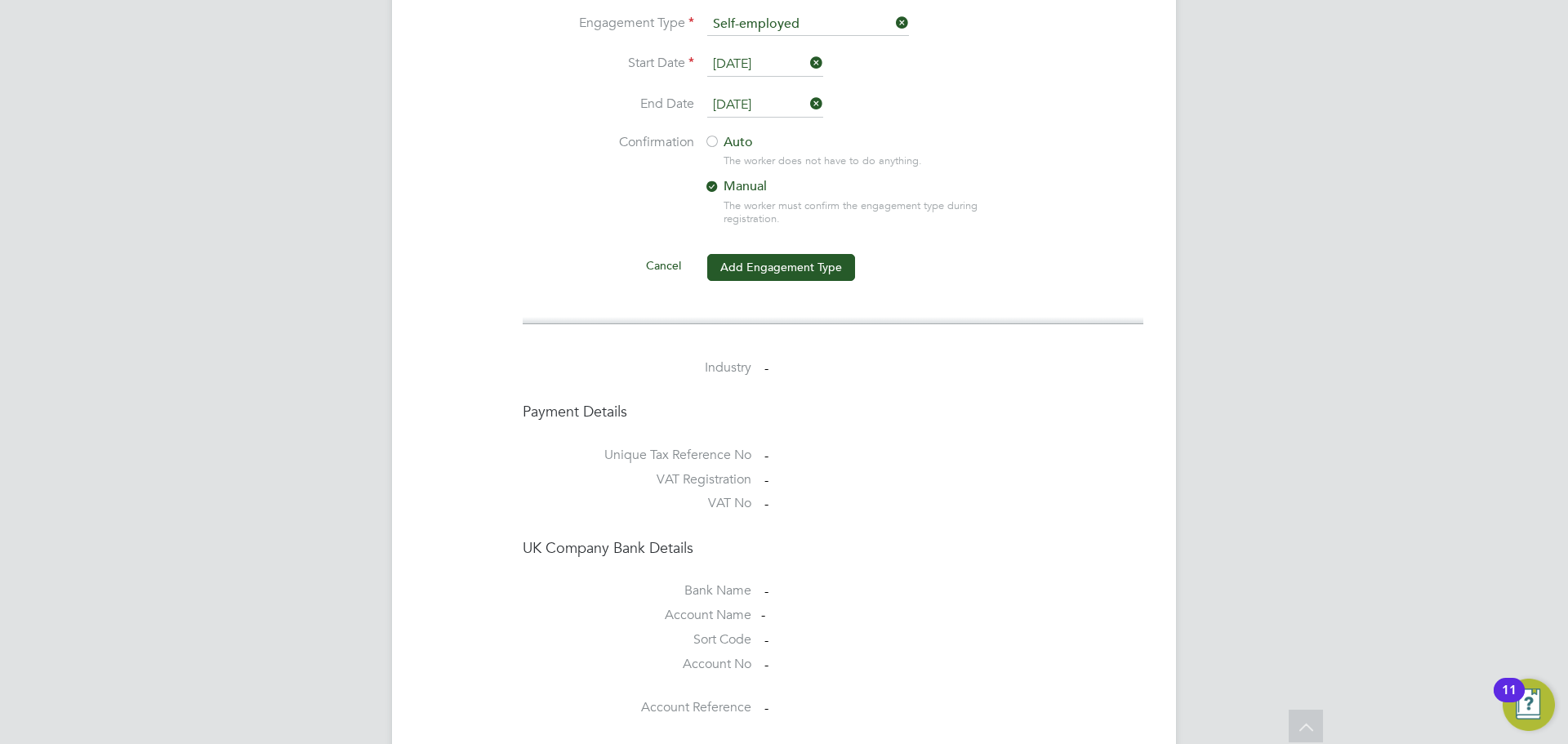
click at [711, 140] on div at bounding box center [711, 142] width 17 height 17
click at [773, 277] on button "Add Engagement Type" at bounding box center [782, 267] width 148 height 26
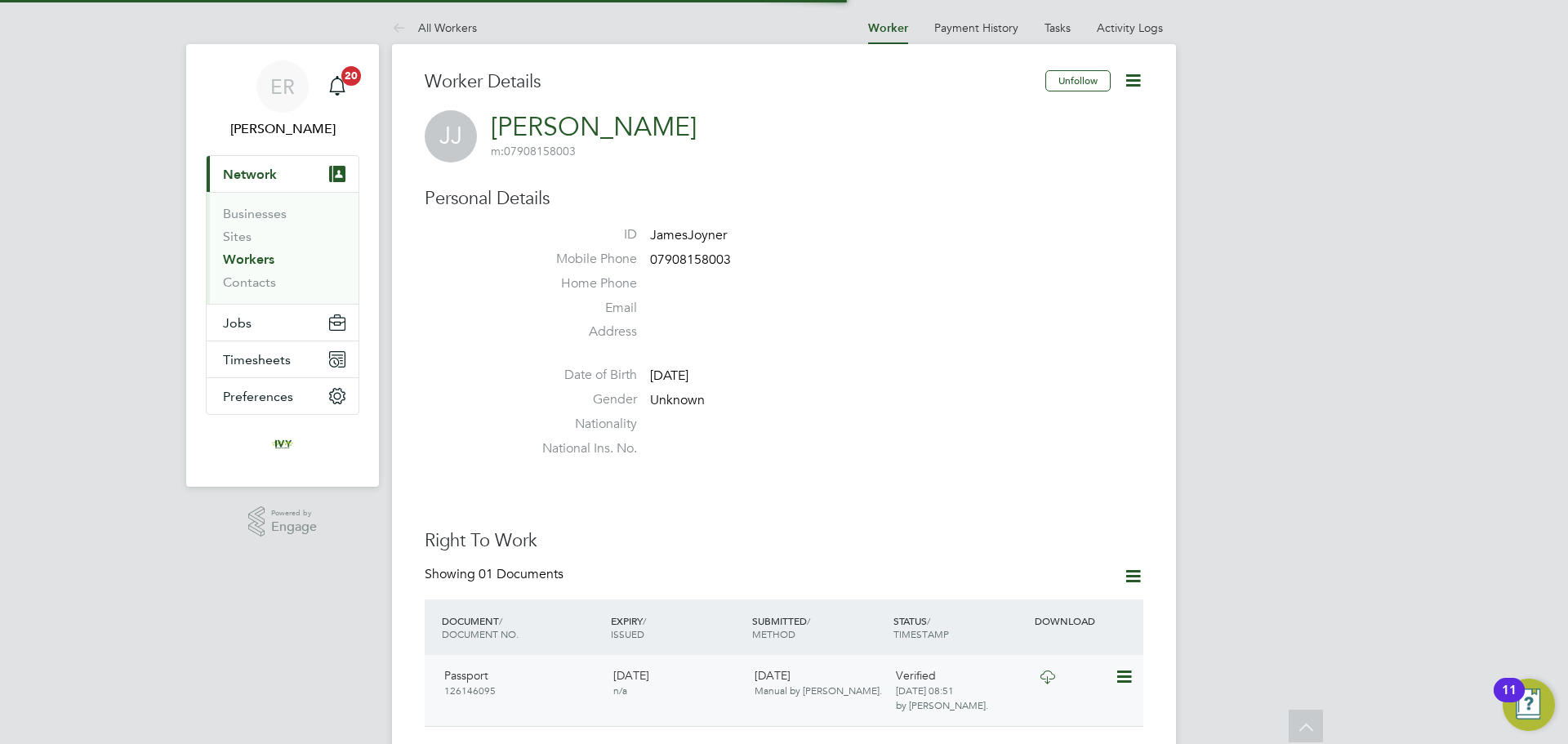
scroll to position [0, 0]
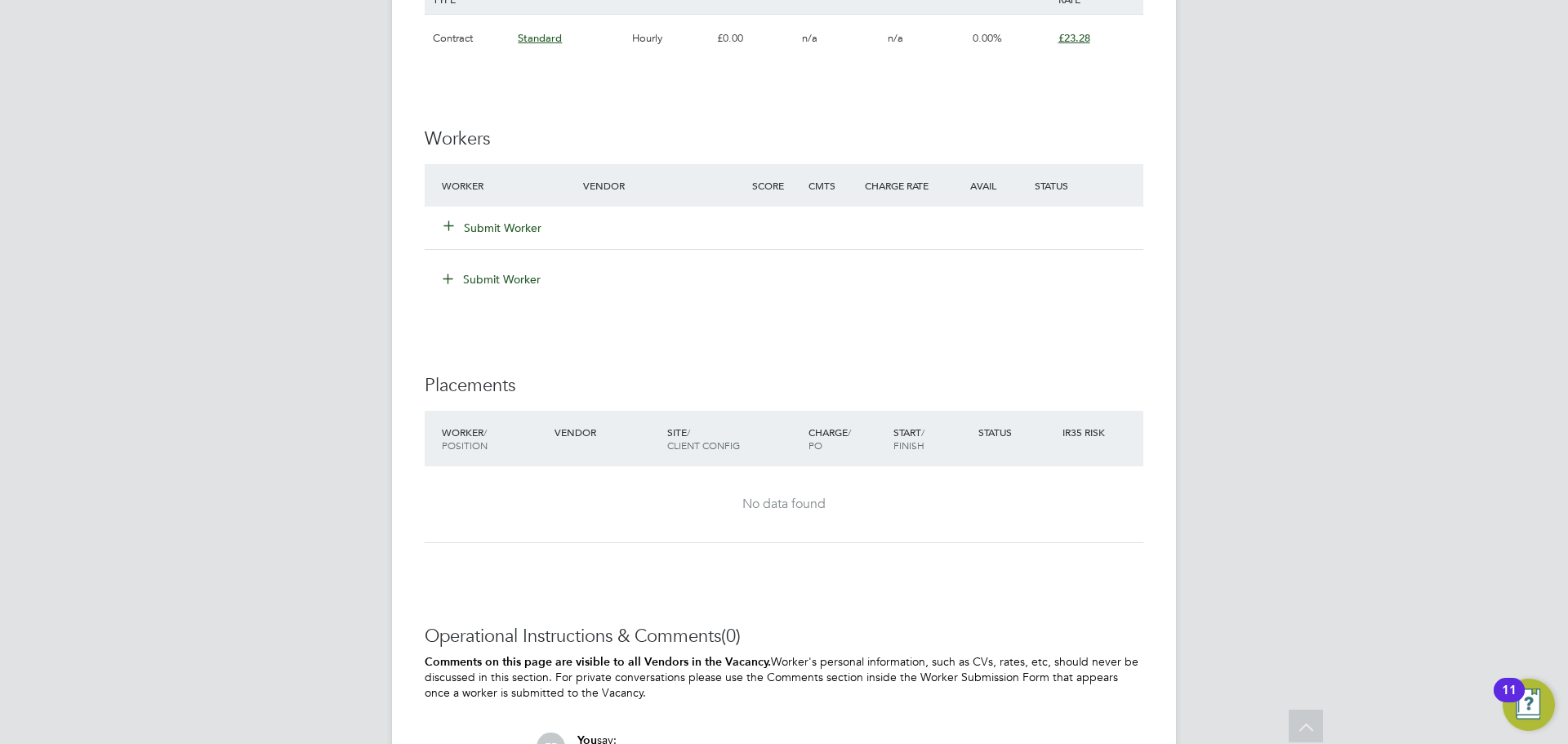
scroll to position [1307, 0]
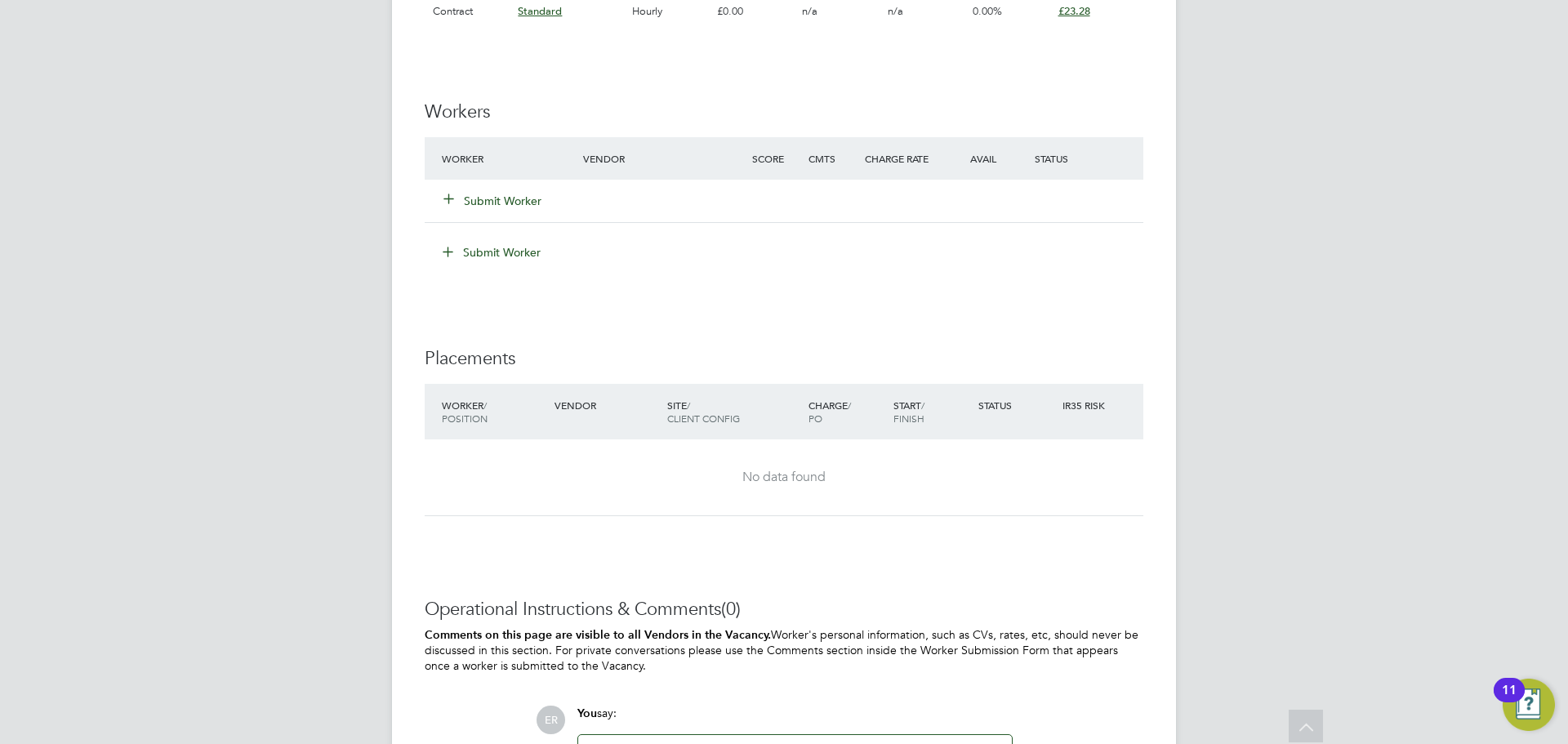
click at [493, 196] on button "Submit Worker" at bounding box center [492, 201] width 98 height 17
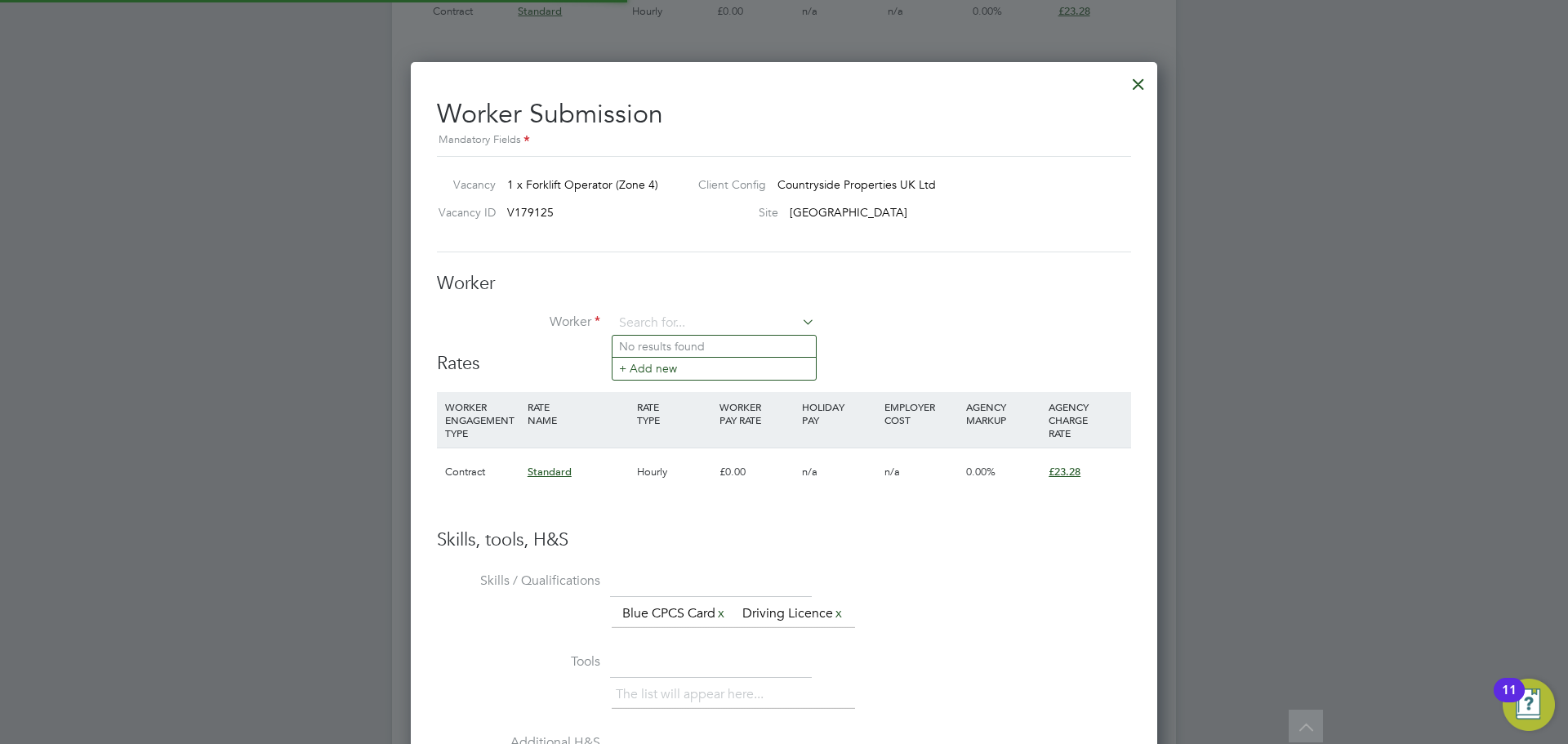
scroll to position [0, 0]
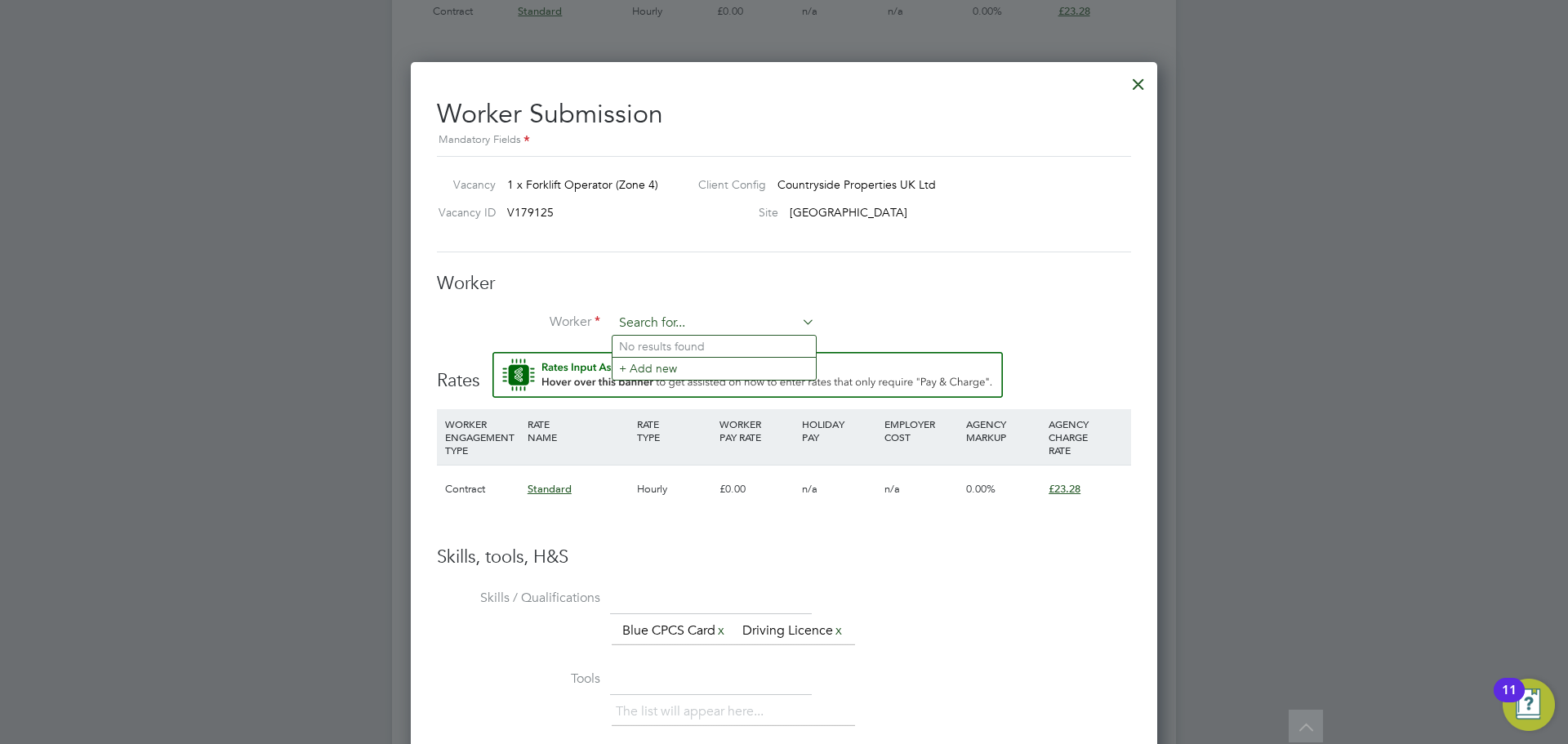
click at [638, 322] on input at bounding box center [713, 323] width 201 height 24
click at [650, 348] on li "No results found" at bounding box center [713, 347] width 203 height 21
click at [638, 325] on input at bounding box center [713, 323] width 201 height 24
click at [703, 391] on li "Jam es Joyner (JamesJoyner)" at bounding box center [728, 391] width 233 height 22
type input "James Joyner (JamesJoyner)"
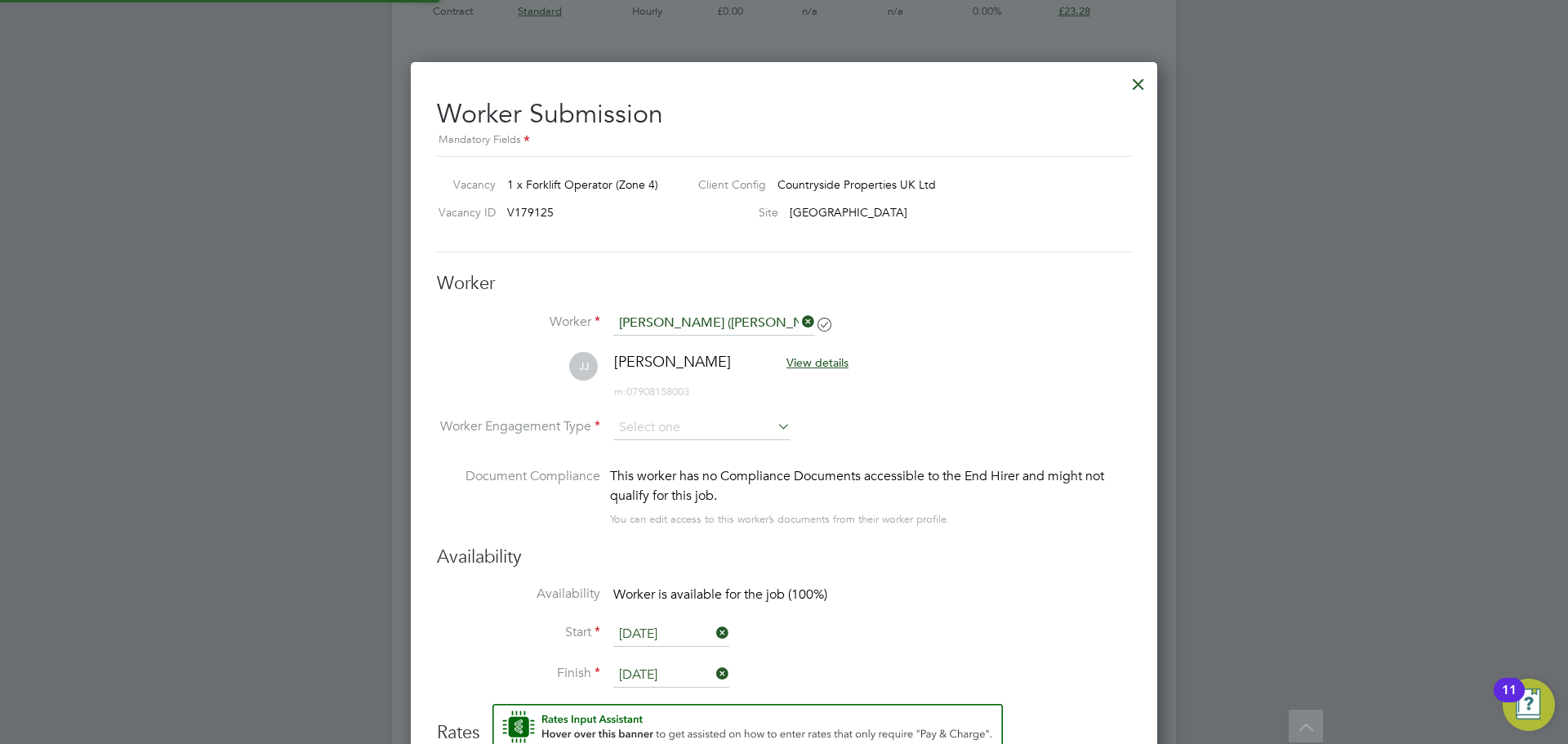
scroll to position [1387, 748]
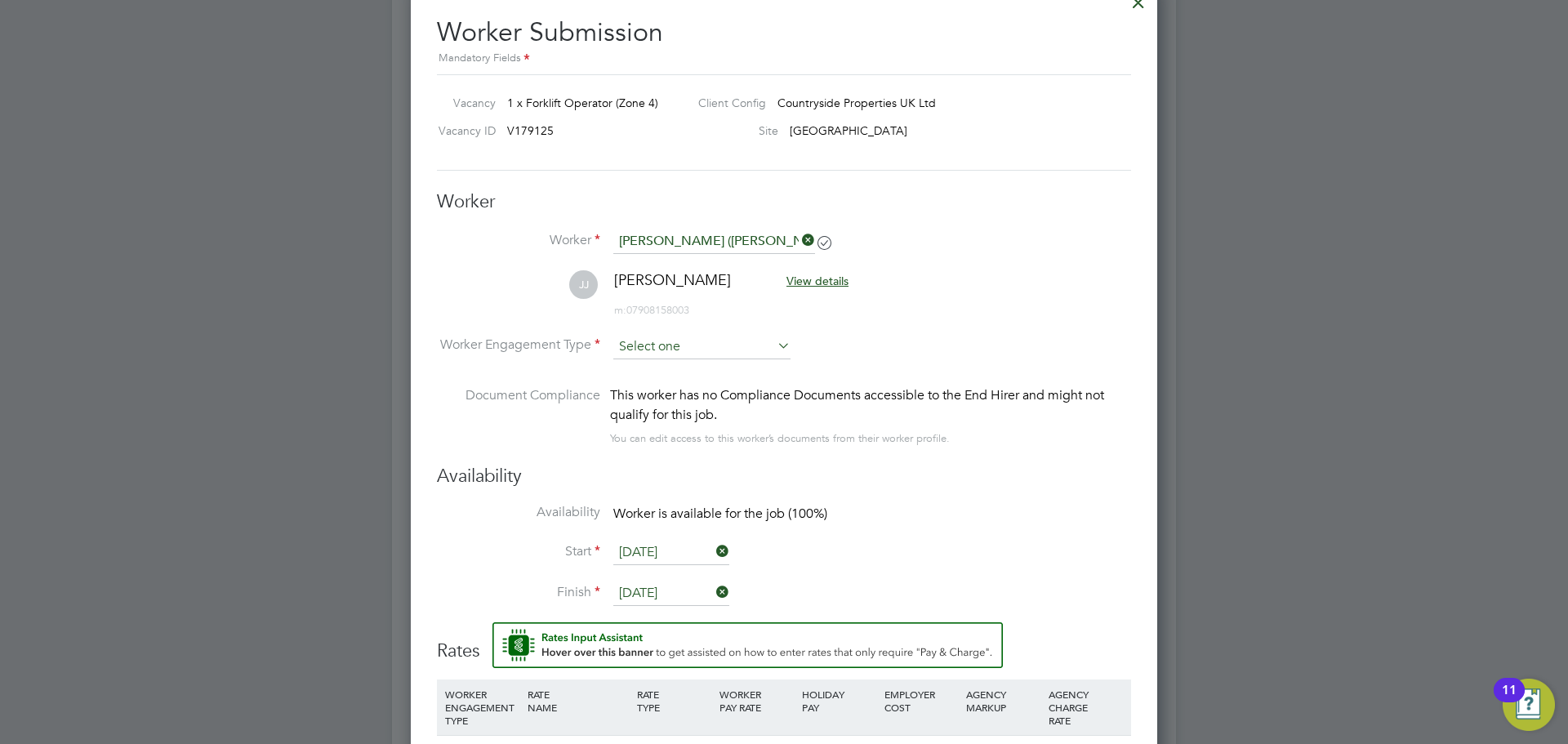
click at [646, 347] on input at bounding box center [702, 347] width 177 height 24
click at [655, 373] on li "Contract" at bounding box center [702, 369] width 179 height 21
type input "Contract"
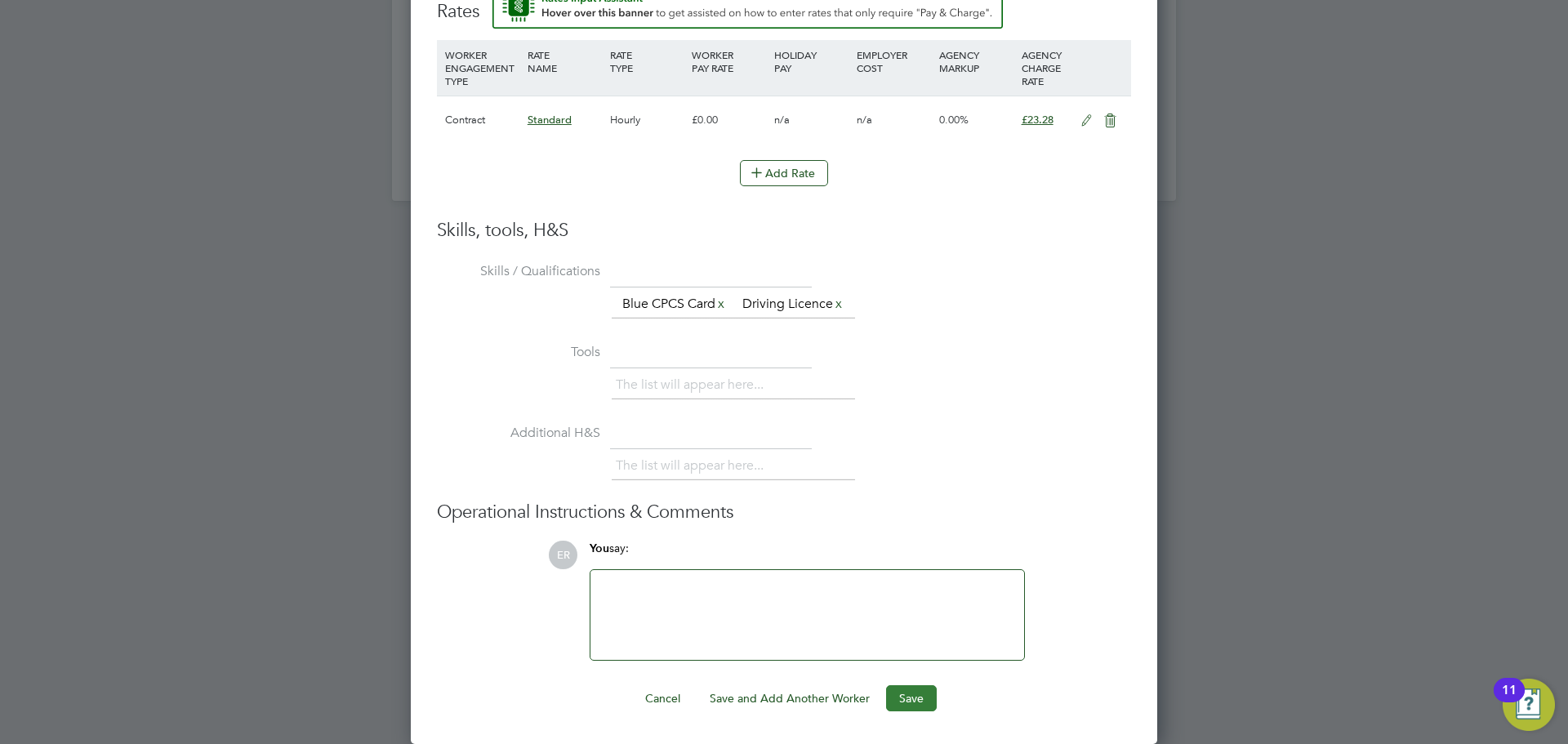
click at [910, 692] on button "Save" at bounding box center [911, 698] width 51 height 26
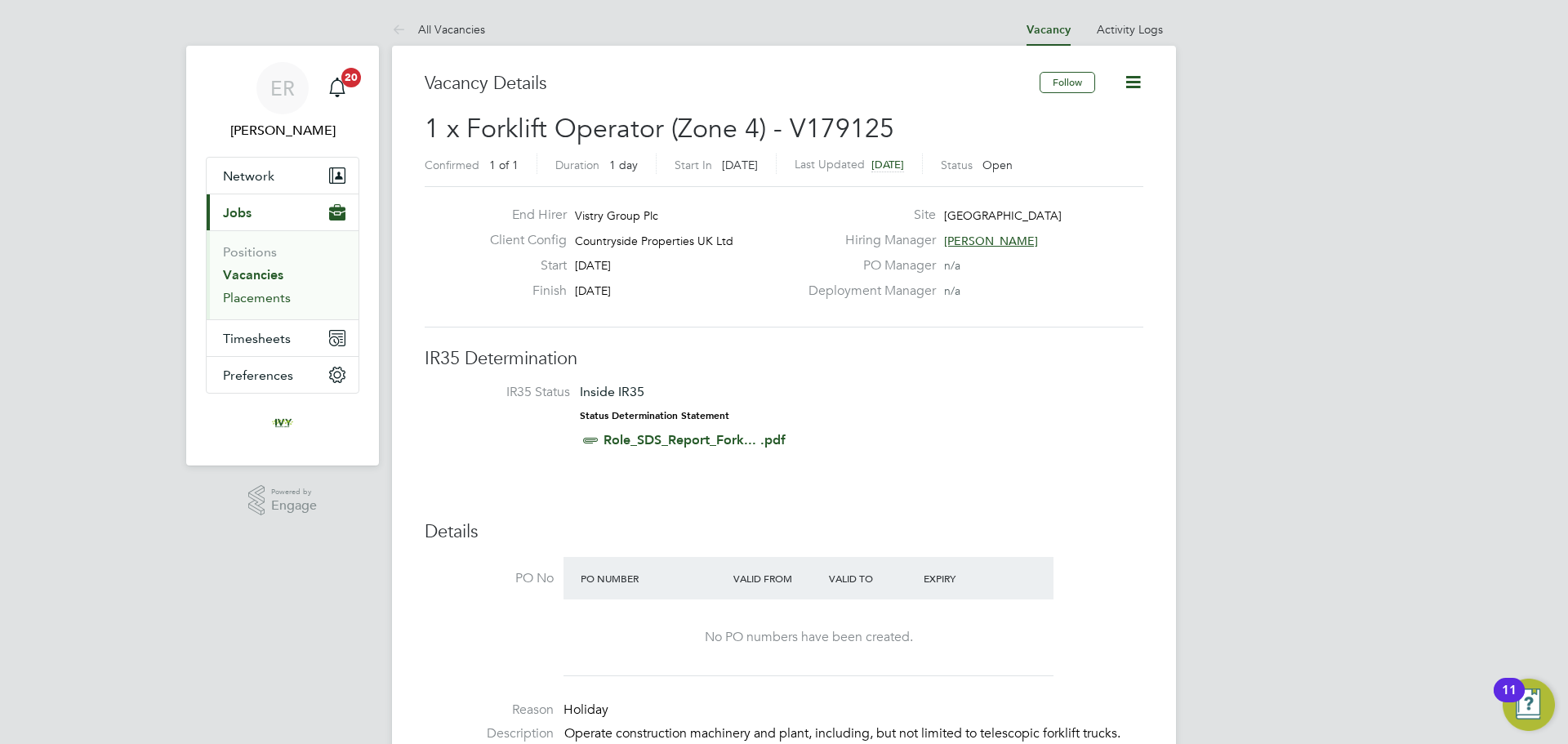
click at [264, 305] on link "Placements" at bounding box center [257, 298] width 68 height 16
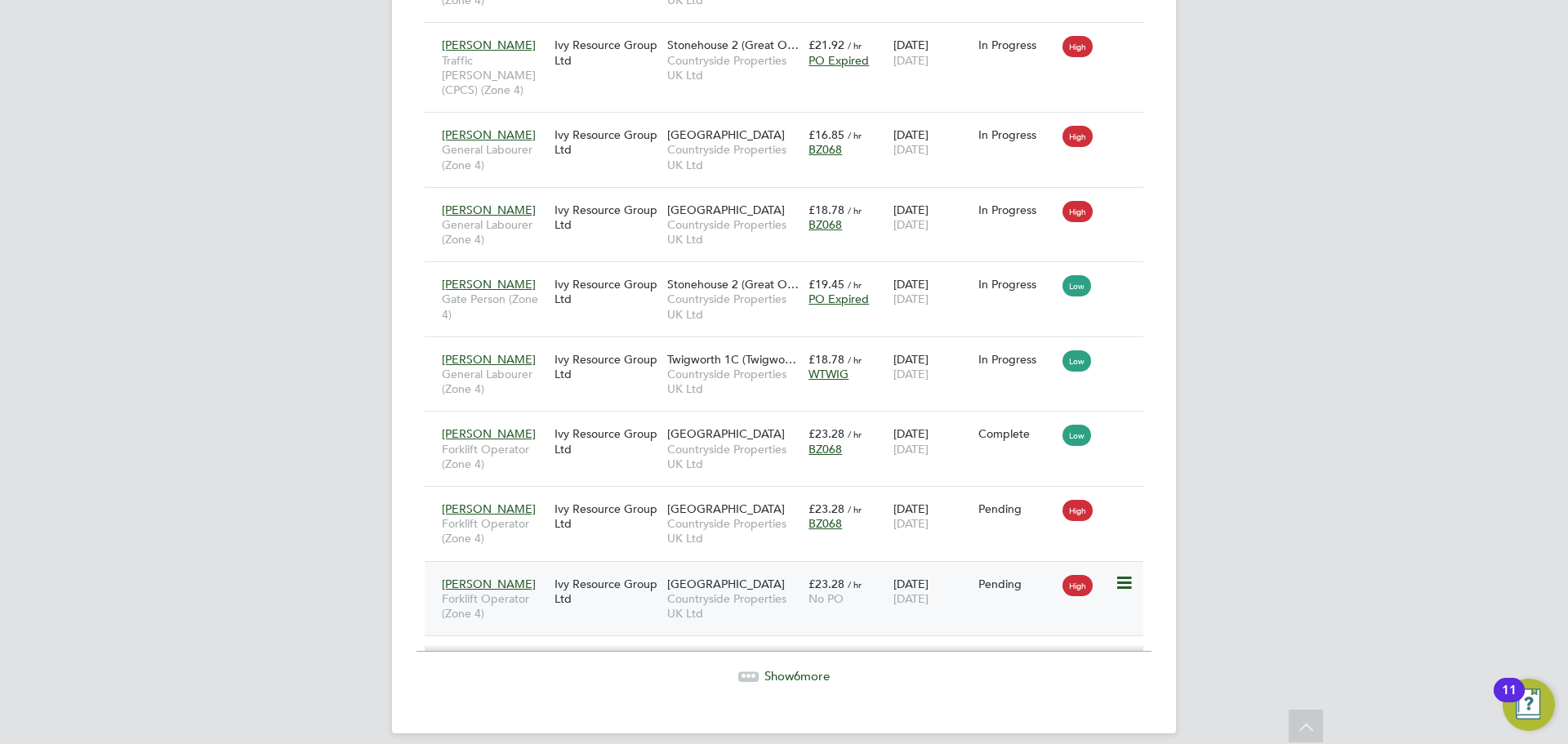
click at [1127, 574] on icon at bounding box center [1122, 583] width 17 height 19
click at [1038, 669] on li "Start" at bounding box center [1074, 670] width 116 height 22
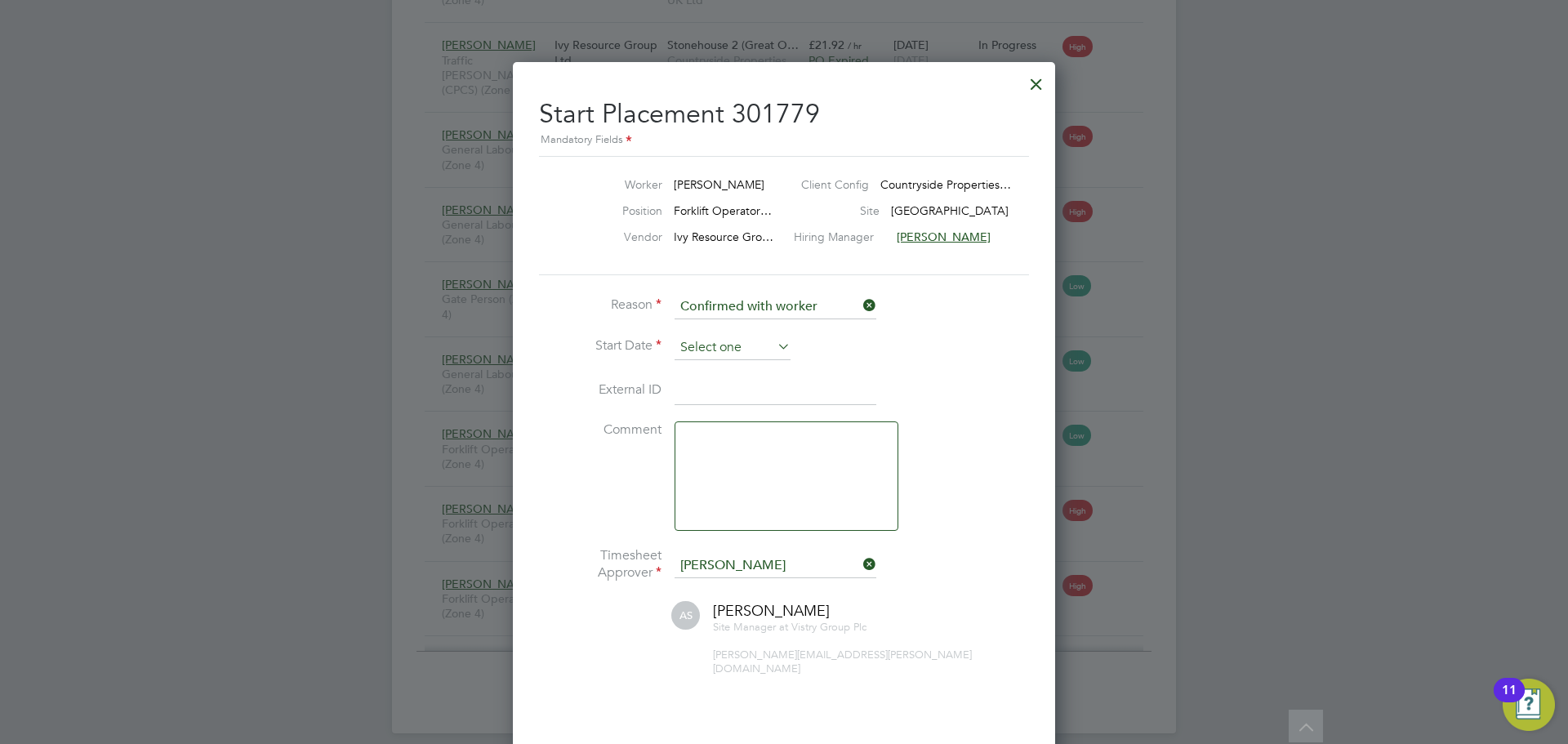
click at [703, 357] on input at bounding box center [732, 348] width 116 height 24
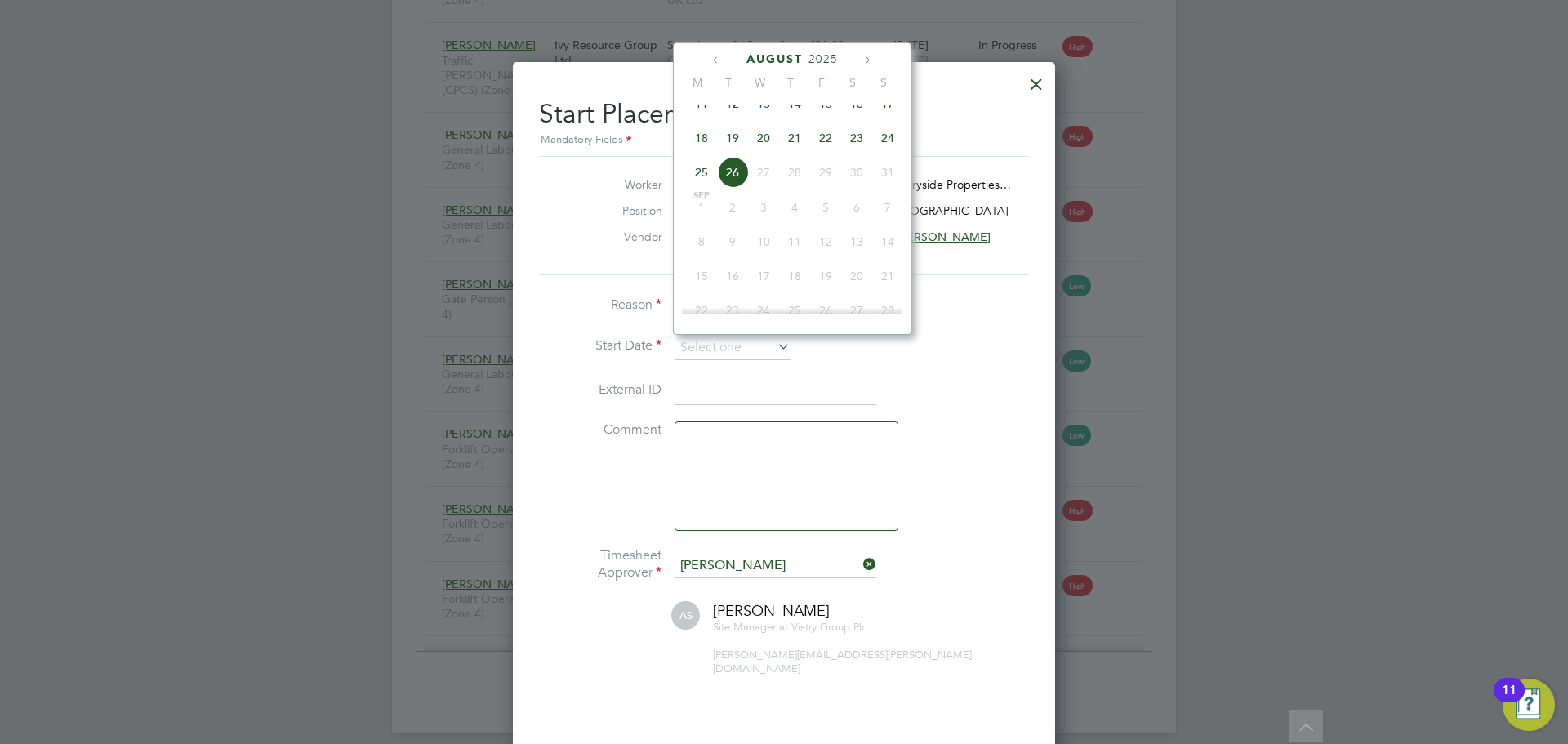
click at [824, 154] on span "22" at bounding box center [825, 138] width 31 height 31
type input "22 Aug 2025"
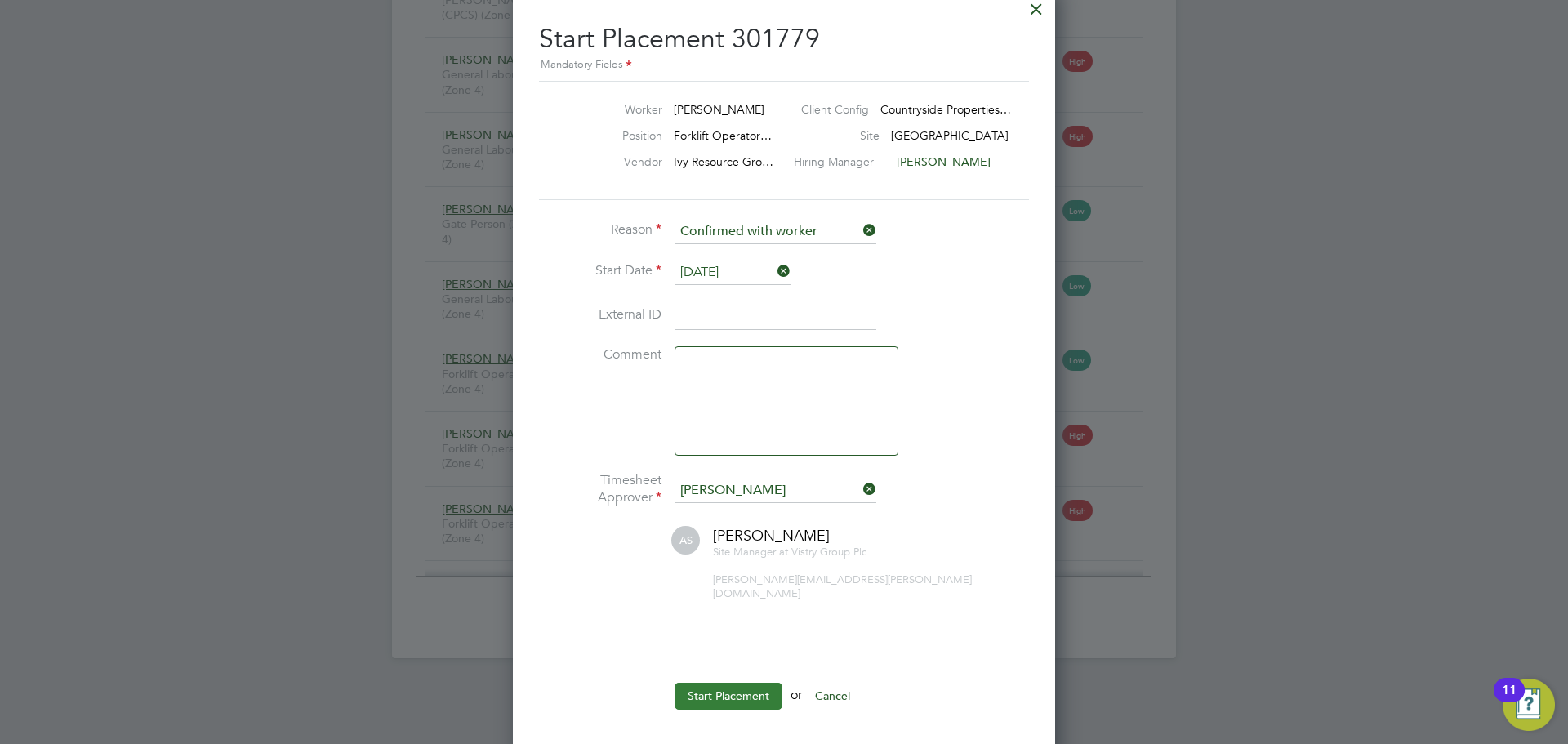
click at [704, 688] on button "Start Placement" at bounding box center [728, 695] width 108 height 26
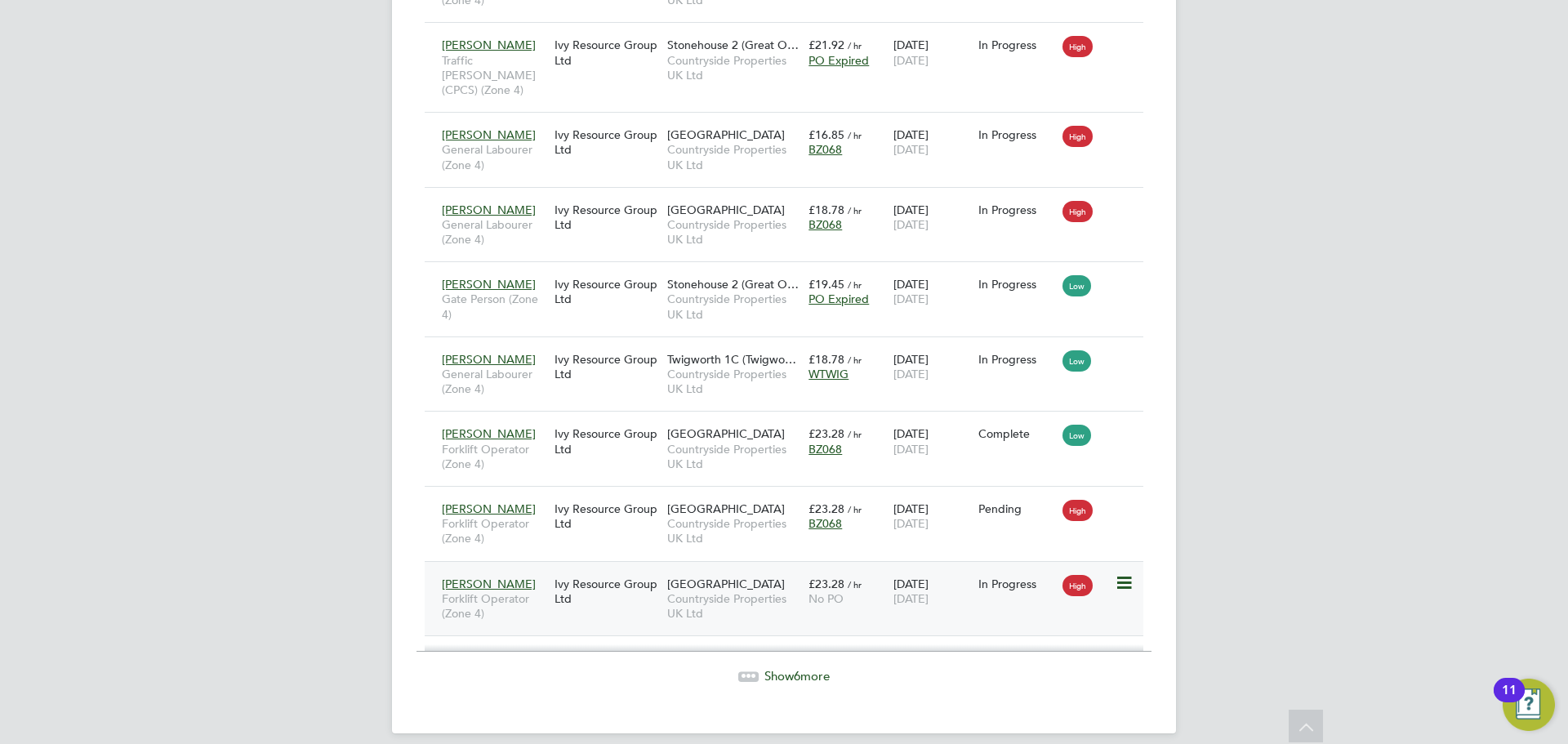
click at [1119, 574] on icon at bounding box center [1122, 583] width 17 height 19
click at [1121, 500] on icon at bounding box center [1122, 509] width 17 height 19
click at [1039, 595] on li "Start" at bounding box center [1074, 595] width 116 height 22
type input "[PERSON_NAME]"
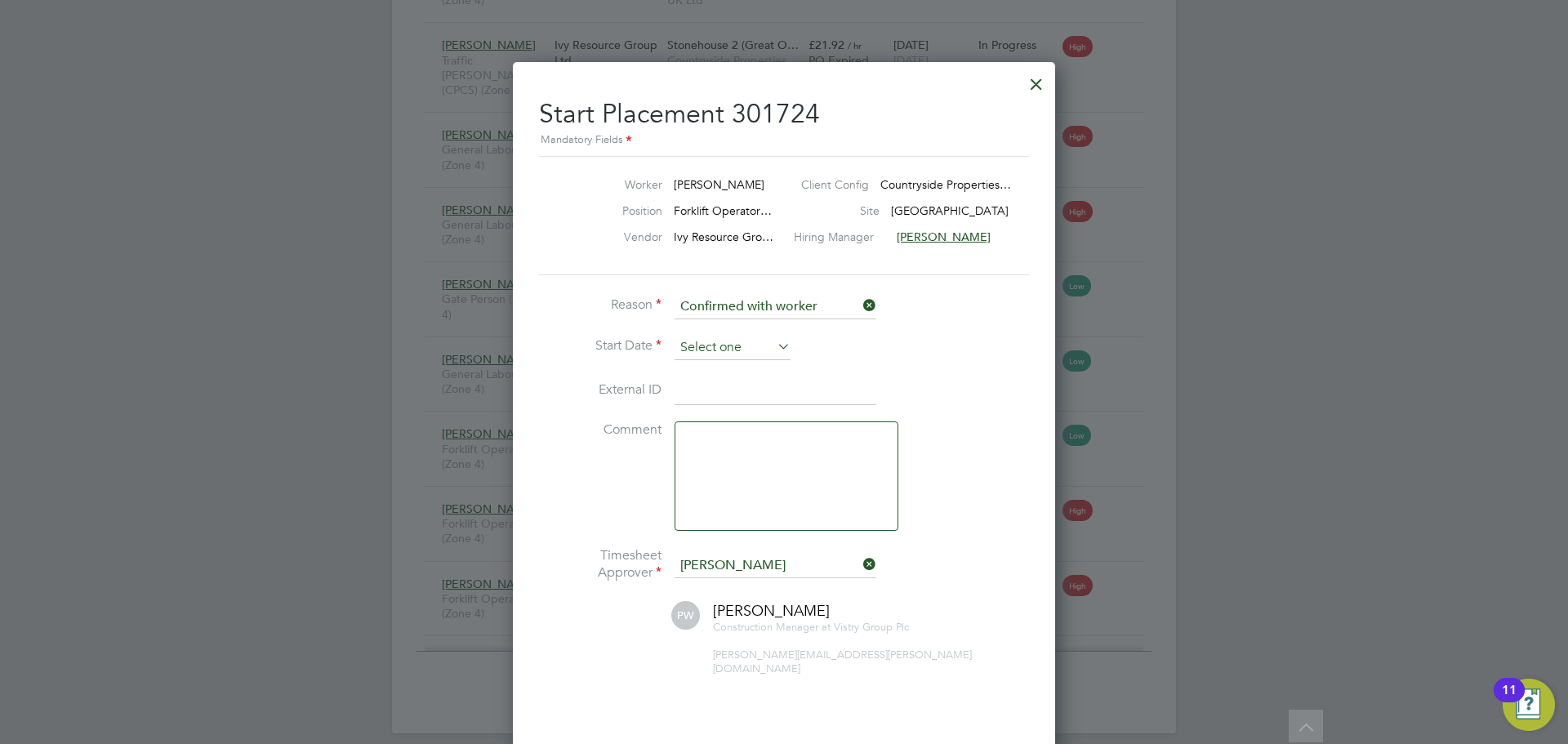
click at [731, 356] on input at bounding box center [732, 348] width 116 height 24
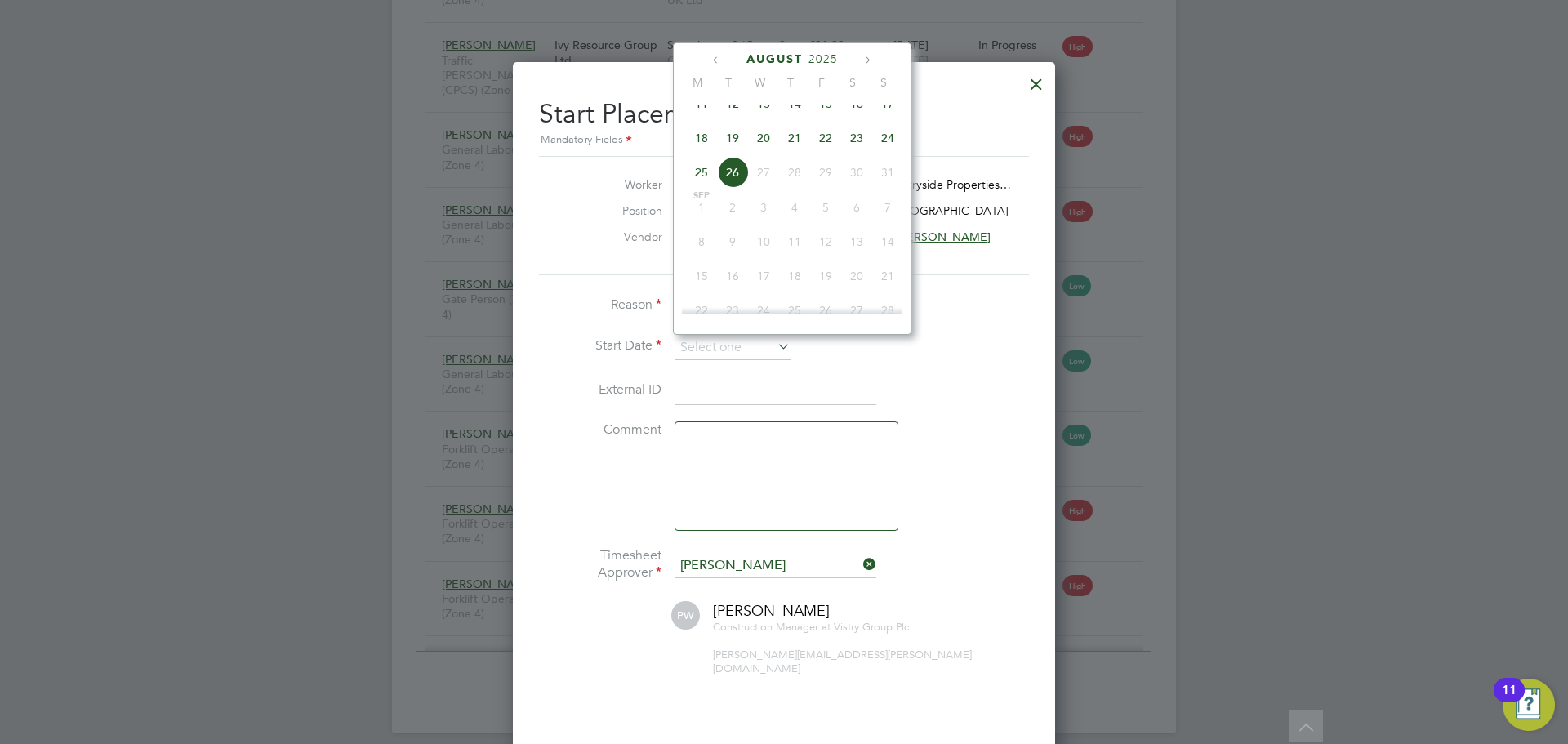
click at [731, 186] on span "26" at bounding box center [733, 172] width 31 height 31
type input "26 Aug 2025"
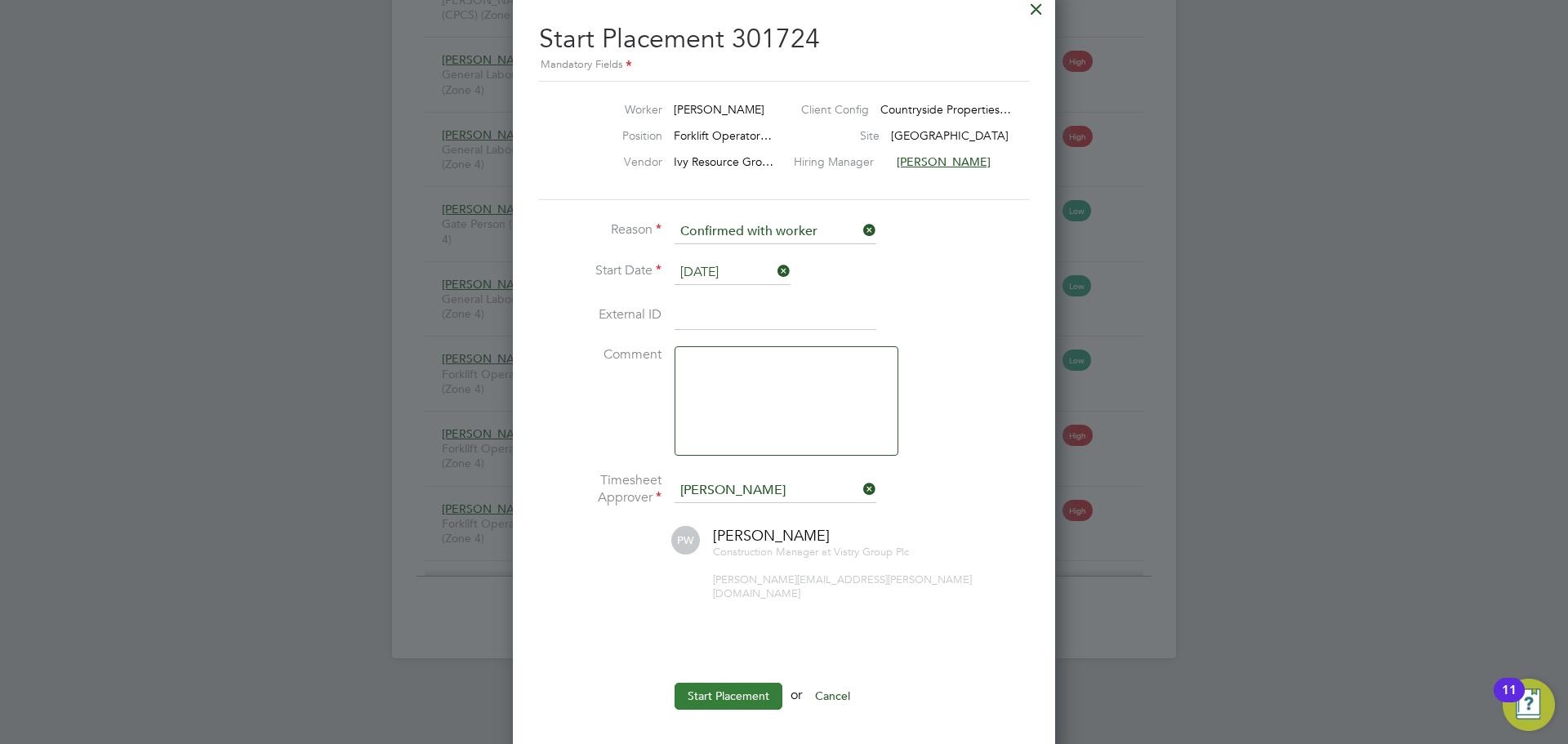
click at [757, 689] on button "Start Placement" at bounding box center [728, 695] width 108 height 26
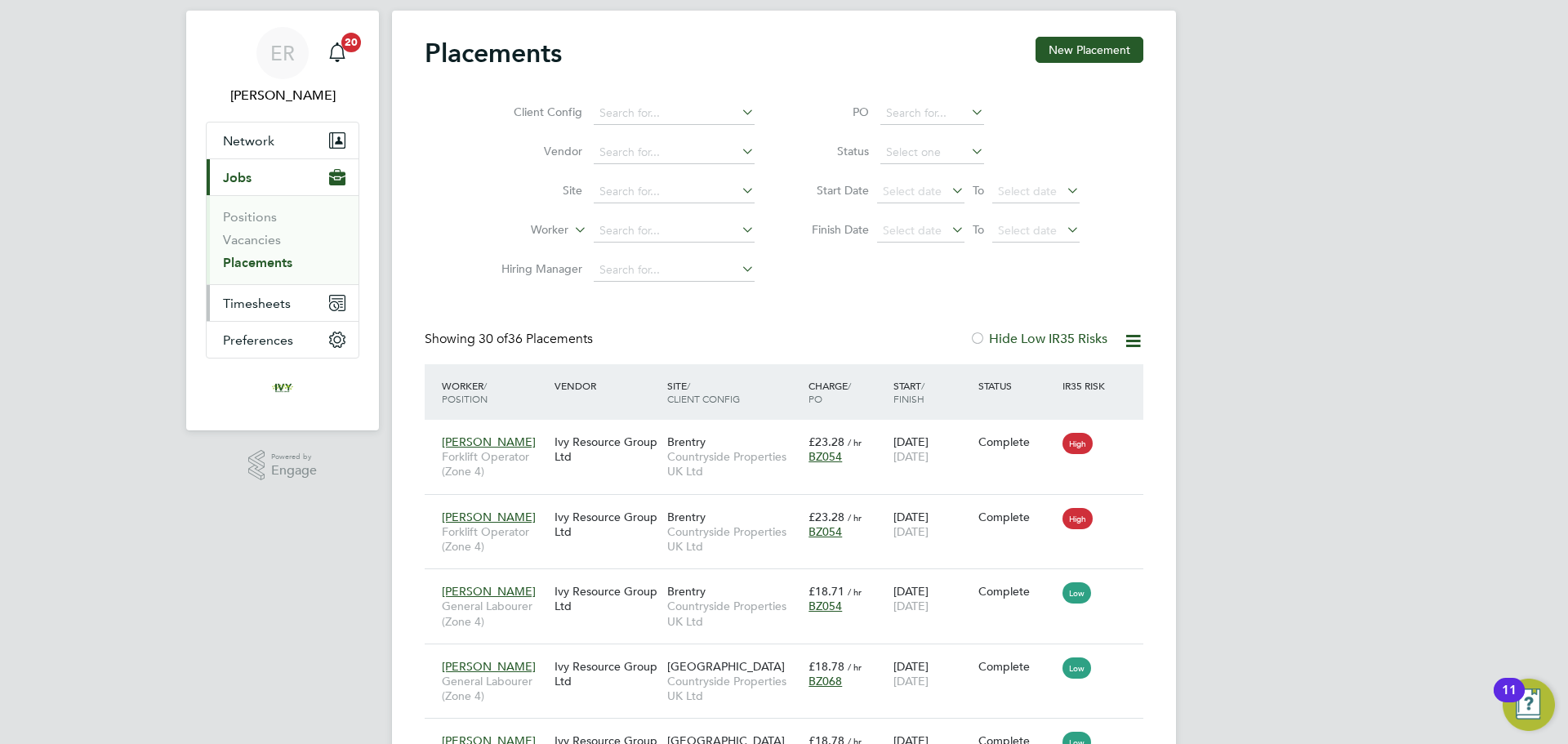
click at [241, 303] on span "Timesheets" at bounding box center [257, 304] width 68 height 16
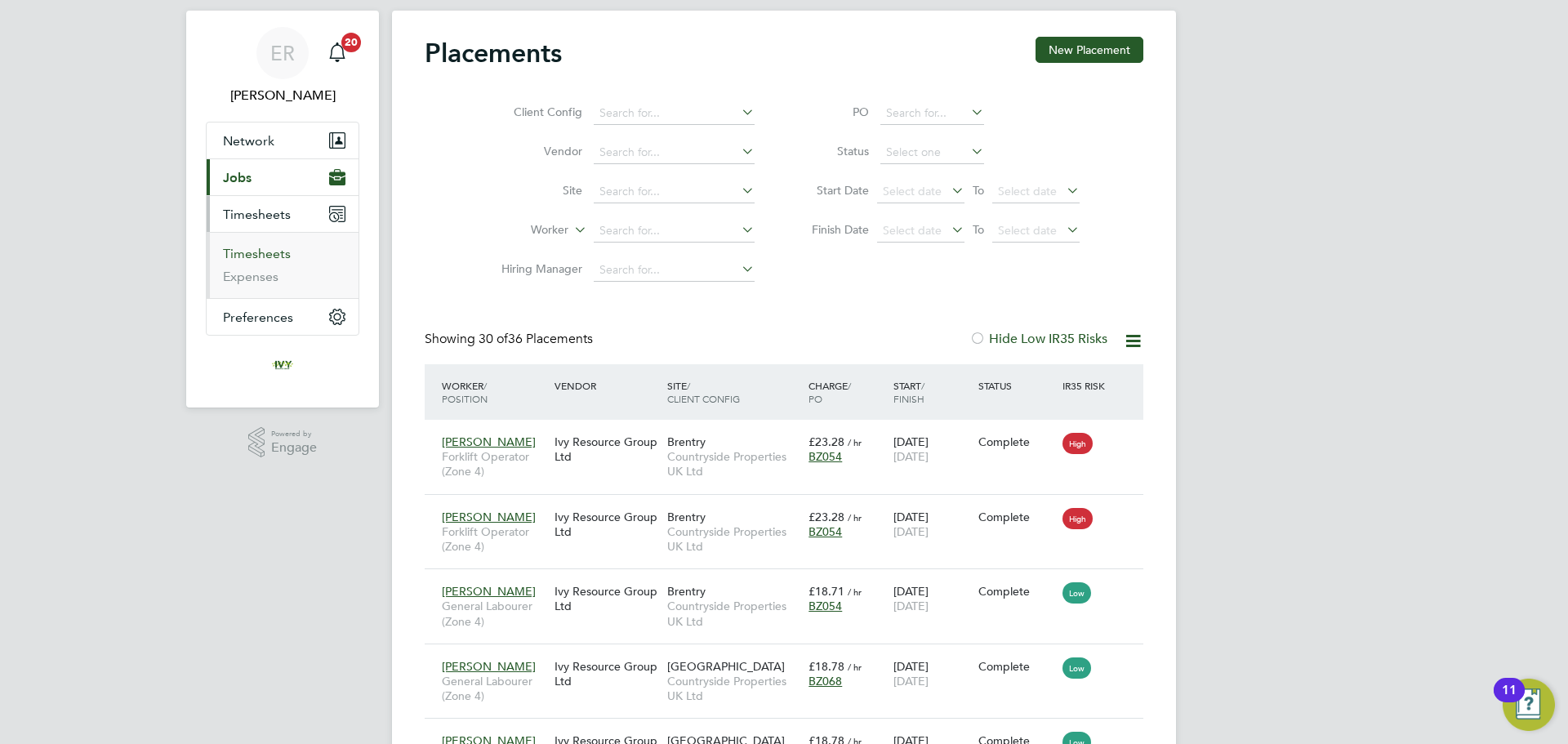
click at [281, 254] on link "Timesheets" at bounding box center [257, 254] width 68 height 16
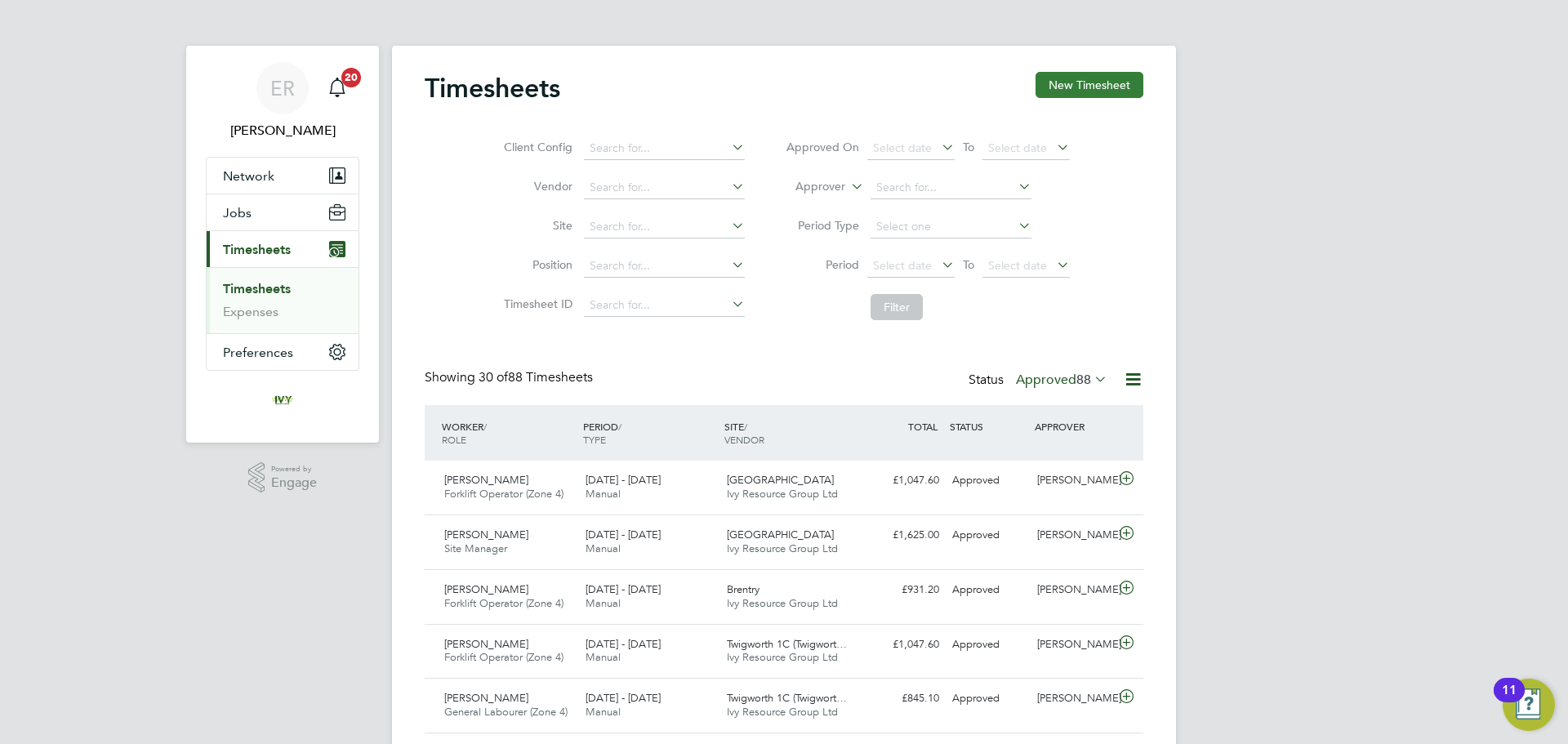
click at [1116, 89] on button "New Timesheet" at bounding box center [1089, 85] width 108 height 26
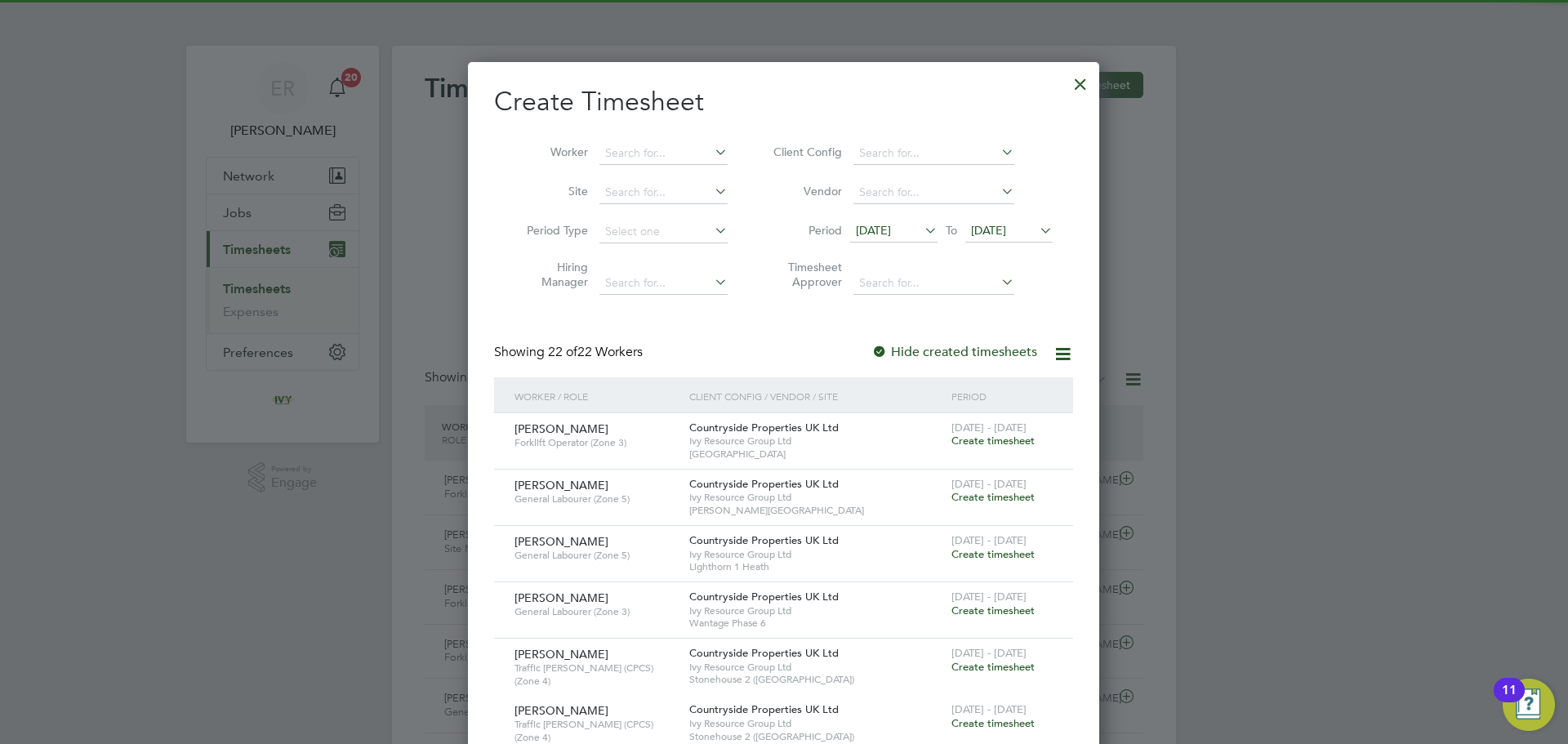
click at [1006, 231] on span "[DATE]" at bounding box center [989, 230] width 35 height 15
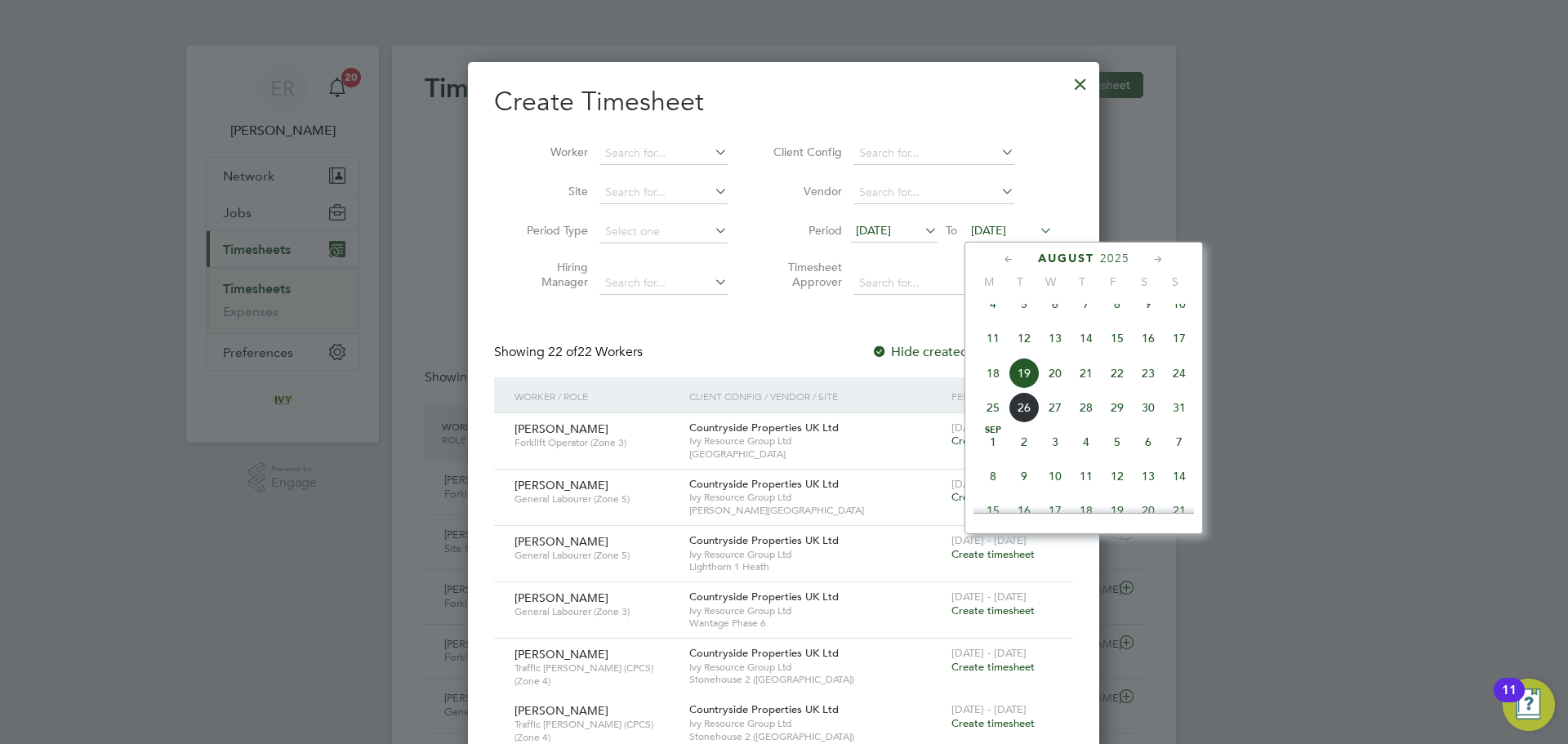
click at [1184, 387] on span "24" at bounding box center [1180, 373] width 31 height 31
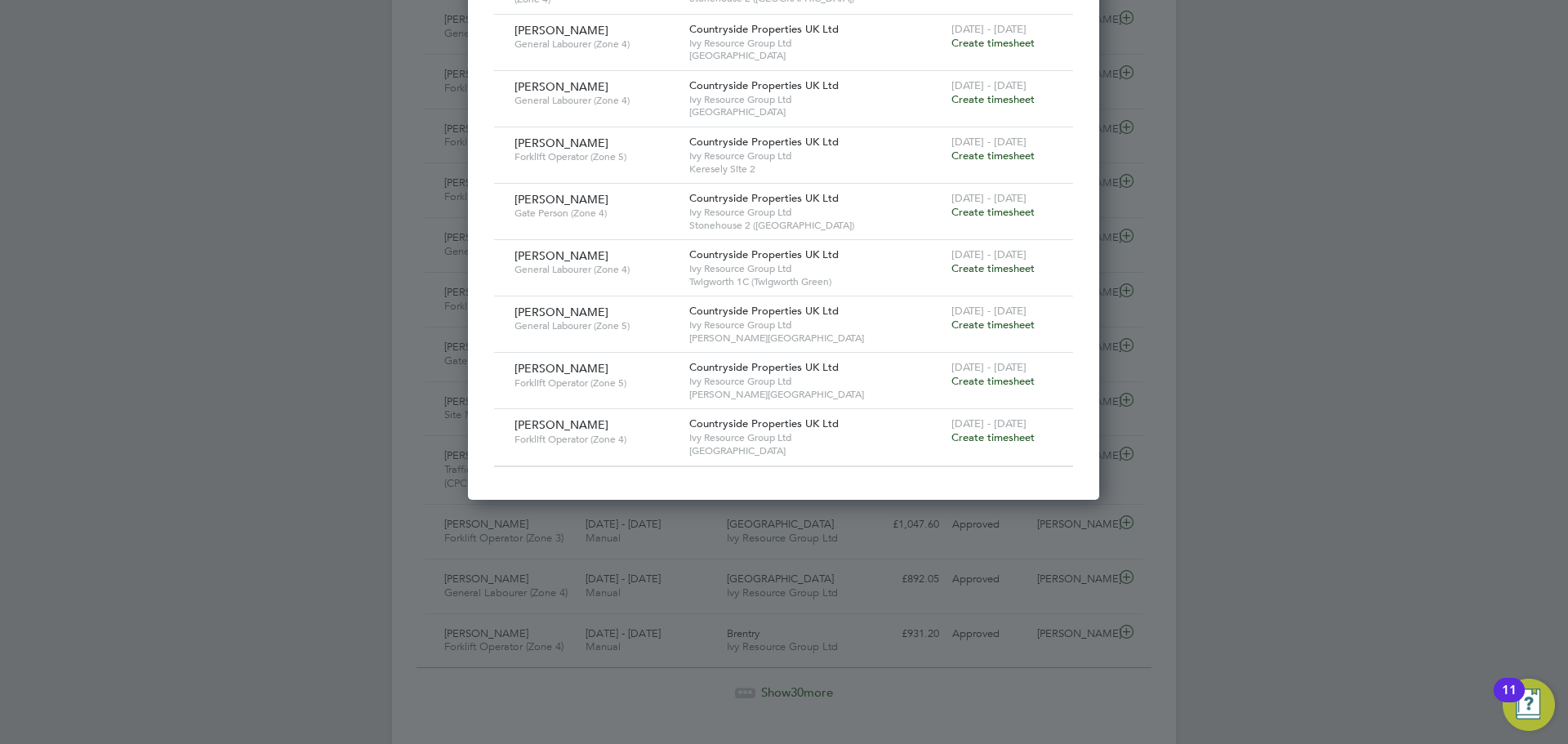
click at [992, 432] on span "Create timesheet" at bounding box center [993, 437] width 84 height 14
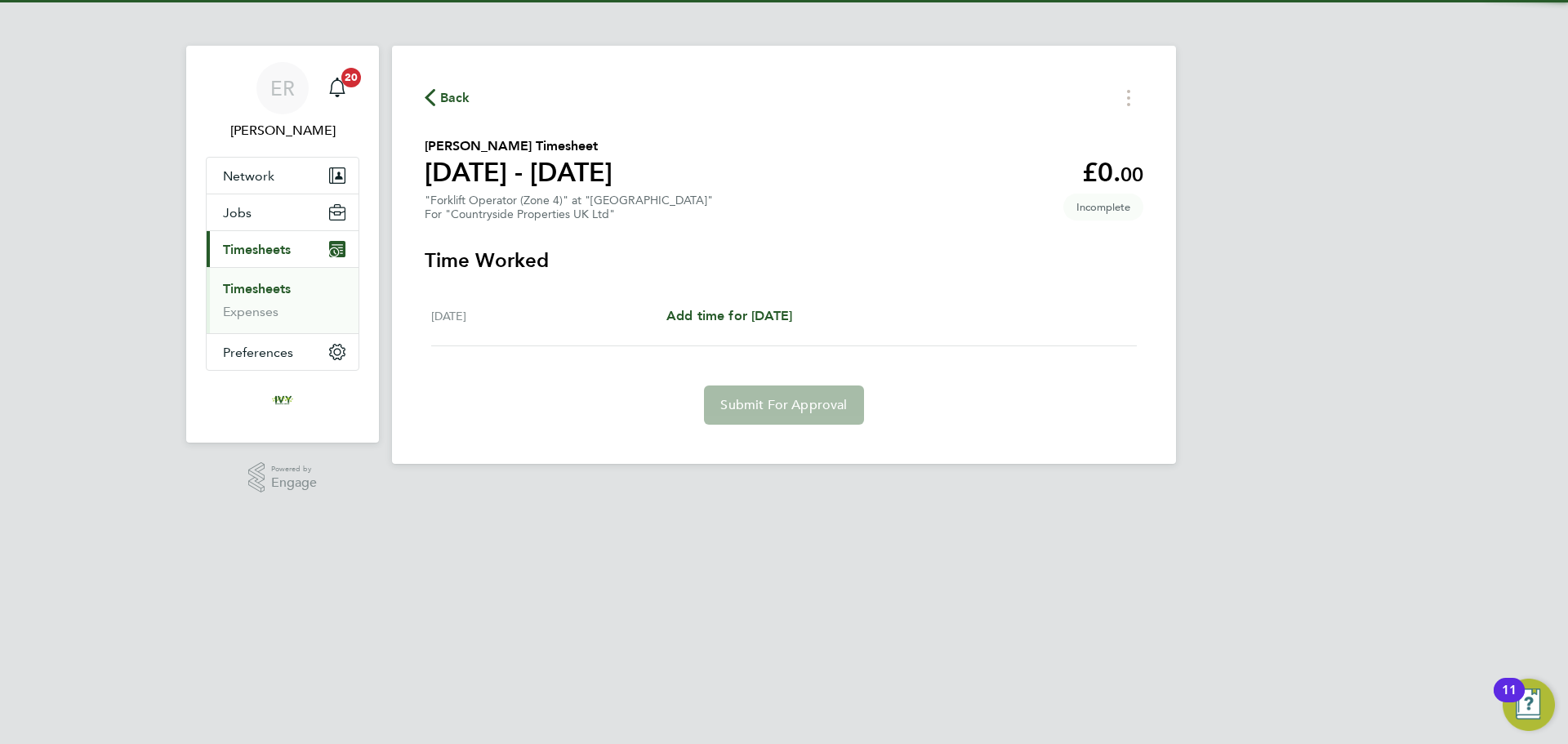
click at [779, 328] on div "Fri 22 Aug Add time for Fri 22 Aug Add time for Fri 22 Aug" at bounding box center [784, 316] width 706 height 59
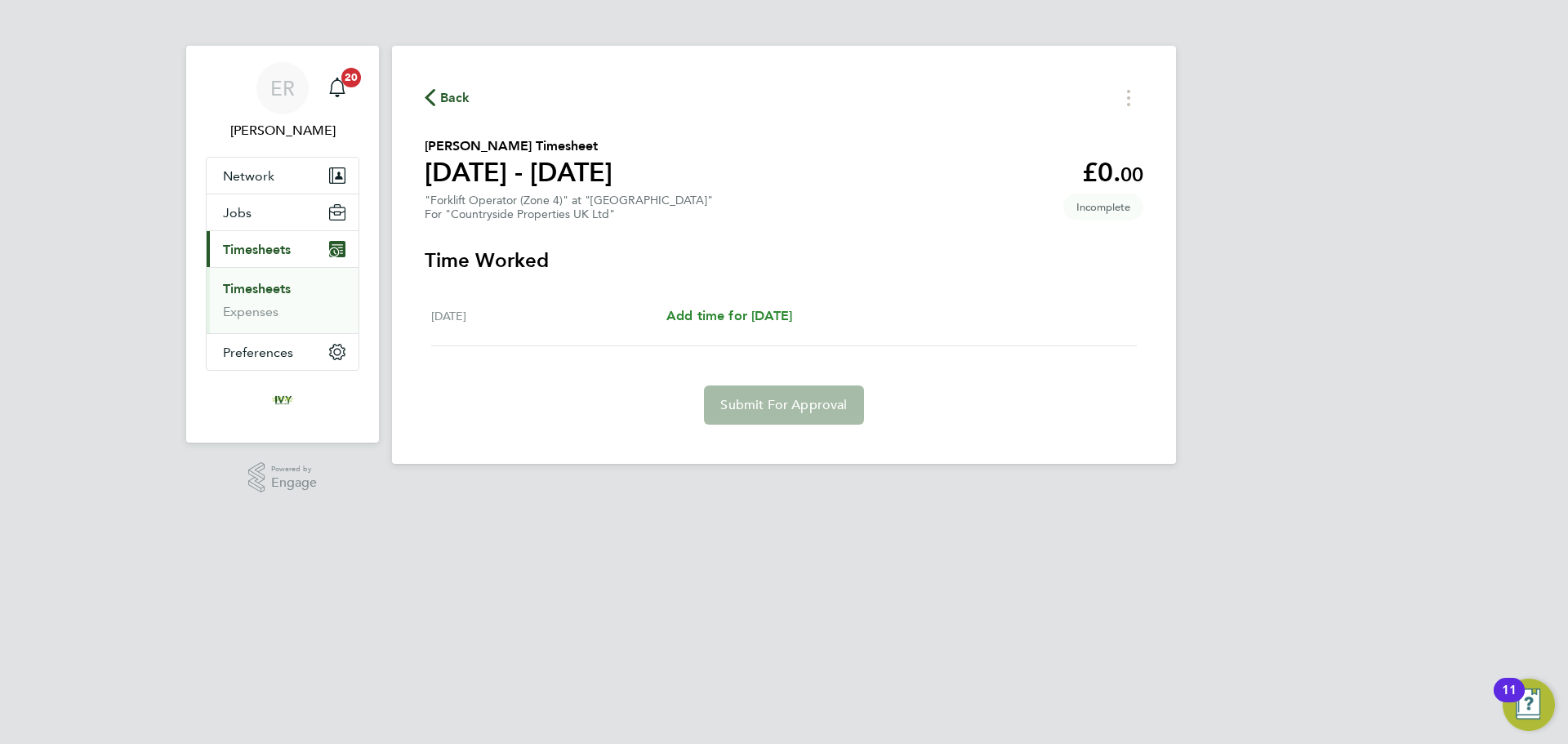
click at [784, 318] on span "Add time for Fri 22 Aug" at bounding box center [729, 316] width 126 height 16
select select "30"
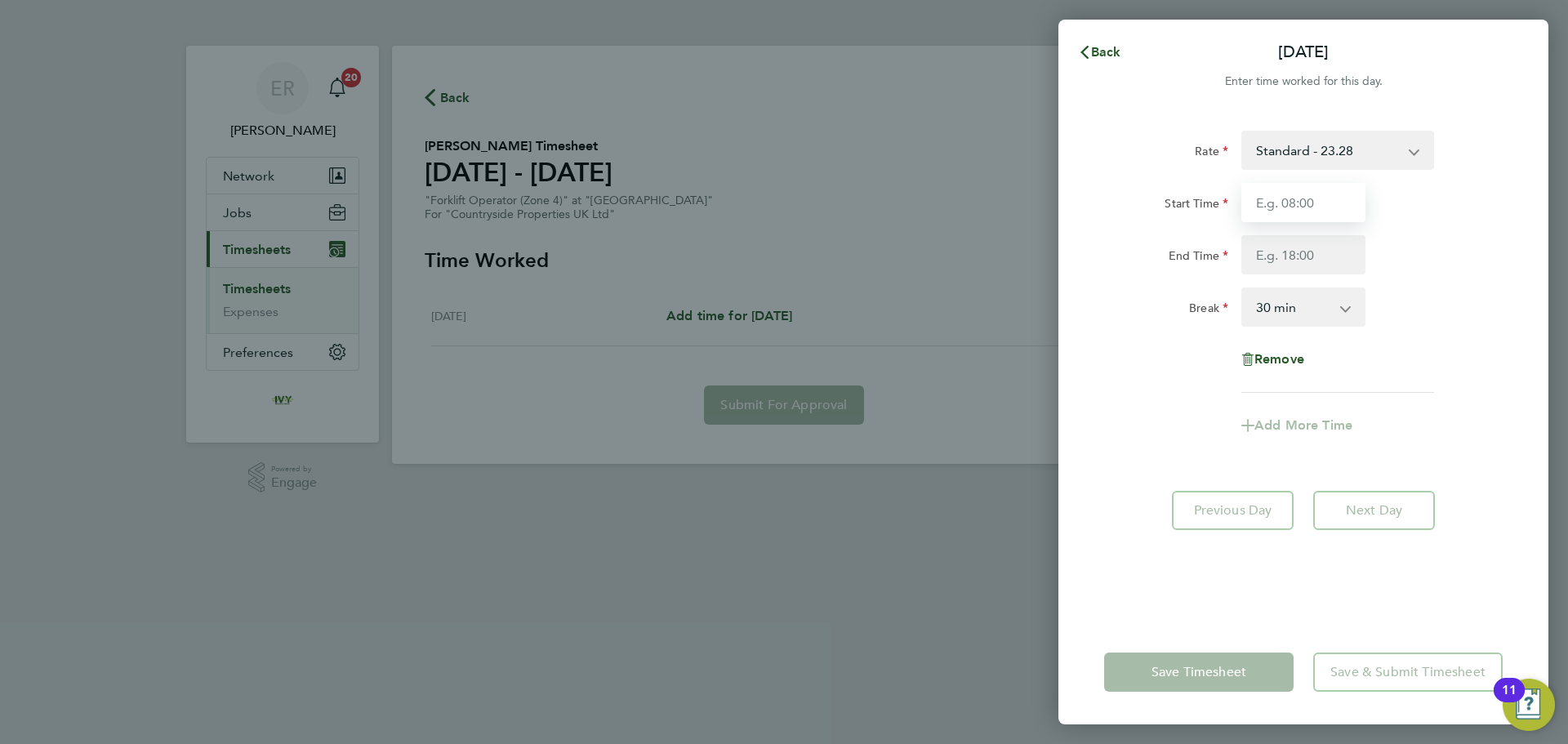
click at [1292, 206] on input "Start Time" at bounding box center [1303, 203] width 125 height 39
type input "08:00"
click at [1309, 250] on input "End Time" at bounding box center [1303, 255] width 125 height 39
type input "17:00"
click at [1484, 246] on div "End Time 17:00" at bounding box center [1303, 255] width 412 height 39
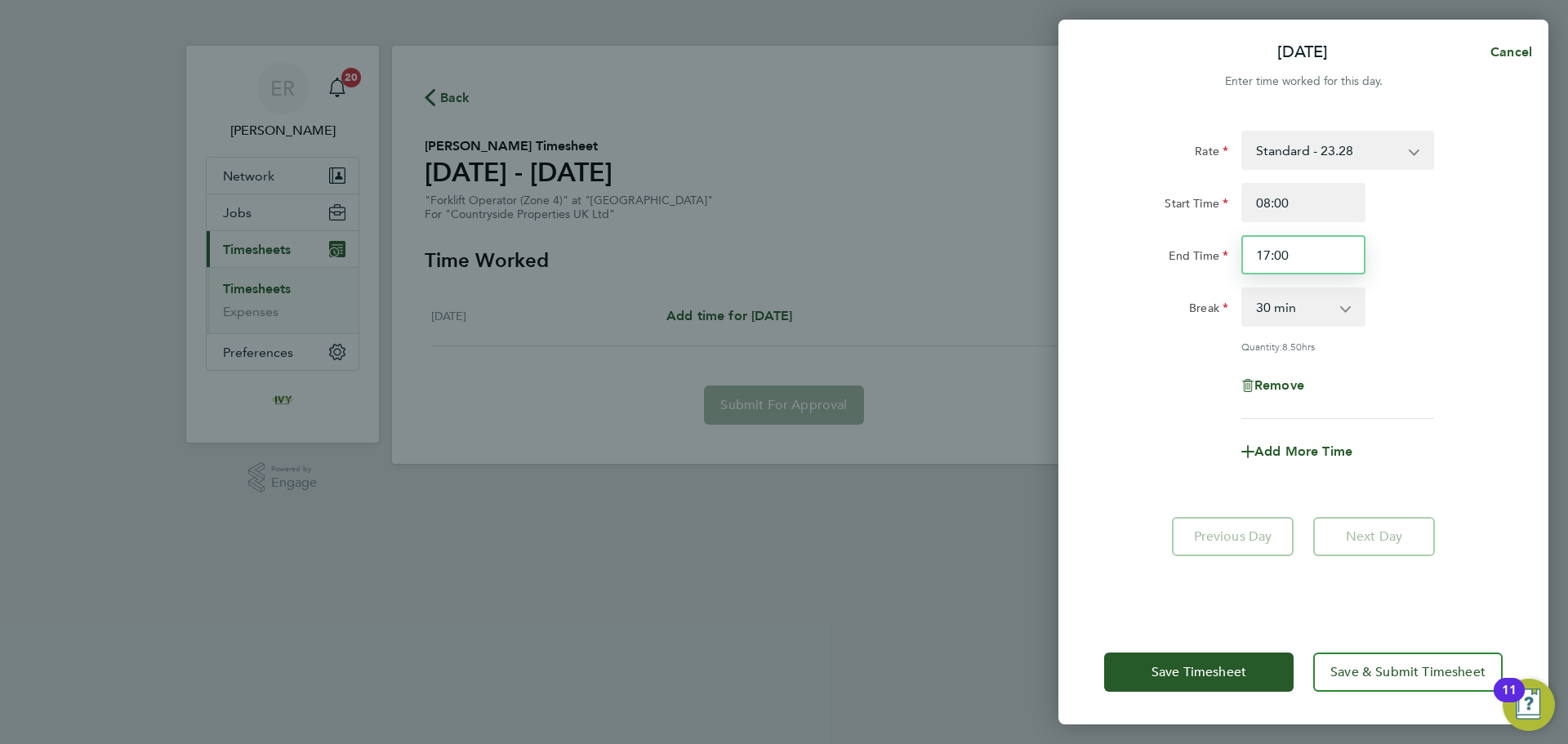
click at [1321, 254] on input "17:00" at bounding box center [1303, 255] width 125 height 39
click at [1310, 306] on select "0 min 15 min 30 min 45 min 60 min 75 min 90 min" at bounding box center [1294, 307] width 101 height 36
select select "60"
click at [1243, 289] on select "0 min 15 min 30 min 45 min 60 min 75 min 90 min" at bounding box center [1294, 307] width 101 height 36
click at [1438, 366] on div "Remove" at bounding box center [1303, 386] width 412 height 39
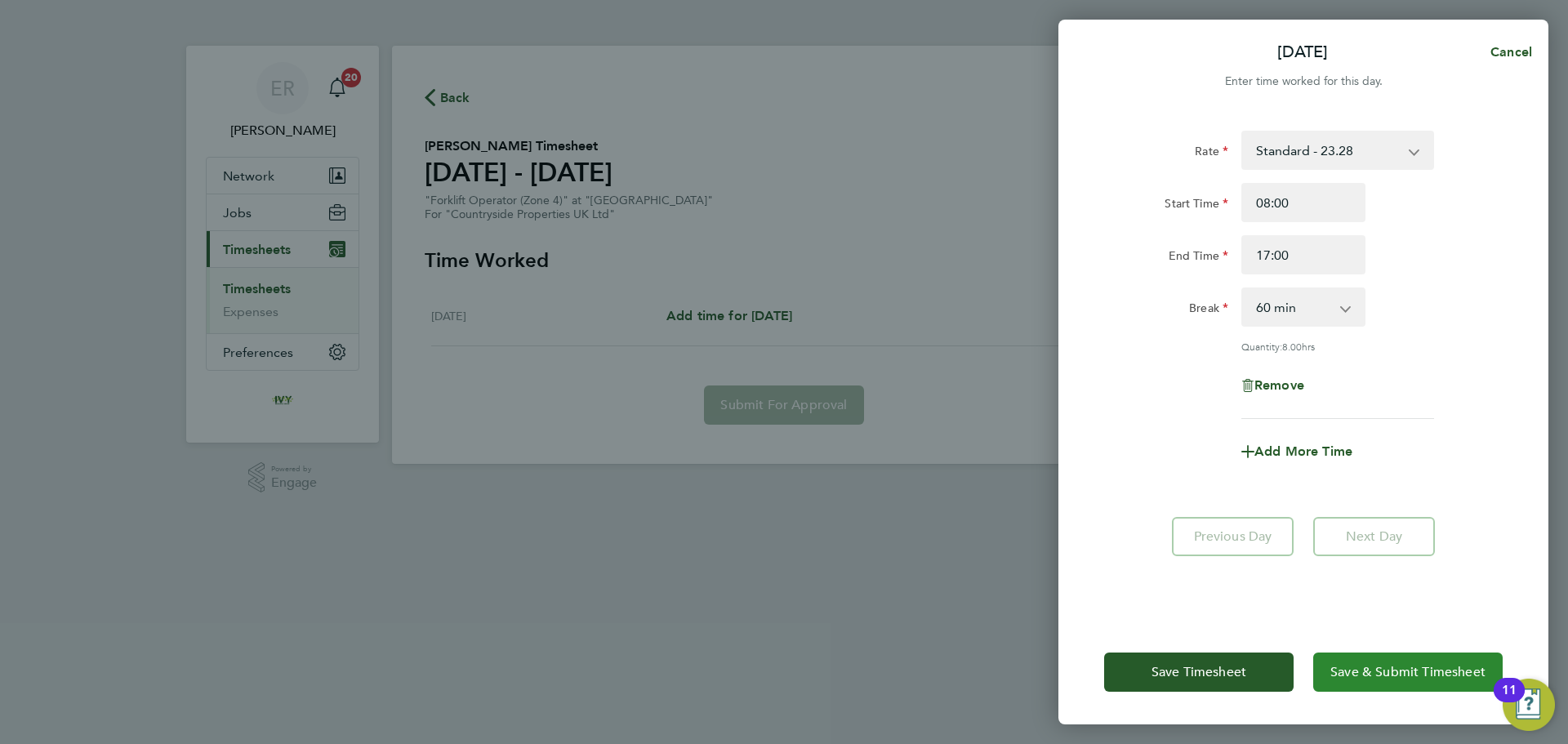
click at [1357, 673] on span "Save & Submit Timesheet" at bounding box center [1407, 672] width 155 height 17
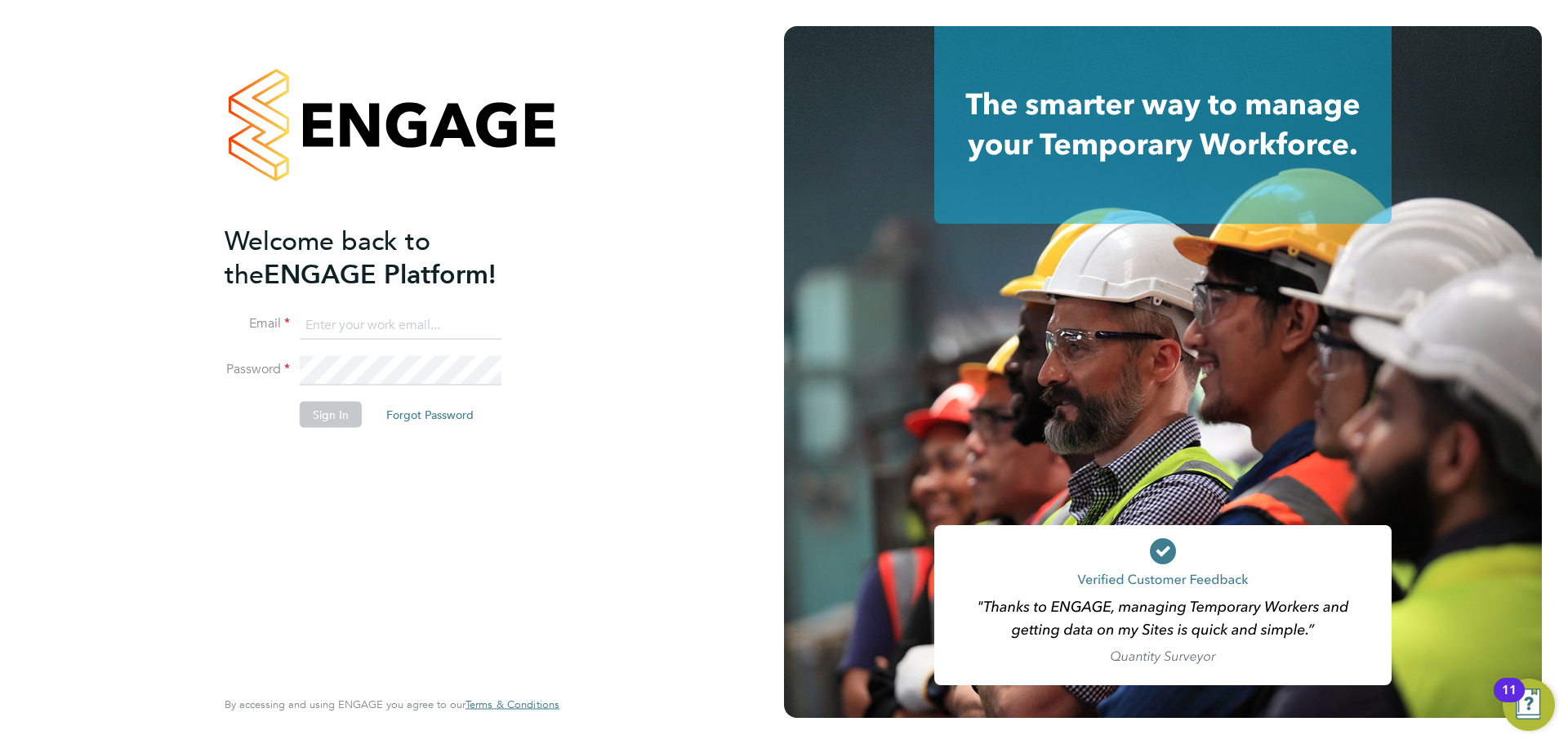
type input "[PERSON_NAME][EMAIL_ADDRESS][DOMAIN_NAME]"
click at [330, 417] on button "Sign In" at bounding box center [331, 415] width 62 height 26
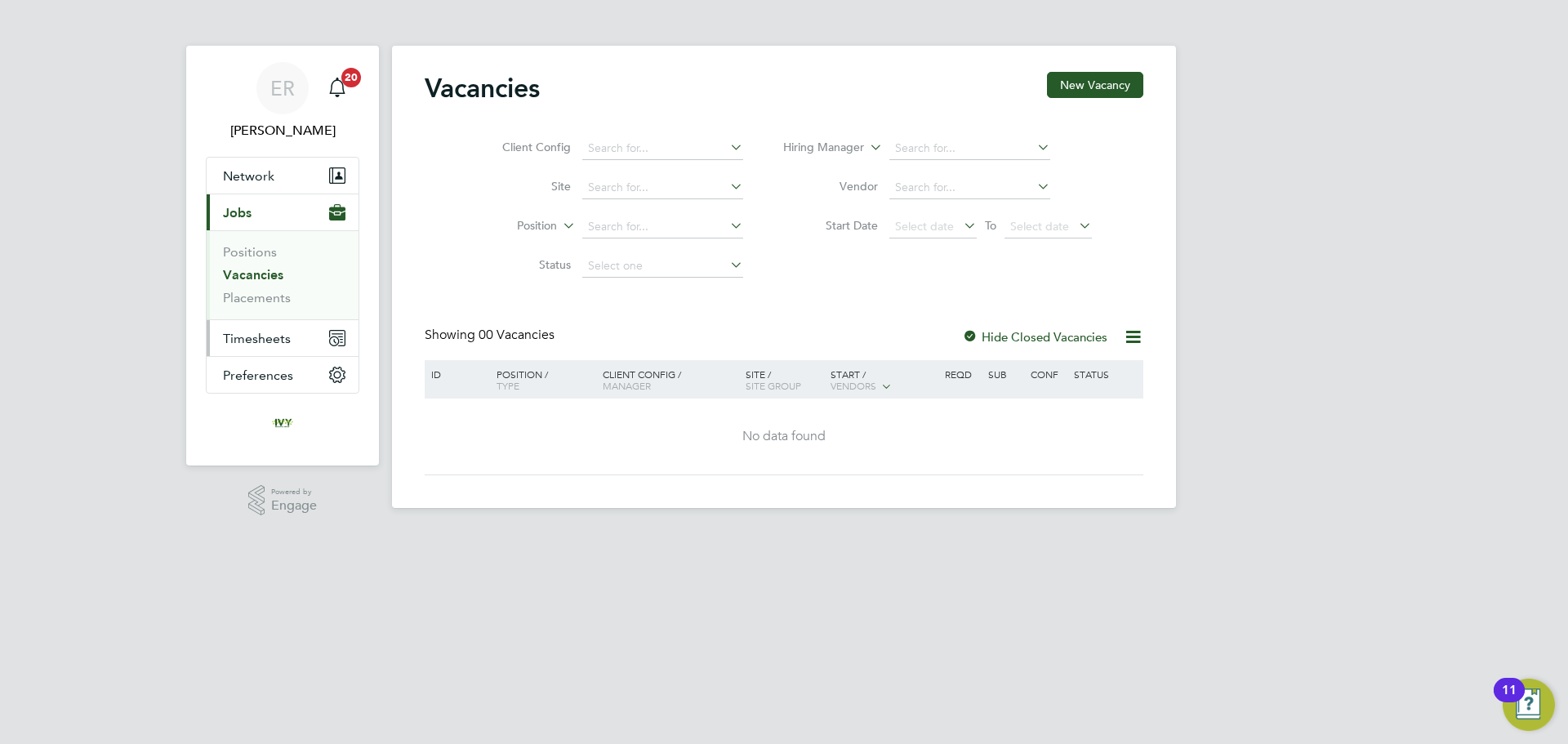
click at [264, 336] on span "Timesheets" at bounding box center [257, 339] width 68 height 16
click at [275, 343] on span "Timesheets" at bounding box center [257, 339] width 68 height 16
click at [264, 333] on span "Timesheets" at bounding box center [257, 339] width 68 height 16
click at [279, 290] on link "Timesheets" at bounding box center [257, 289] width 68 height 16
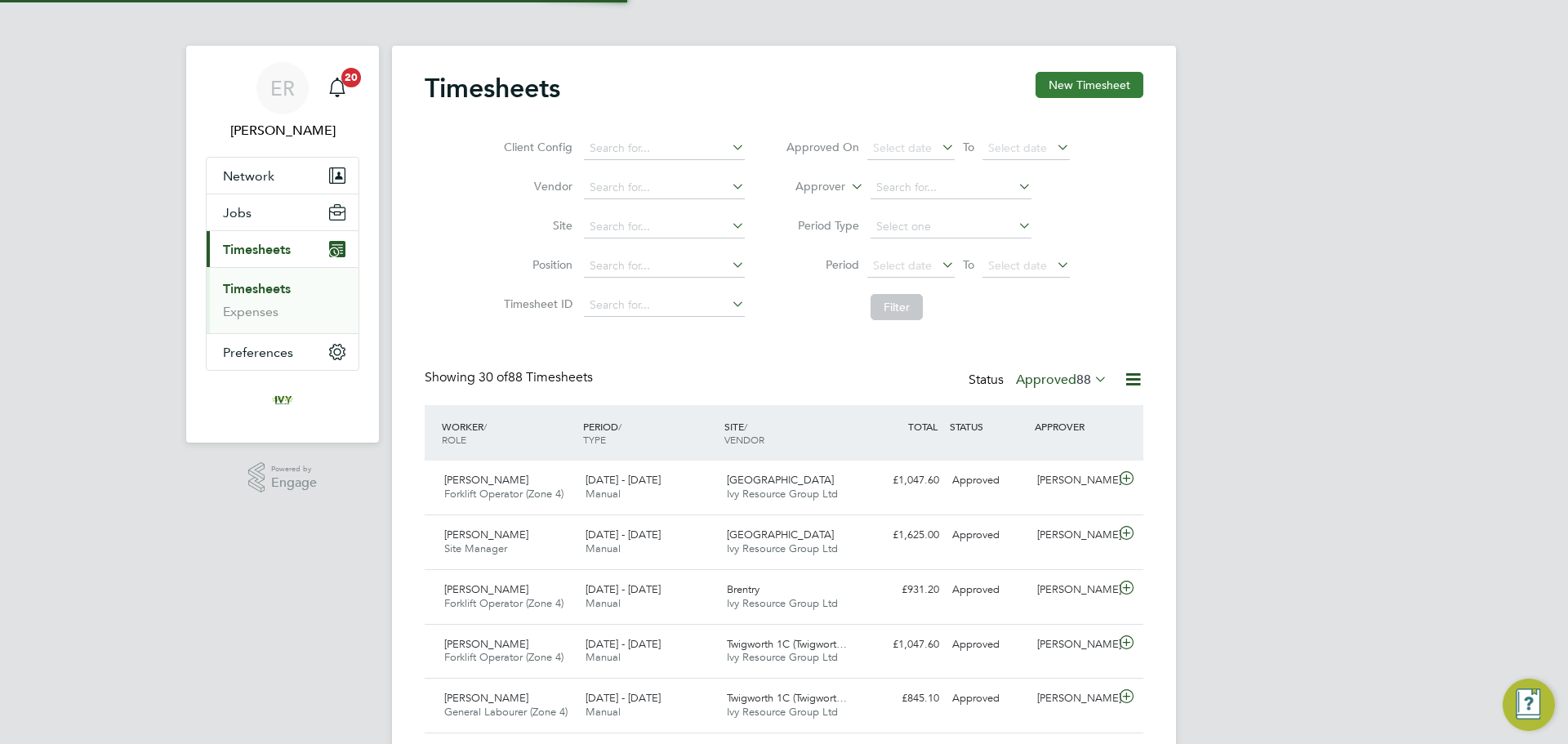
click at [1079, 77] on button "New Timesheet" at bounding box center [1089, 85] width 108 height 26
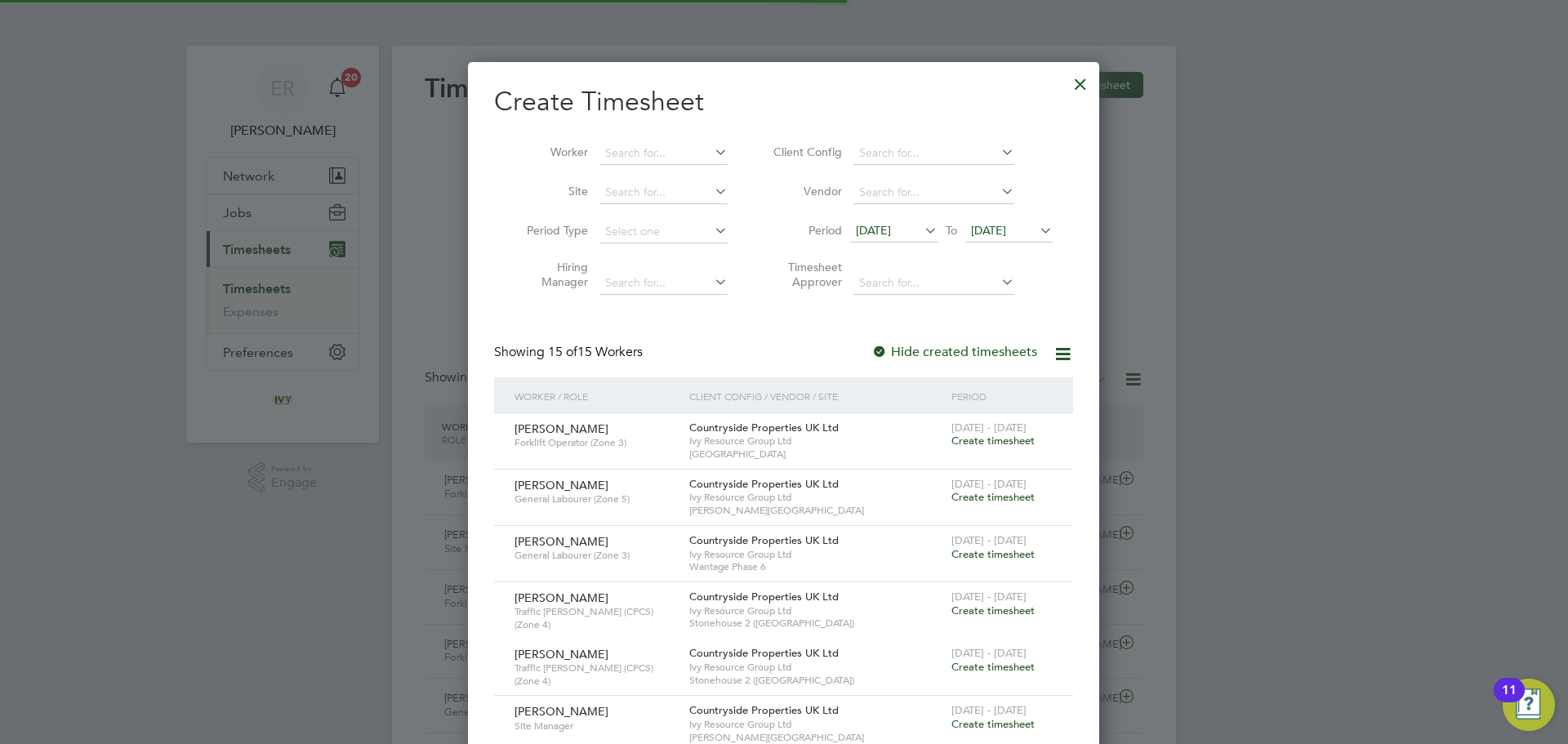
click at [1003, 230] on span "[DATE]" at bounding box center [989, 230] width 35 height 15
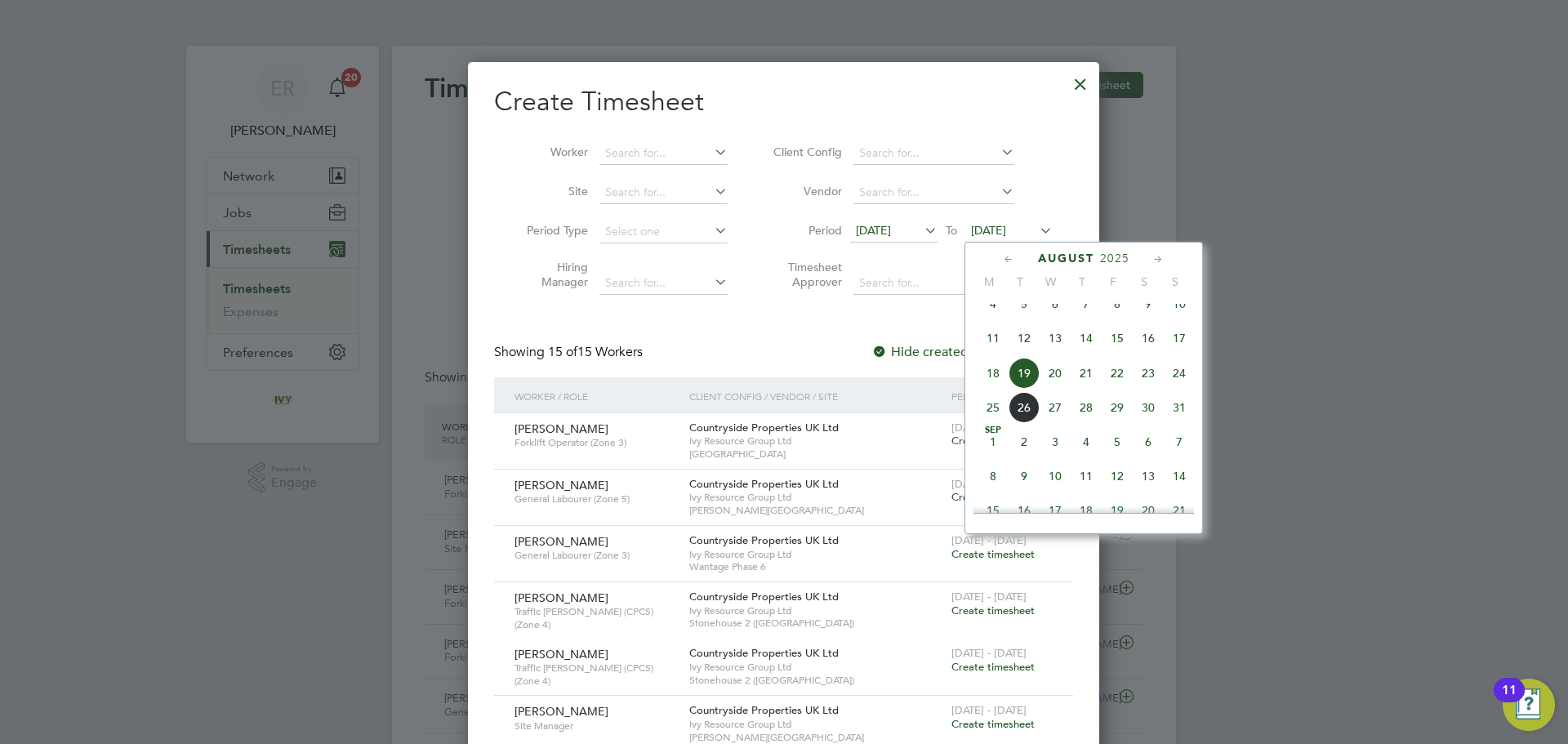
click at [1169, 387] on span "24" at bounding box center [1180, 373] width 31 height 31
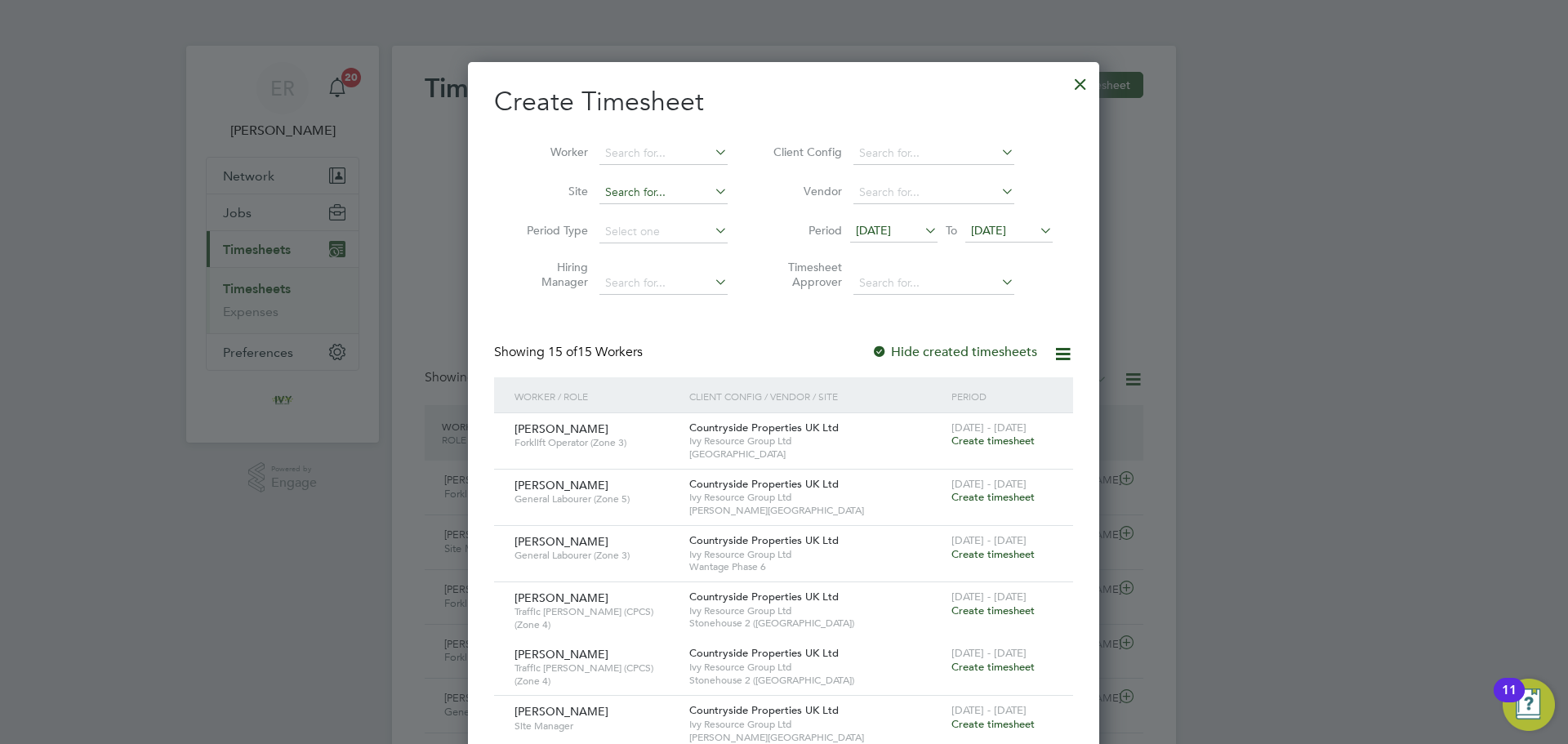
click at [636, 192] on input at bounding box center [664, 192] width 128 height 22
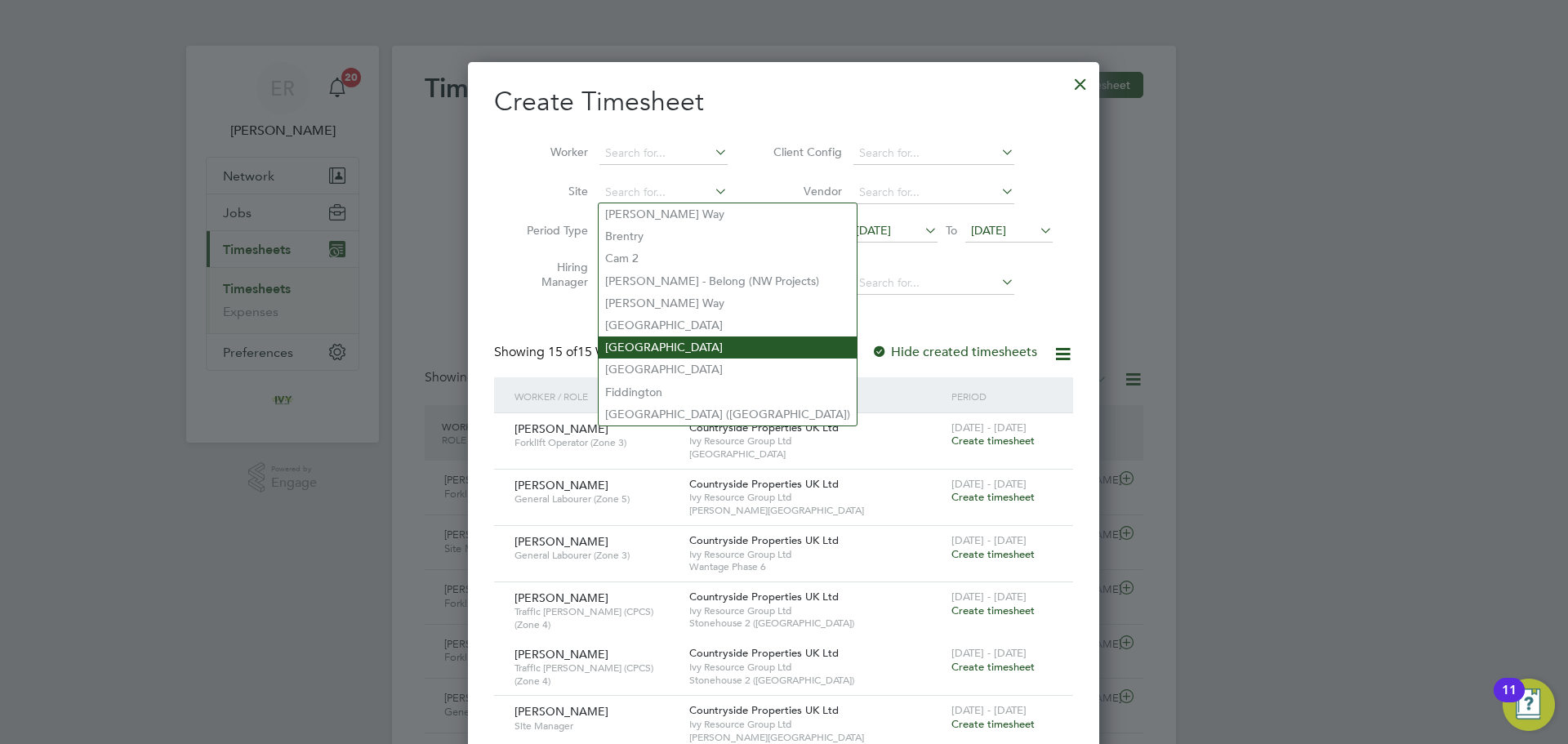
click at [661, 337] on li "[GEOGRAPHIC_DATA]" at bounding box center [727, 348] width 258 height 22
type input "[GEOGRAPHIC_DATA]"
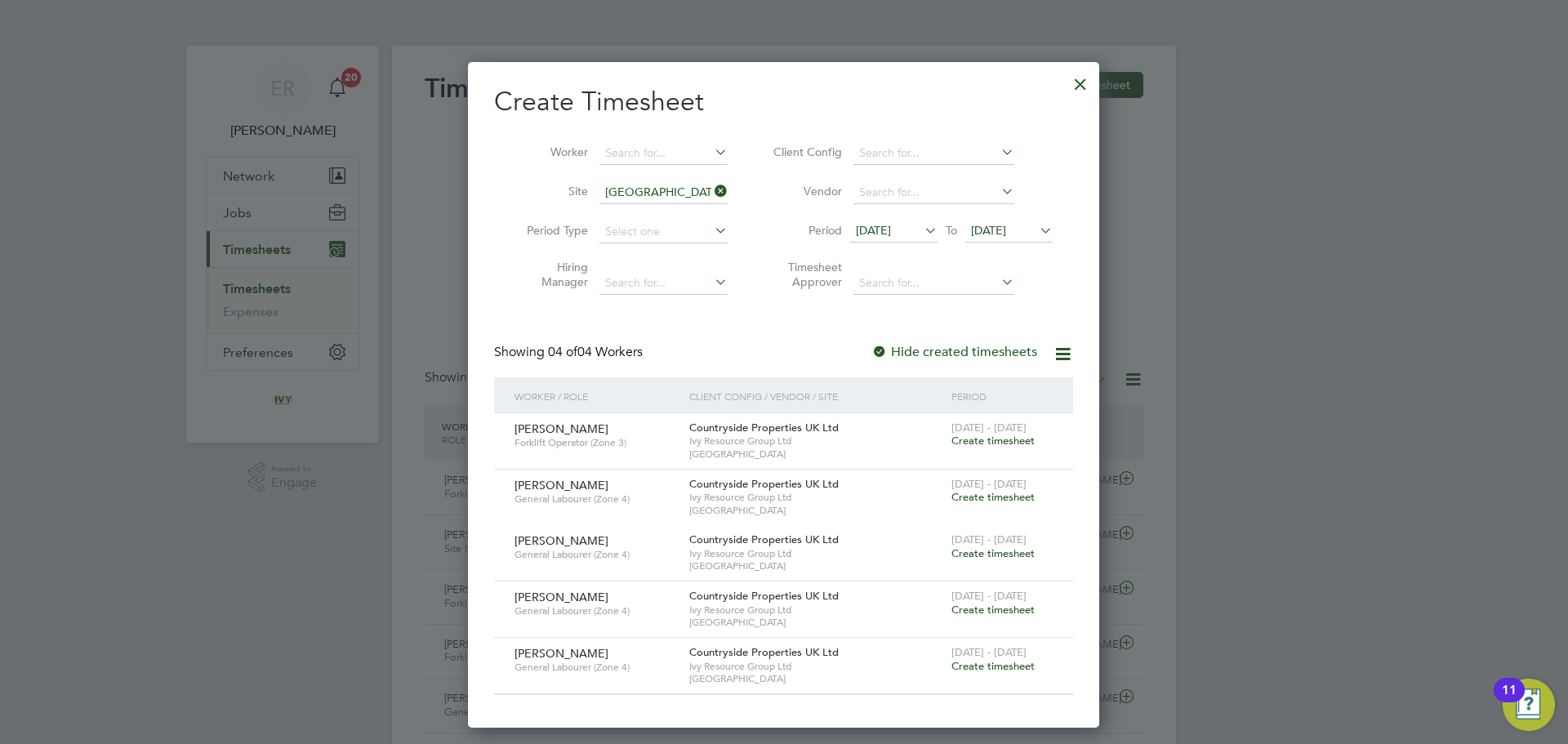
click at [1085, 83] on div at bounding box center [1080, 80] width 29 height 29
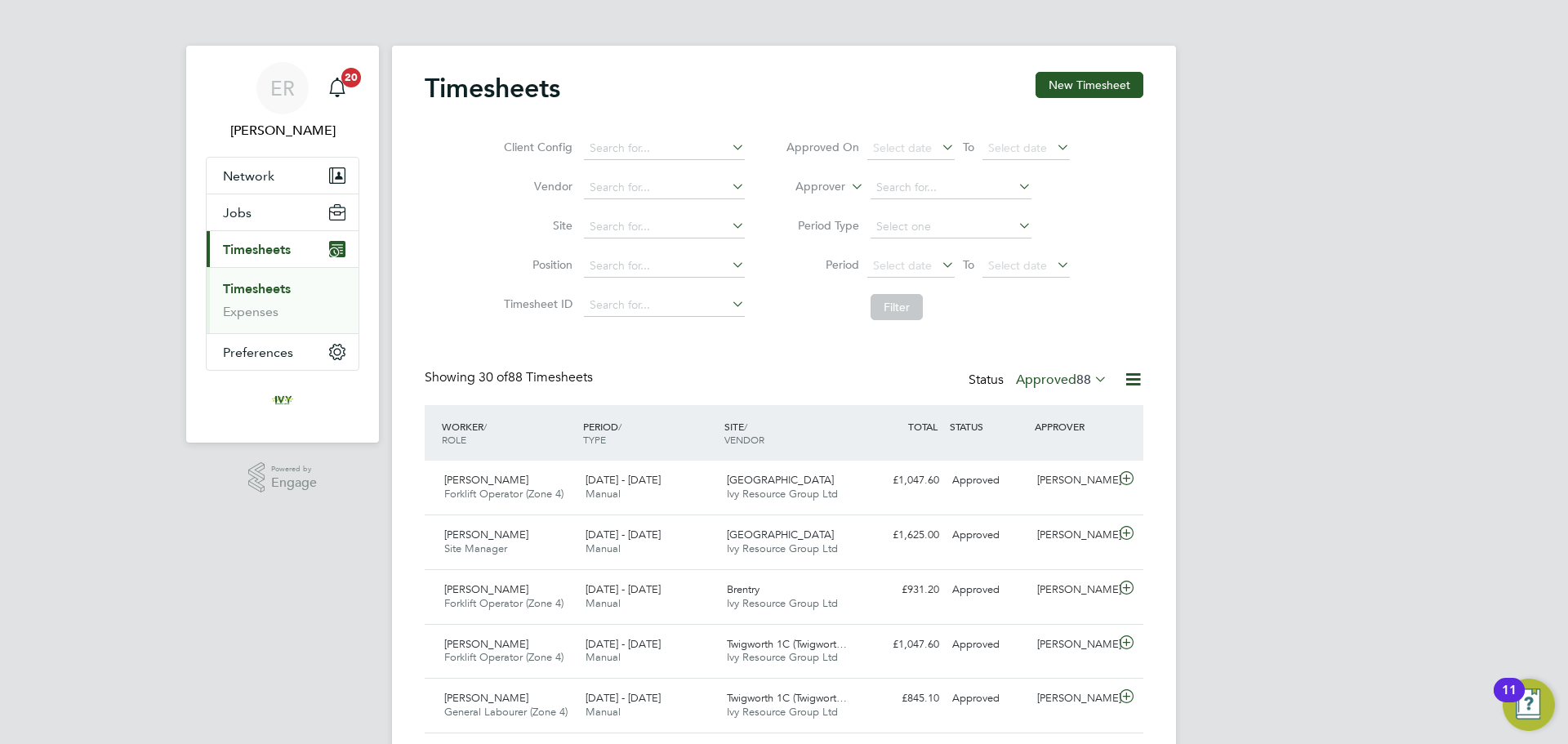
click at [278, 296] on link "Timesheets" at bounding box center [257, 289] width 68 height 16
click at [262, 246] on span "Timesheets" at bounding box center [257, 249] width 68 height 16
